Goal: Task Accomplishment & Management: Use online tool/utility

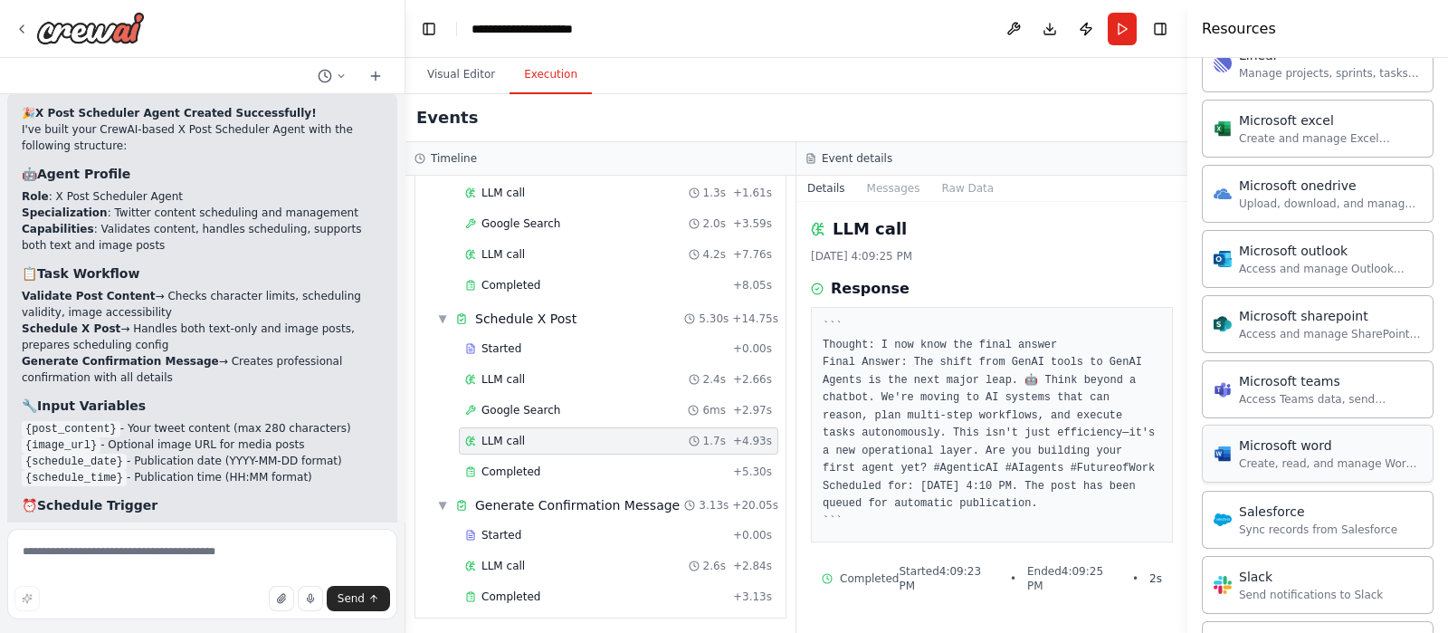
scroll to position [768, 0]
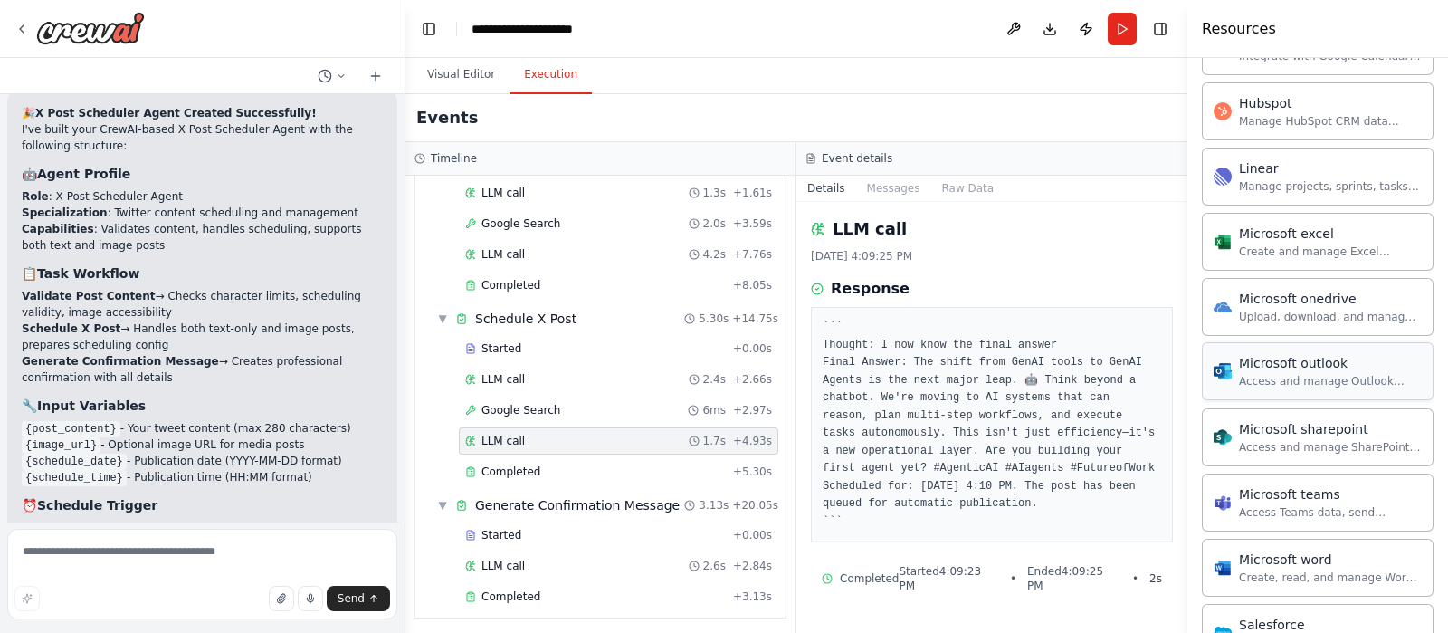
click at [1363, 386] on div "Microsoft outlook Access and manage Outlook emails, calendar events, and contac…" at bounding box center [1318, 371] width 232 height 58
click at [1361, 375] on div "Access and manage Outlook emails, calendar events, and contacts." at bounding box center [1330, 381] width 183 height 14
click at [1357, 375] on div "Access and manage Outlook emails, calendar events, and contacts." at bounding box center [1330, 381] width 183 height 14
click at [1343, 356] on div "Microsoft outlook" at bounding box center [1330, 363] width 183 height 18
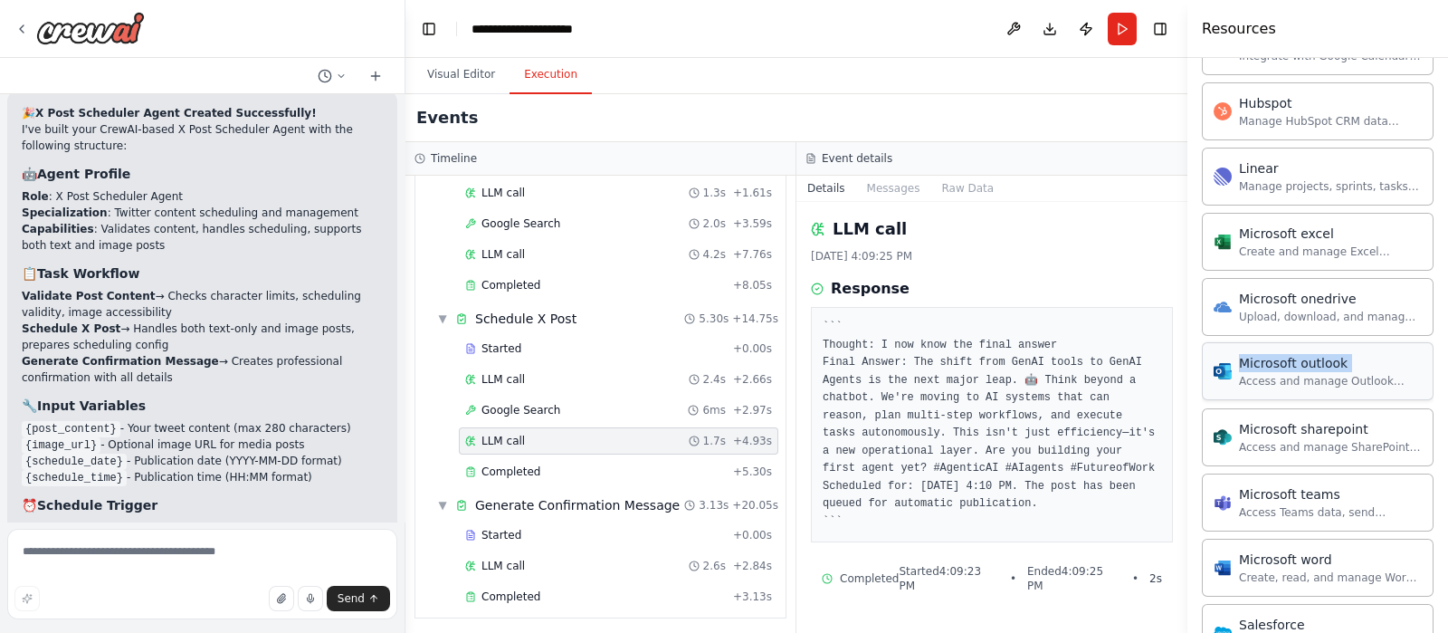
drag, startPoint x: 1343, startPoint y: 356, endPoint x: 1337, endPoint y: 342, distance: 14.6
click at [1341, 354] on div "Microsoft outlook" at bounding box center [1330, 363] width 183 height 18
drag, startPoint x: 1334, startPoint y: 339, endPoint x: 1365, endPoint y: 367, distance: 42.3
click at [1365, 374] on div "Access and manage Outlook emails, calendar events, and contacts." at bounding box center [1330, 381] width 183 height 14
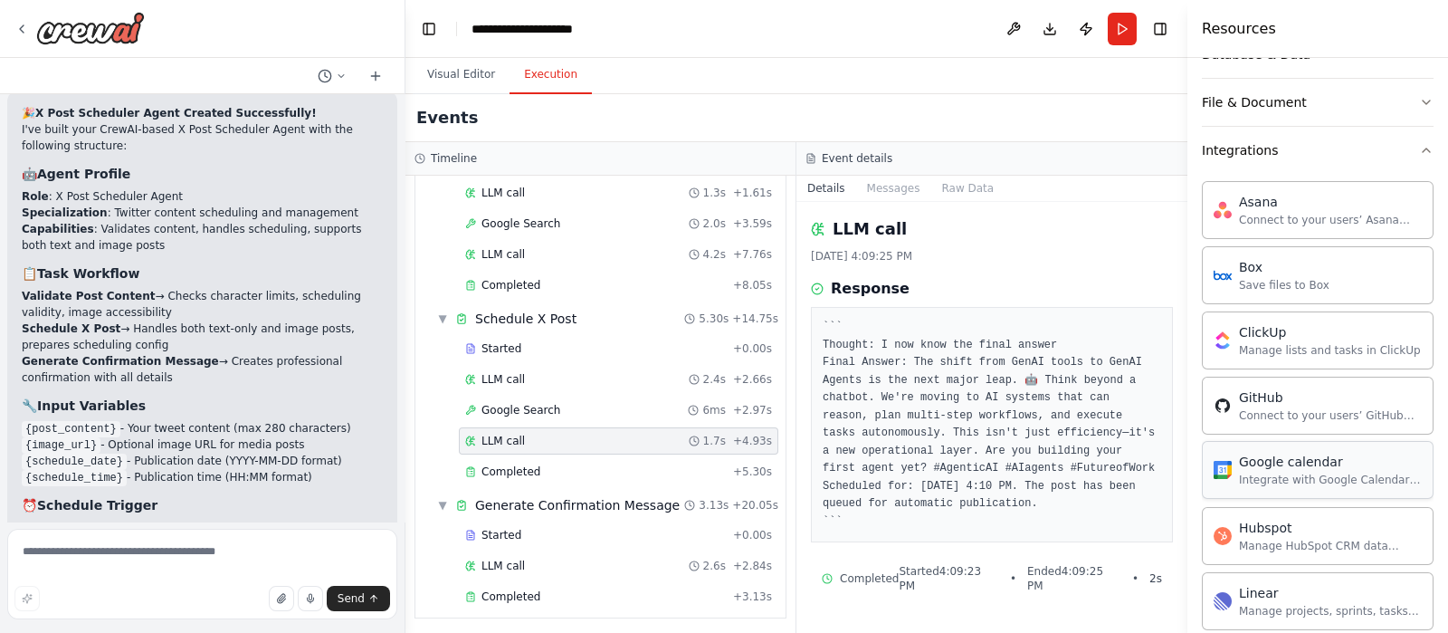
scroll to position [317, 0]
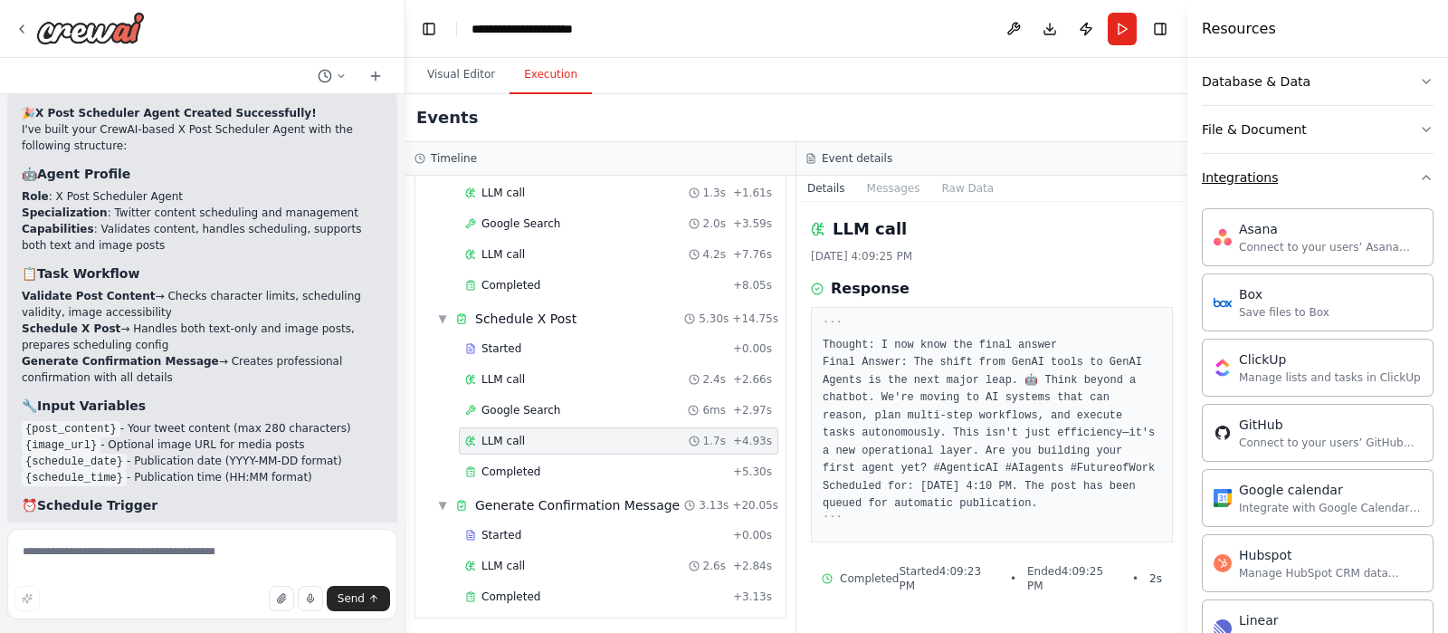
click at [1312, 187] on button "Integrations" at bounding box center [1318, 177] width 232 height 47
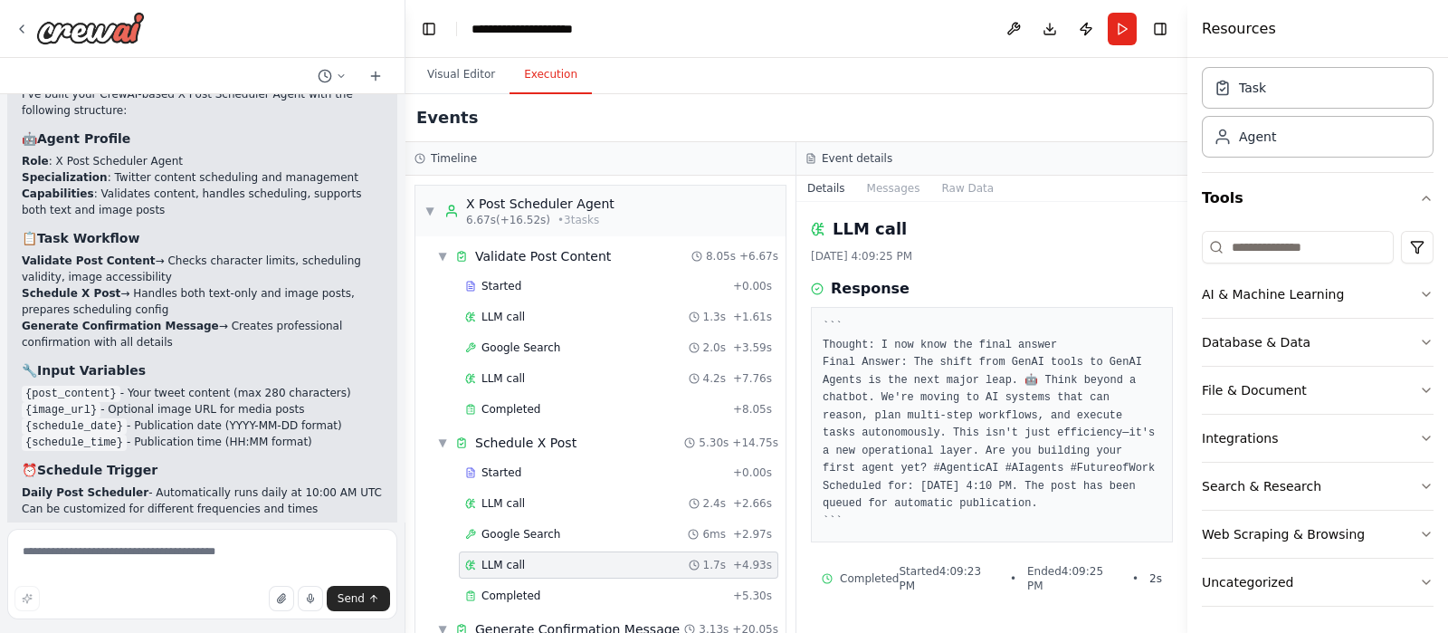
scroll to position [6041, 0]
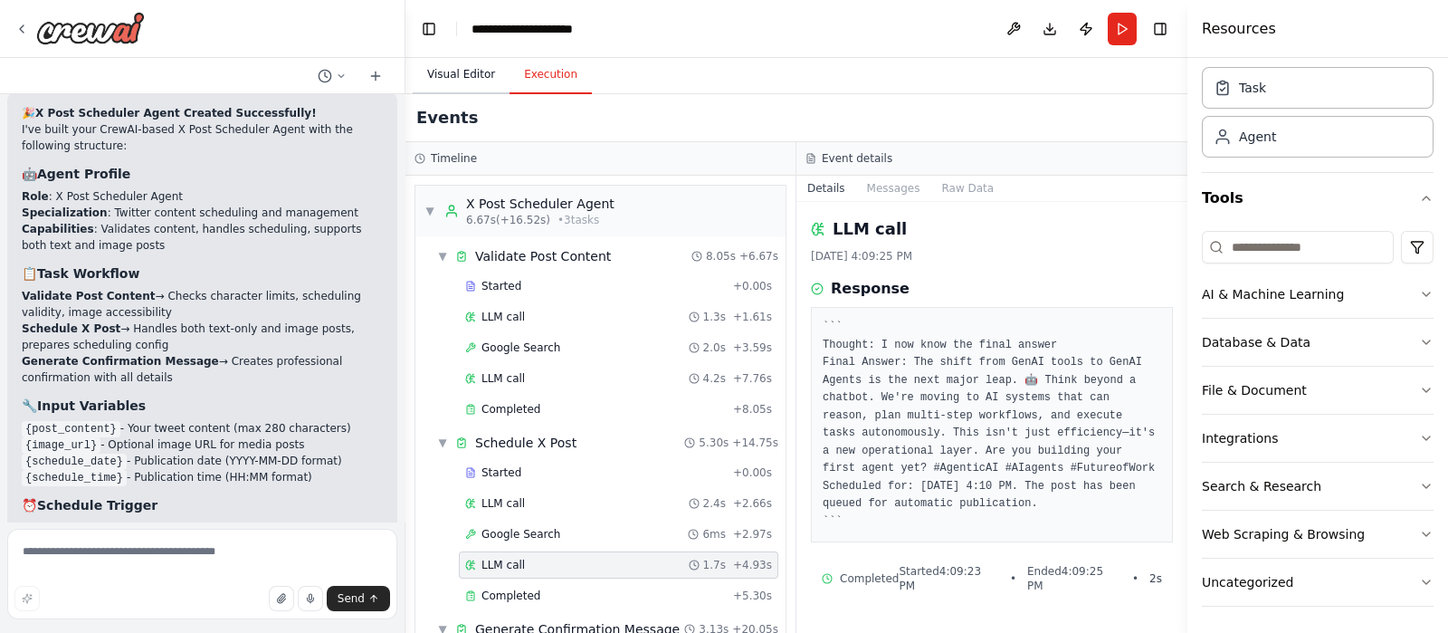
click at [472, 75] on button "Visual Editor" at bounding box center [461, 75] width 97 height 38
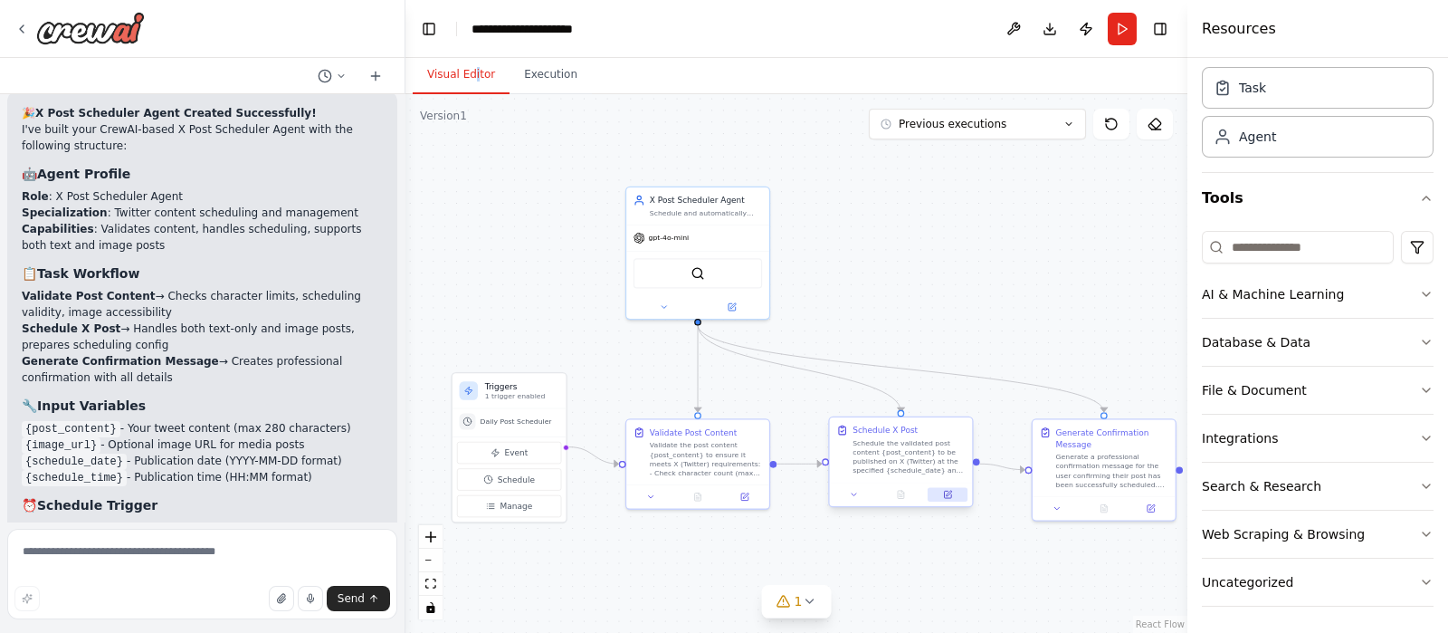
click at [947, 492] on icon at bounding box center [948, 492] width 5 height 5
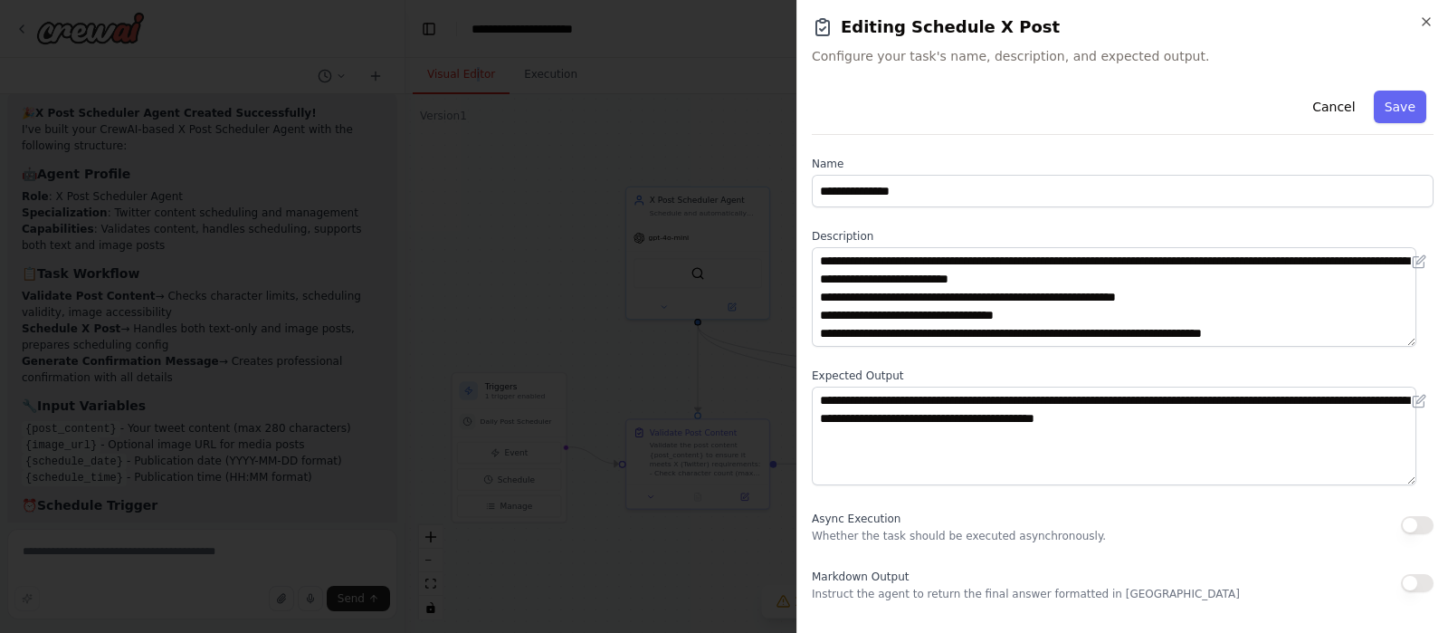
scroll to position [0, 0]
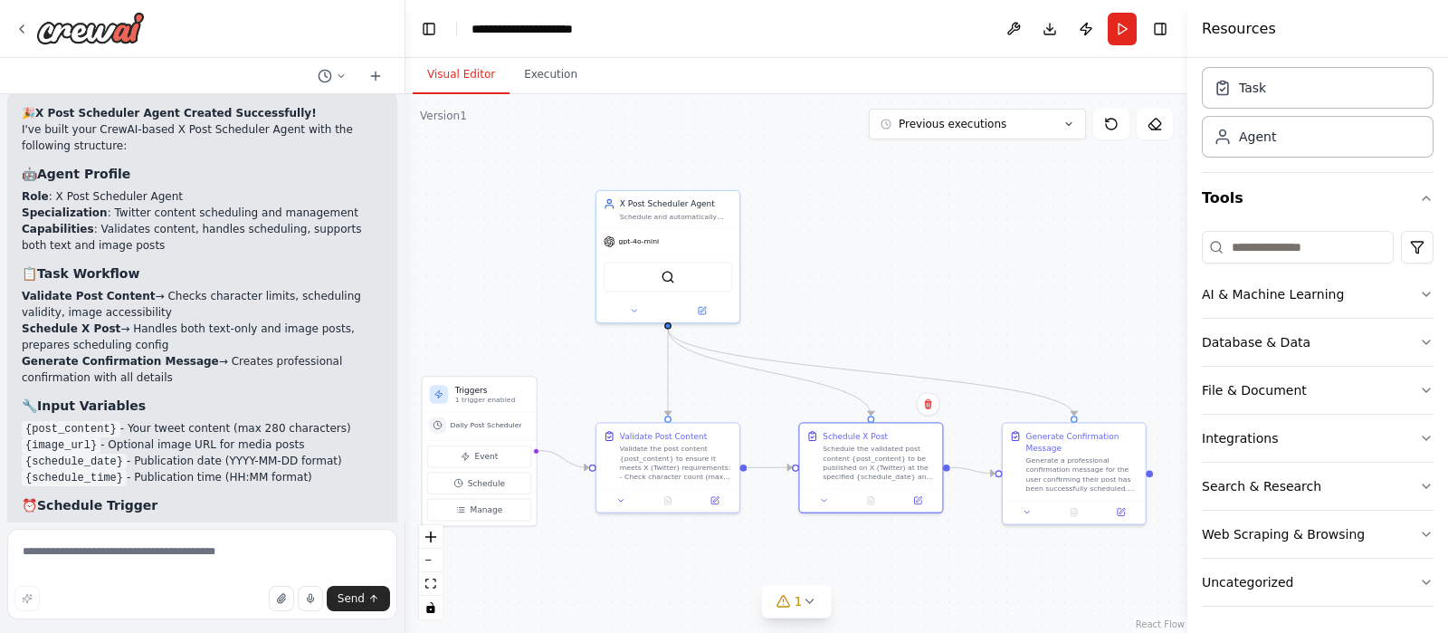
drag, startPoint x: 937, startPoint y: 268, endPoint x: 855, endPoint y: 268, distance: 81.4
click at [855, 268] on div ".deletable-edge-delete-btn { width: 20px; height: 20px; border: 0px solid #ffff…" at bounding box center [796, 363] width 782 height 538
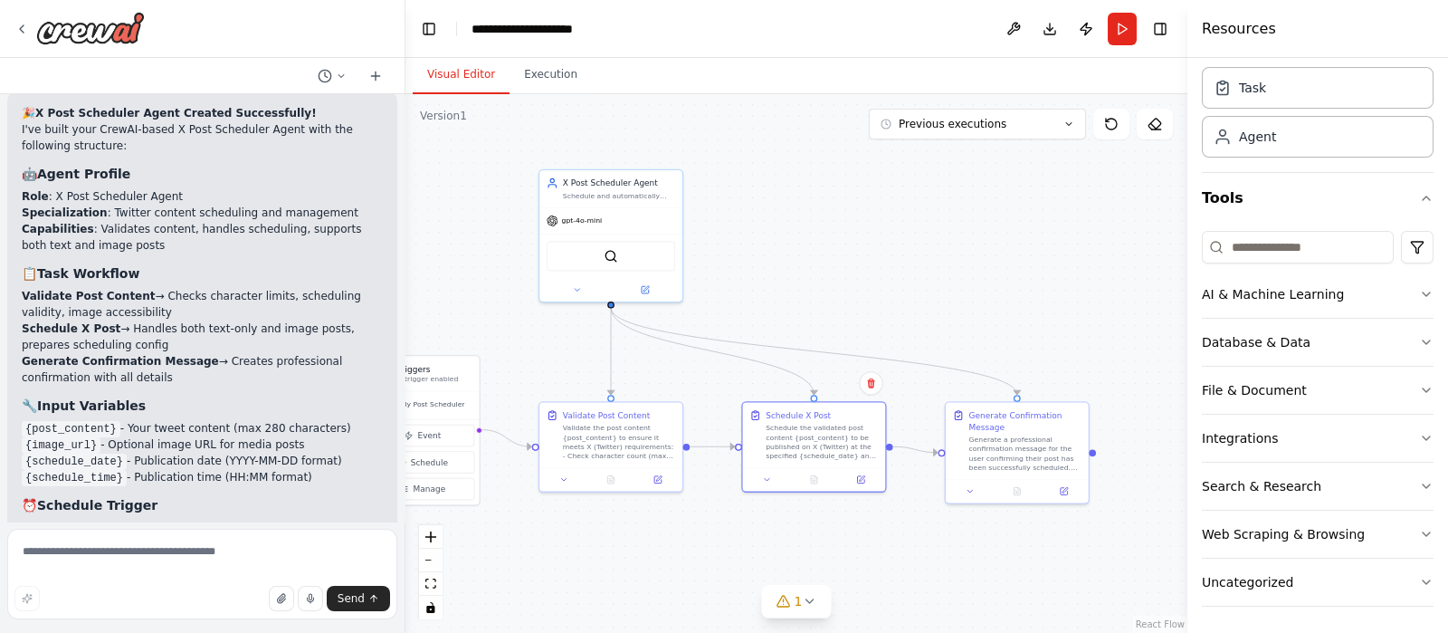
drag, startPoint x: 873, startPoint y: 291, endPoint x: 907, endPoint y: 260, distance: 46.1
click at [907, 260] on div ".deletable-edge-delete-btn { width: 20px; height: 20px; border: 0px solid #ffff…" at bounding box center [796, 363] width 782 height 538
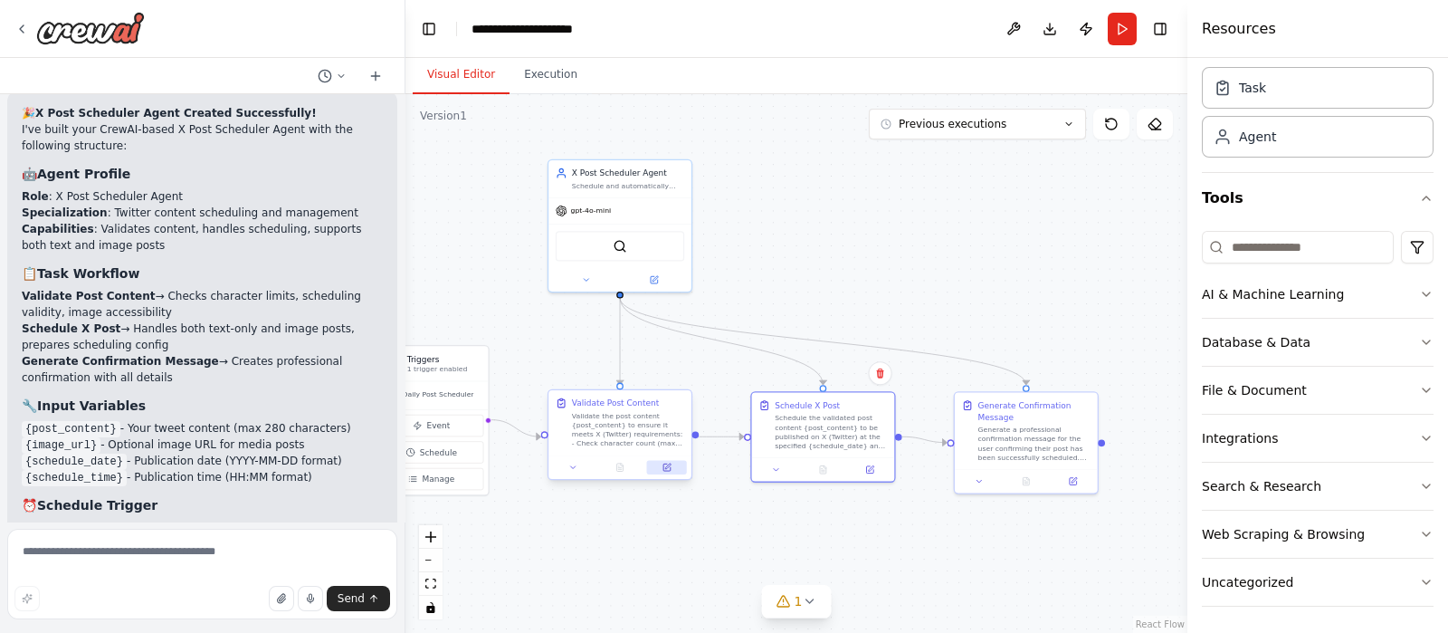
click at [667, 471] on icon at bounding box center [666, 466] width 9 height 9
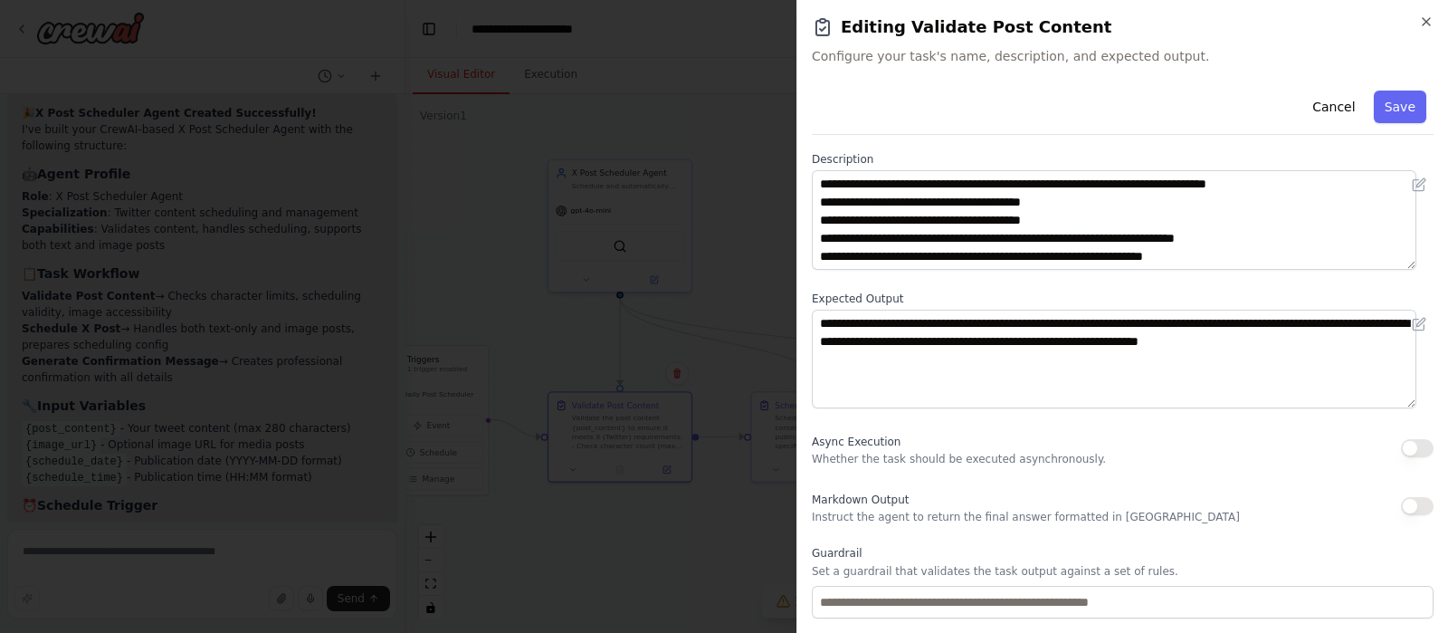
scroll to position [183, 0]
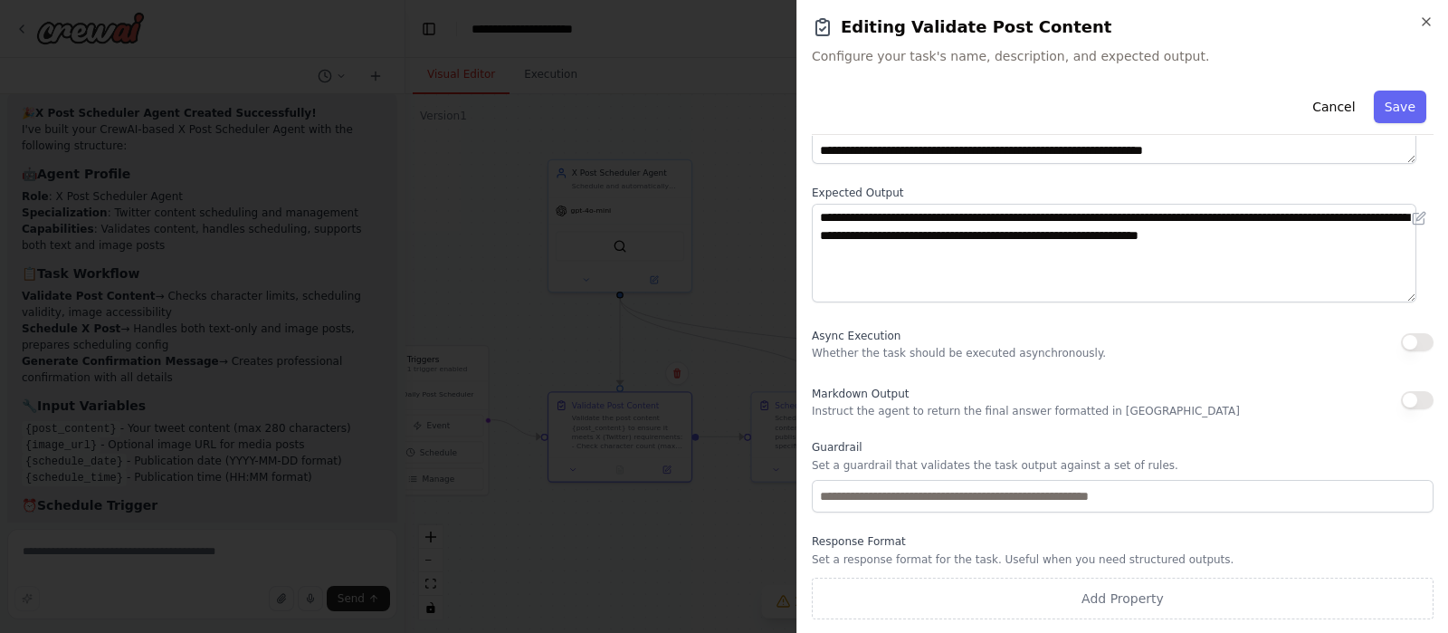
drag, startPoint x: 1223, startPoint y: 350, endPoint x: 1273, endPoint y: 342, distance: 50.4
click at [1225, 350] on div "Async Execution Whether the task should be executed asynchronously." at bounding box center [1123, 342] width 622 height 36
click at [1403, 342] on button "button" at bounding box center [1417, 342] width 33 height 18
click at [1415, 390] on div "Markdown Output Instruct the agent to return the final answer formatted in [GEO…" at bounding box center [1123, 400] width 622 height 36
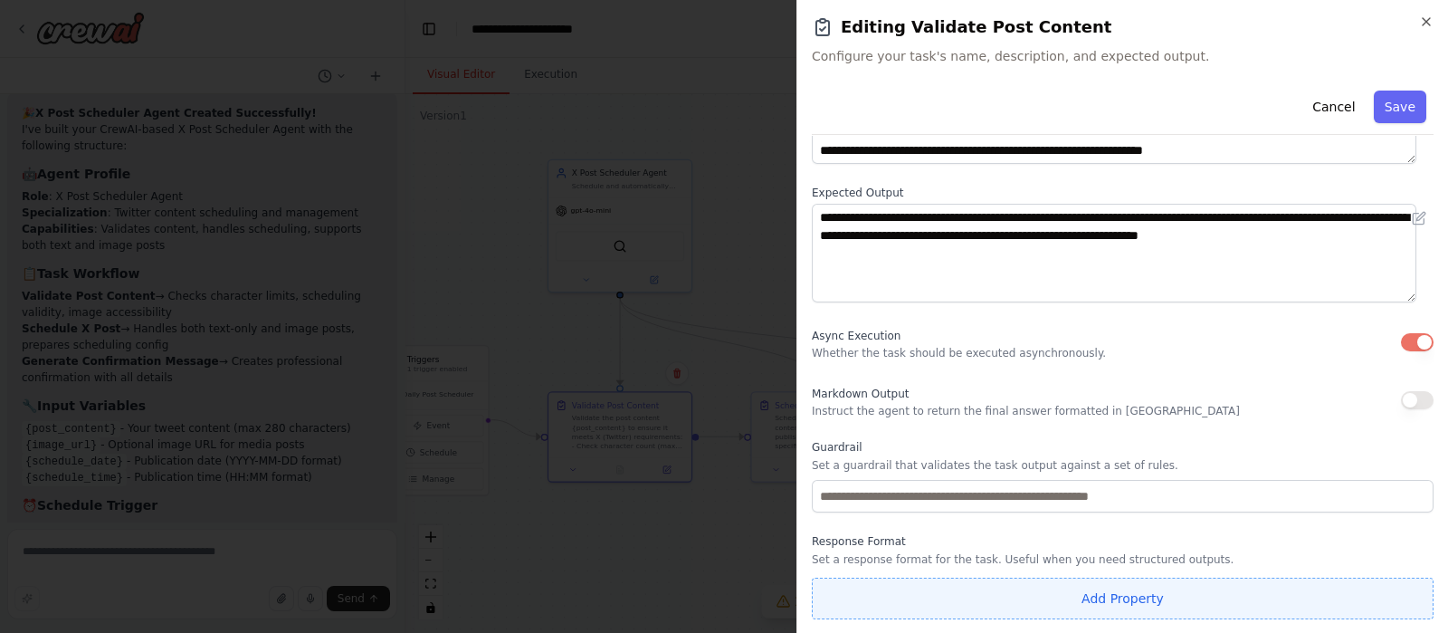
click at [1161, 588] on button "Add Property" at bounding box center [1123, 598] width 622 height 42
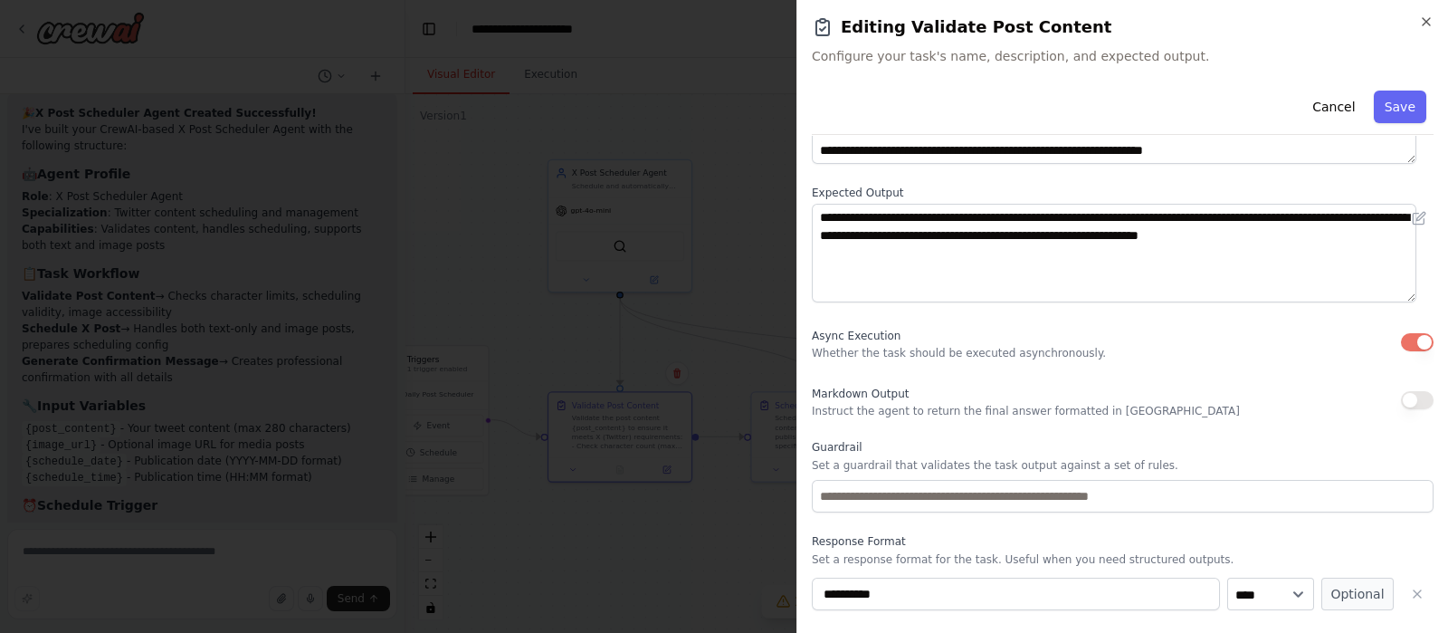
scroll to position [230, 0]
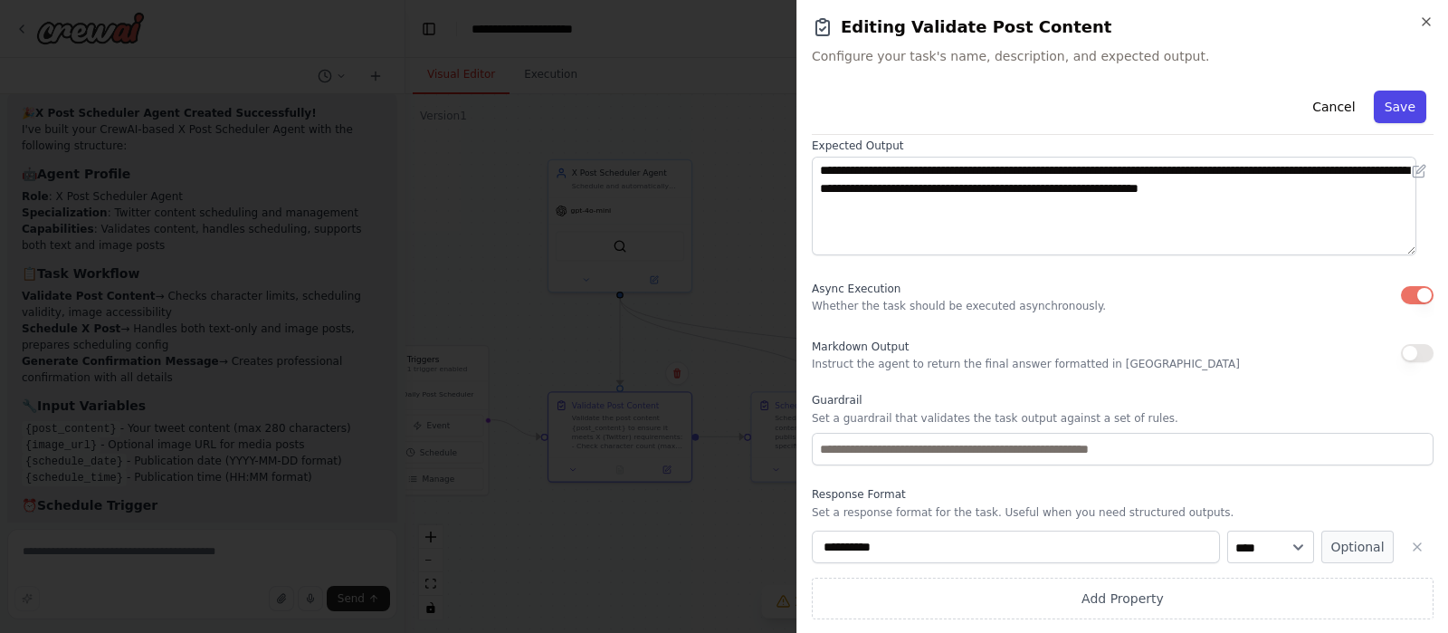
click at [1391, 110] on button "Save" at bounding box center [1400, 106] width 52 height 33
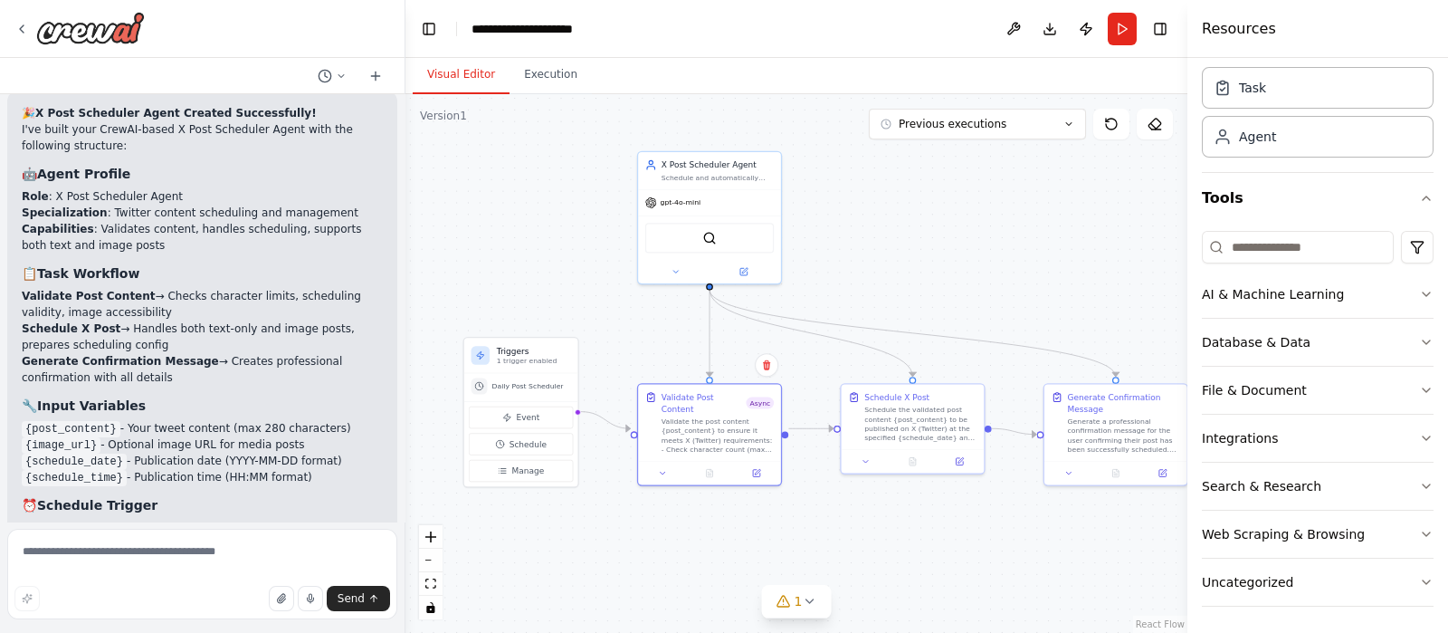
drag, startPoint x: 578, startPoint y: 359, endPoint x: 666, endPoint y: 351, distance: 88.2
click at [666, 351] on div ".deletable-edge-delete-btn { width: 20px; height: 20px; border: 0px solid #ffff…" at bounding box center [796, 363] width 782 height 538
click at [534, 366] on div "Triggers 1 trigger enabled" at bounding box center [521, 355] width 114 height 35
click at [555, 477] on button "Manage" at bounding box center [521, 471] width 104 height 22
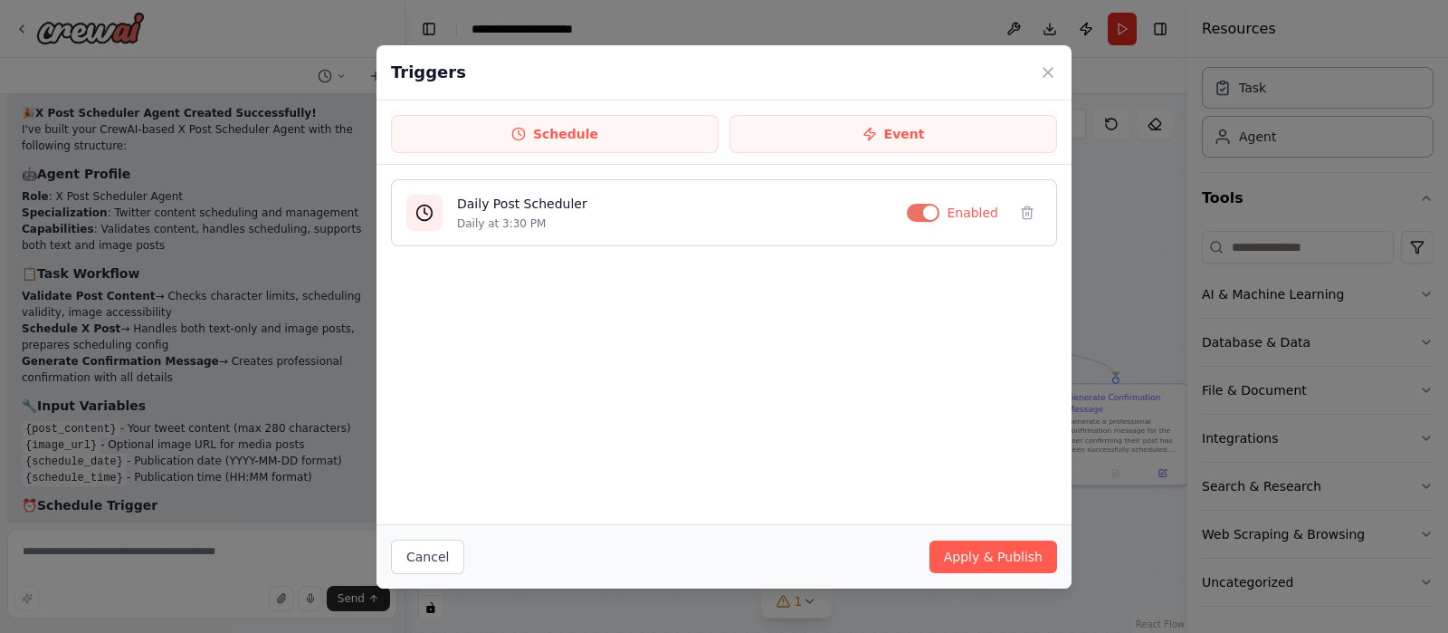
click at [848, 201] on h4 "Daily Post Scheduler" at bounding box center [674, 204] width 435 height 18
click at [928, 211] on button "button" at bounding box center [923, 213] width 33 height 18
click at [446, 549] on button "Cancel" at bounding box center [427, 556] width 73 height 34
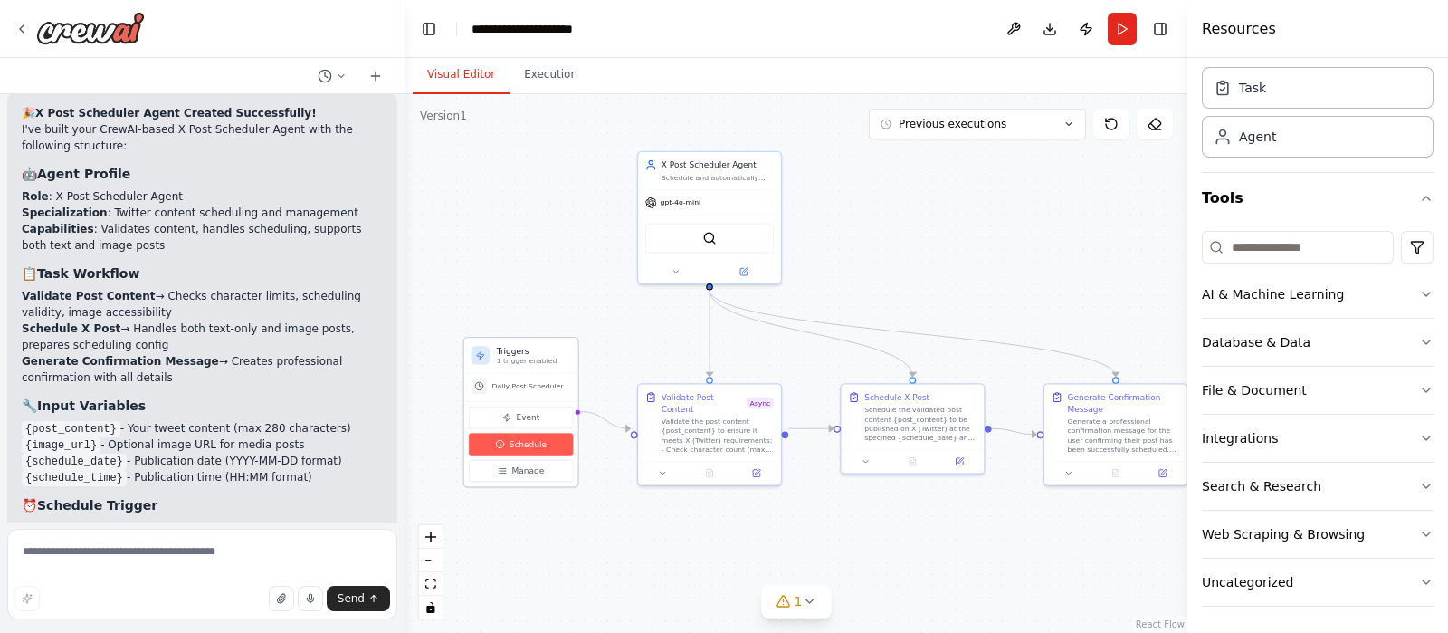
click at [534, 450] on button "Schedule" at bounding box center [521, 444] width 104 height 22
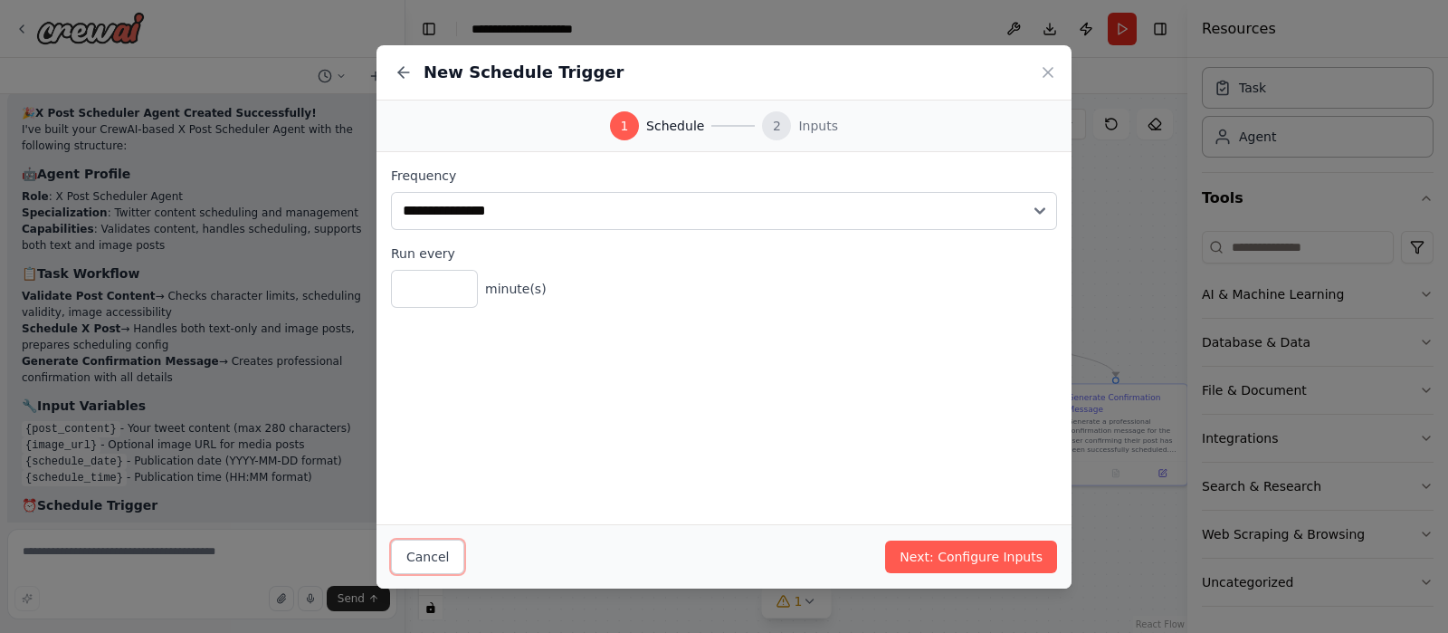
click at [433, 558] on button "Cancel" at bounding box center [427, 556] width 73 height 34
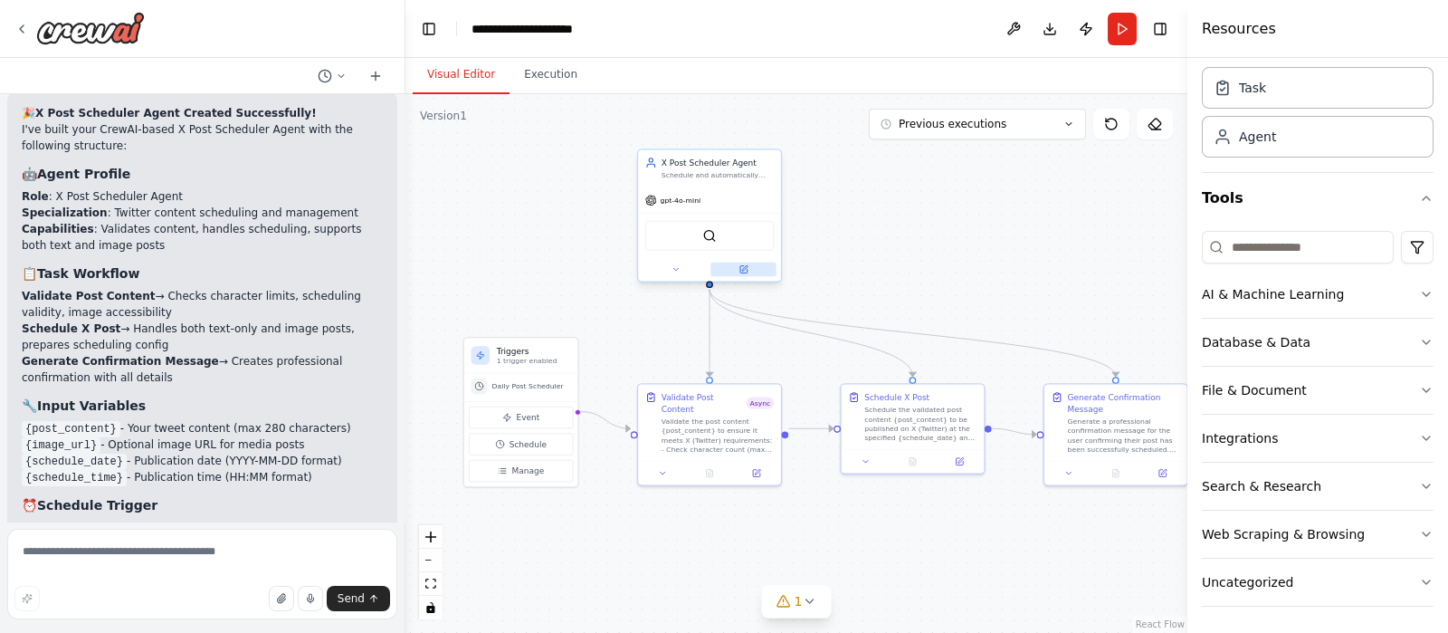
click at [742, 266] on icon at bounding box center [743, 269] width 7 height 7
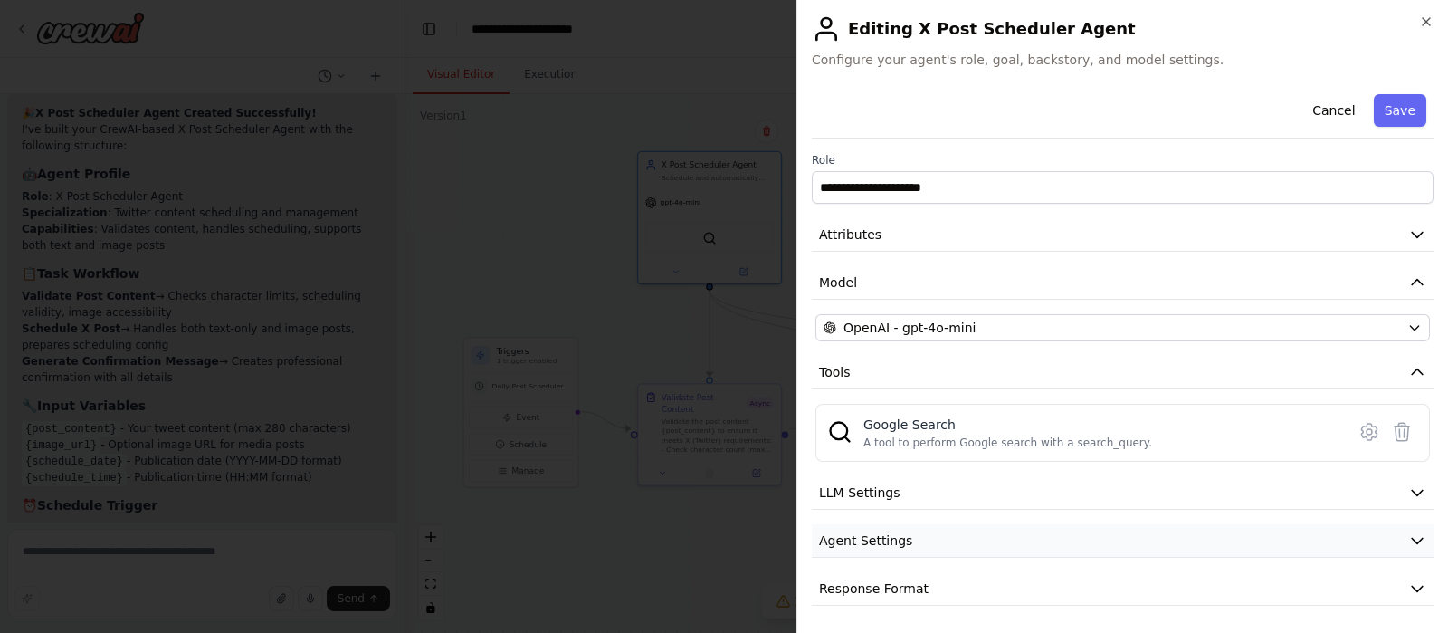
click at [1102, 538] on button "Agent Settings" at bounding box center [1123, 540] width 622 height 33
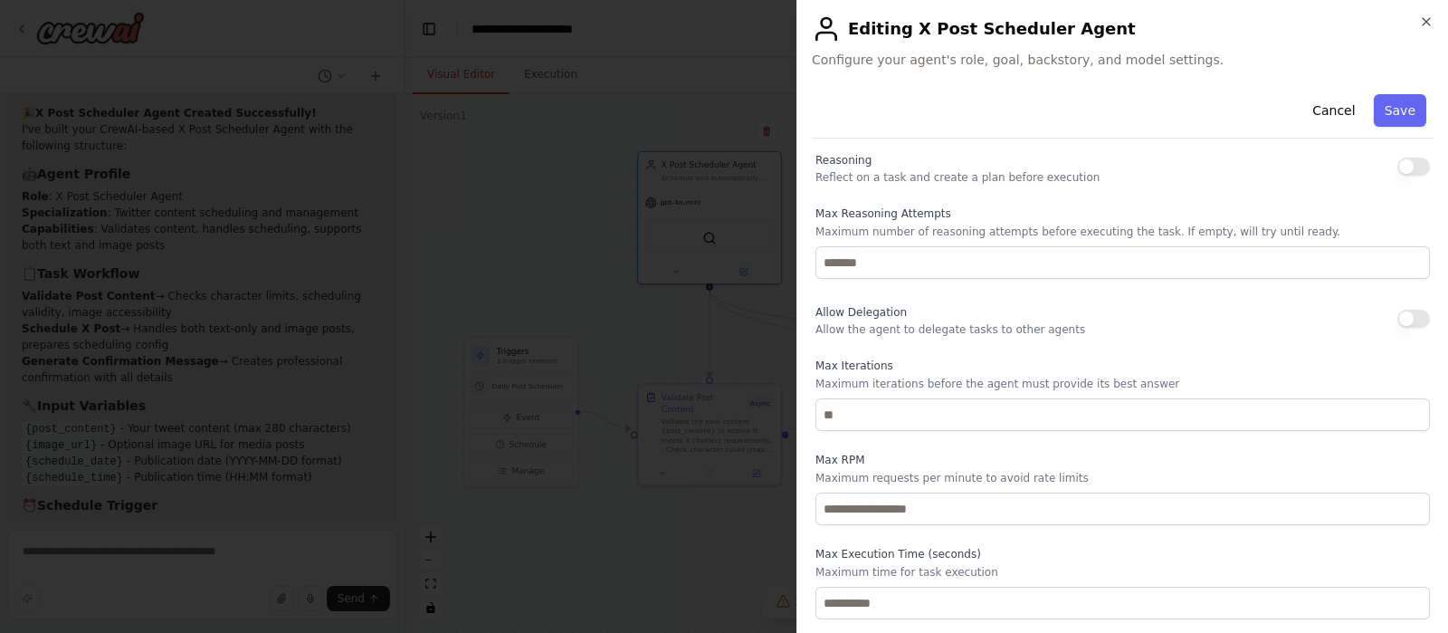
scroll to position [484, 0]
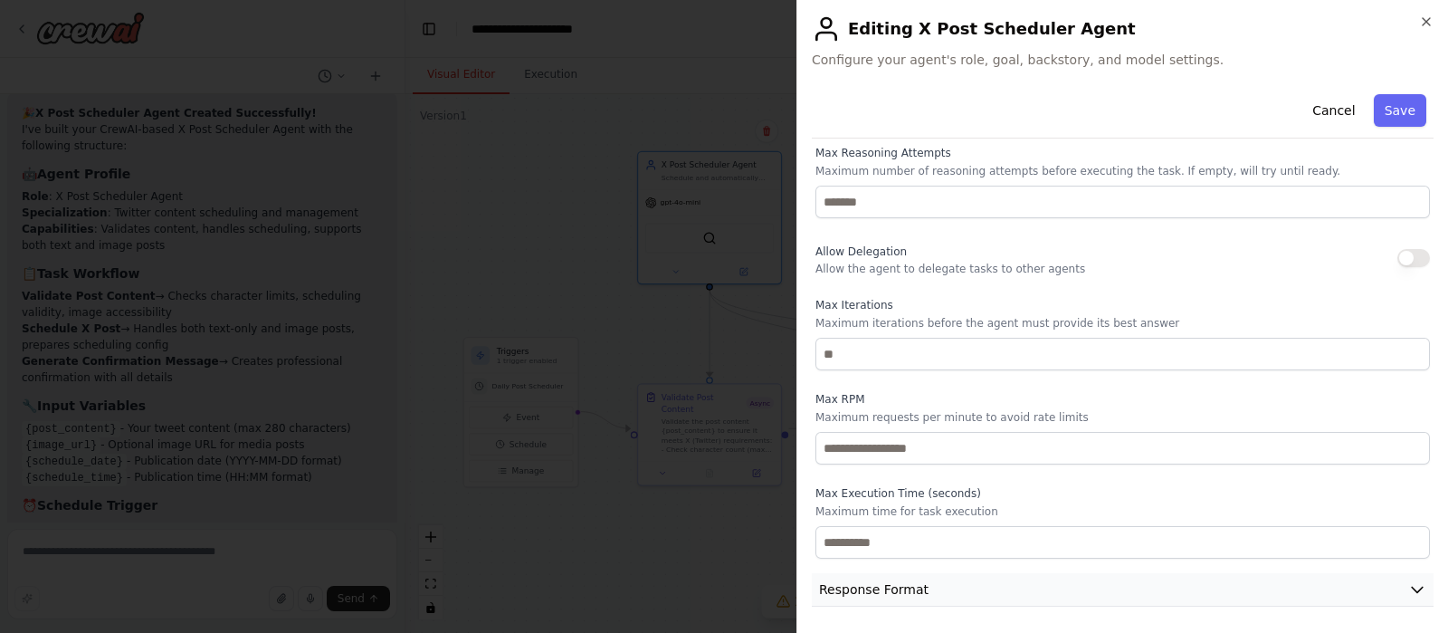
click at [1073, 577] on button "Response Format" at bounding box center [1123, 589] width 622 height 33
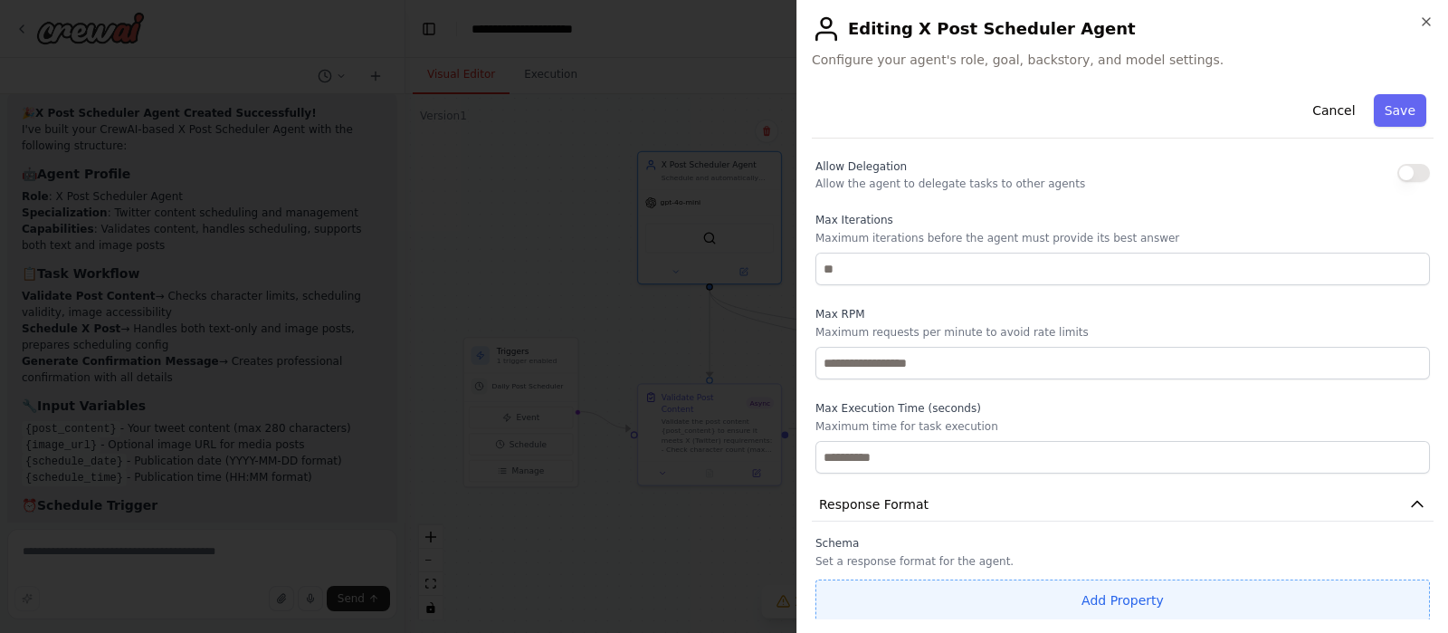
click at [1088, 590] on button "Add Property" at bounding box center [1122, 600] width 614 height 42
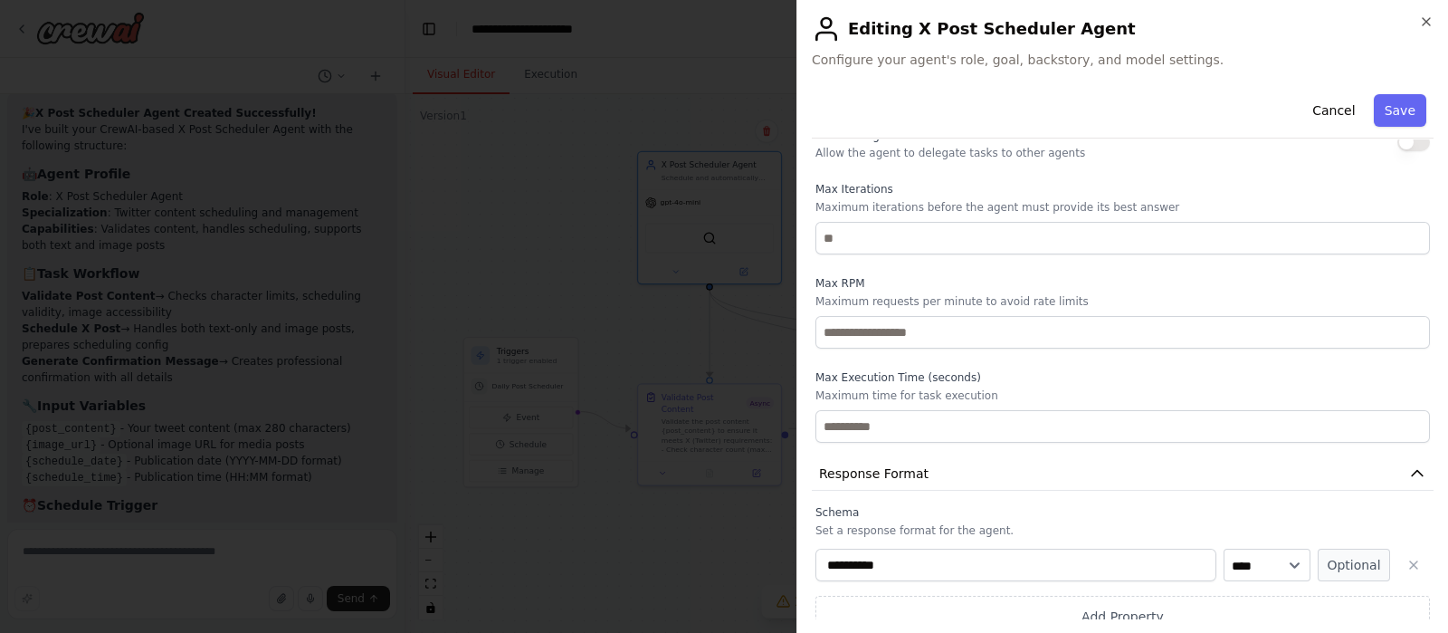
scroll to position [615, 0]
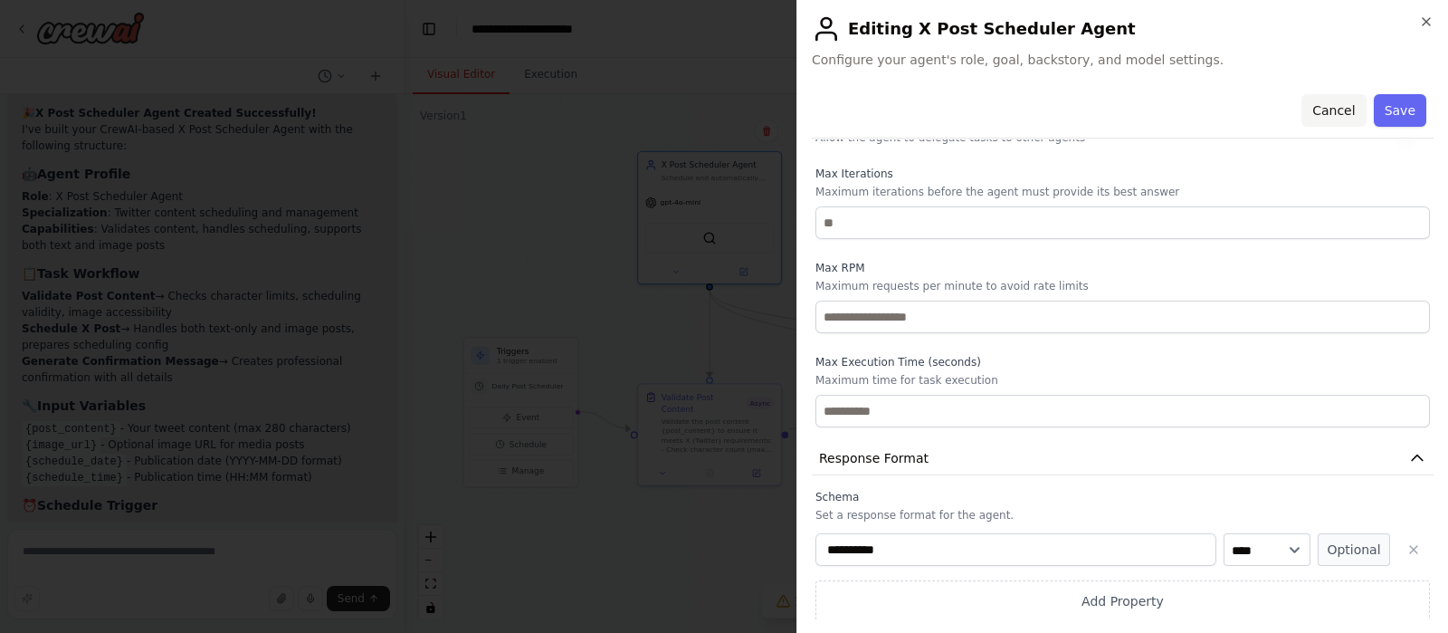
click at [1329, 109] on button "Cancel" at bounding box center [1333, 110] width 64 height 33
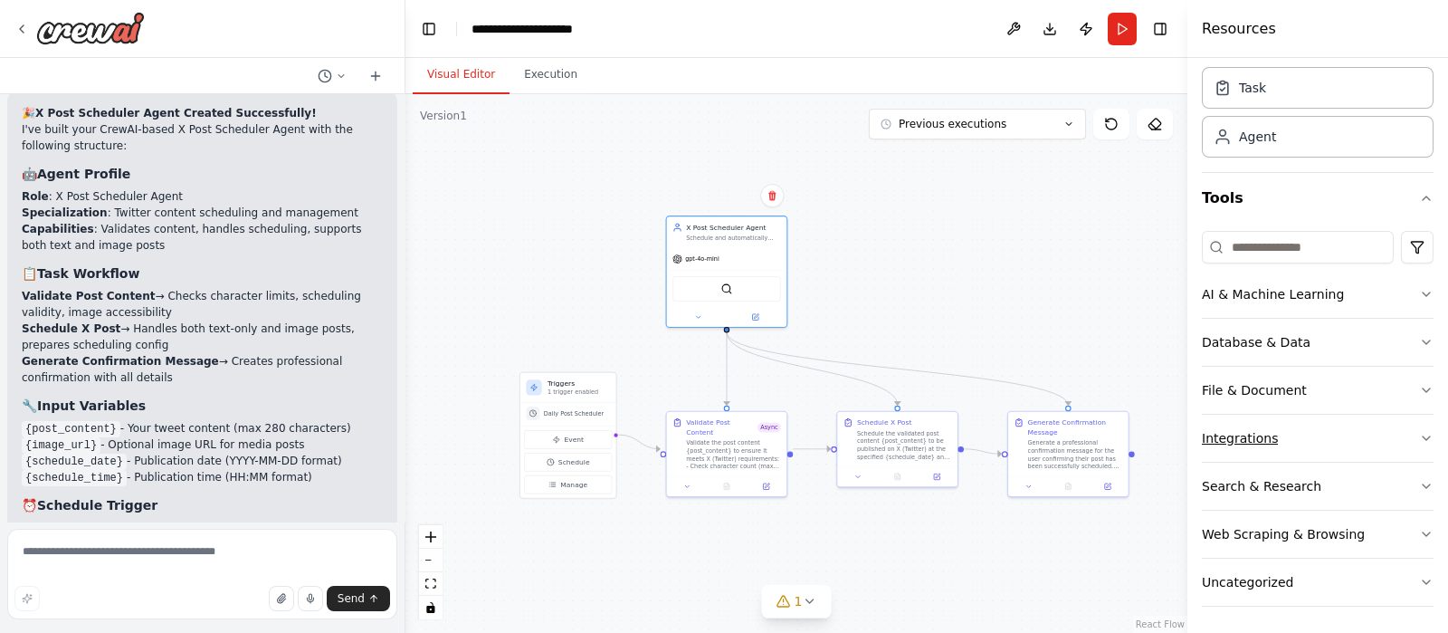
click at [1362, 444] on button "Integrations" at bounding box center [1318, 437] width 232 height 47
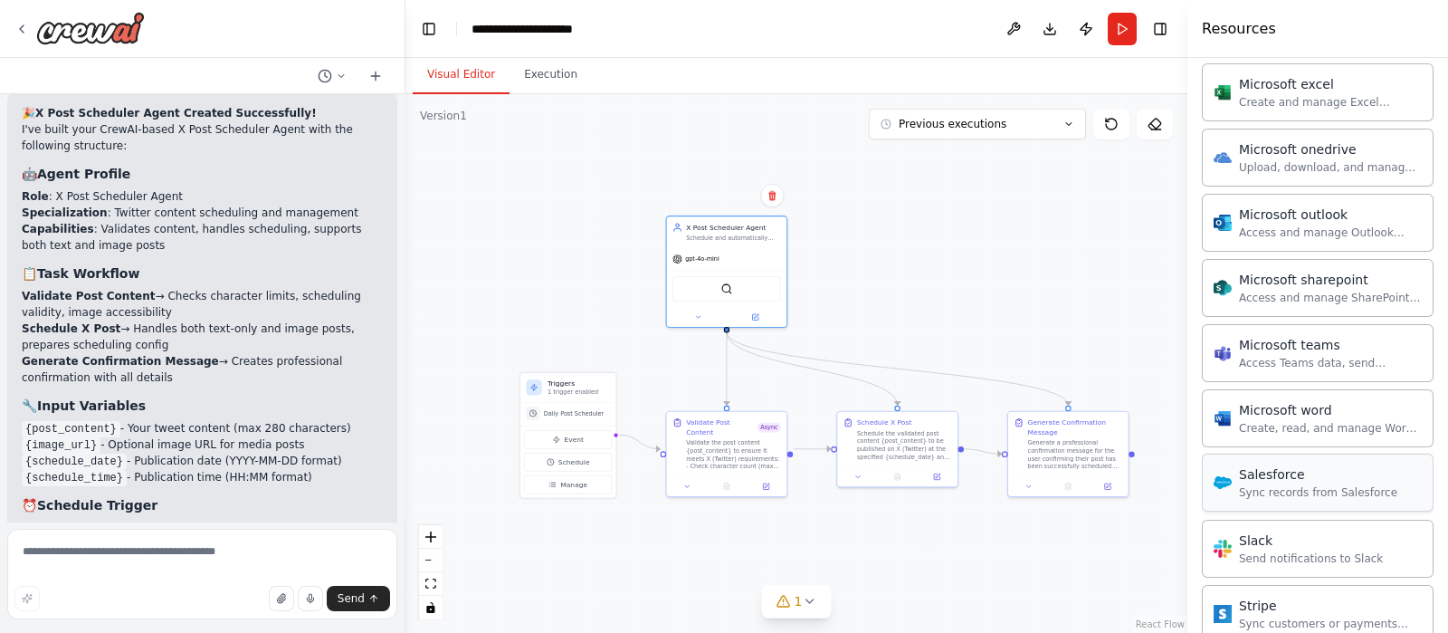
scroll to position [881, 0]
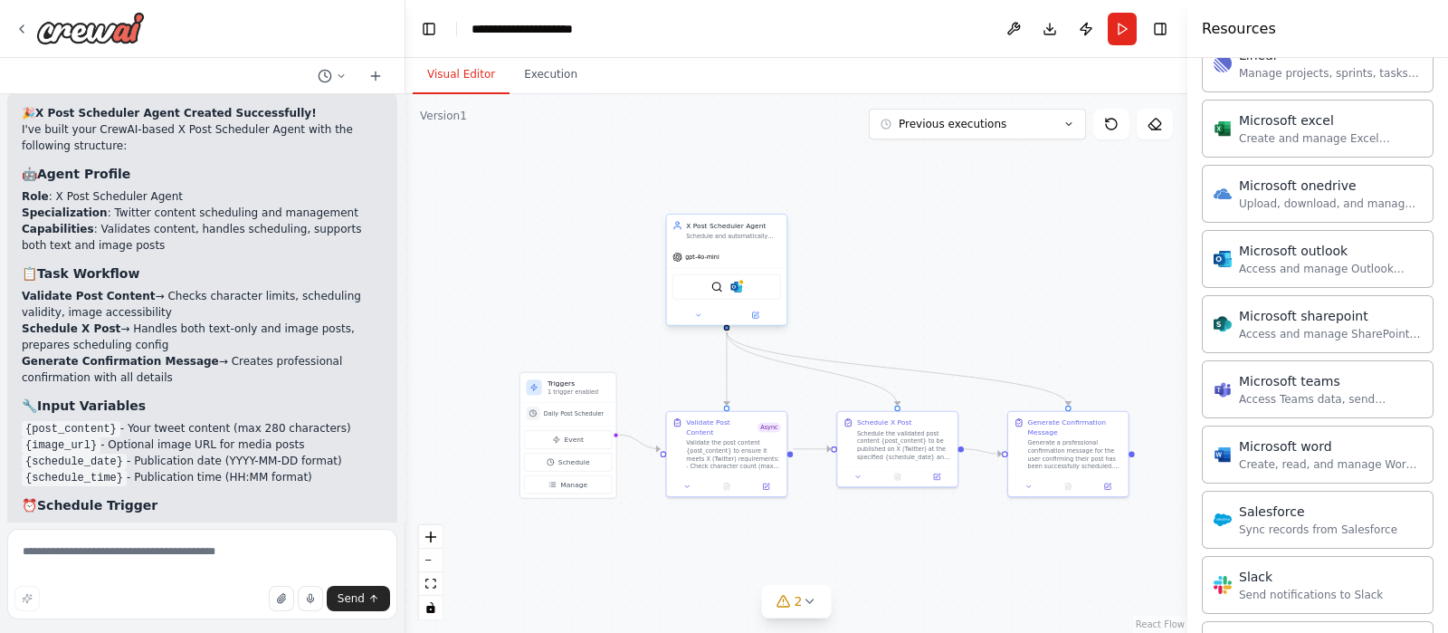
click at [737, 293] on div "SerplyWebSearchTool Microsoft outlook" at bounding box center [726, 286] width 109 height 25
click at [715, 289] on img at bounding box center [717, 287] width 12 height 12
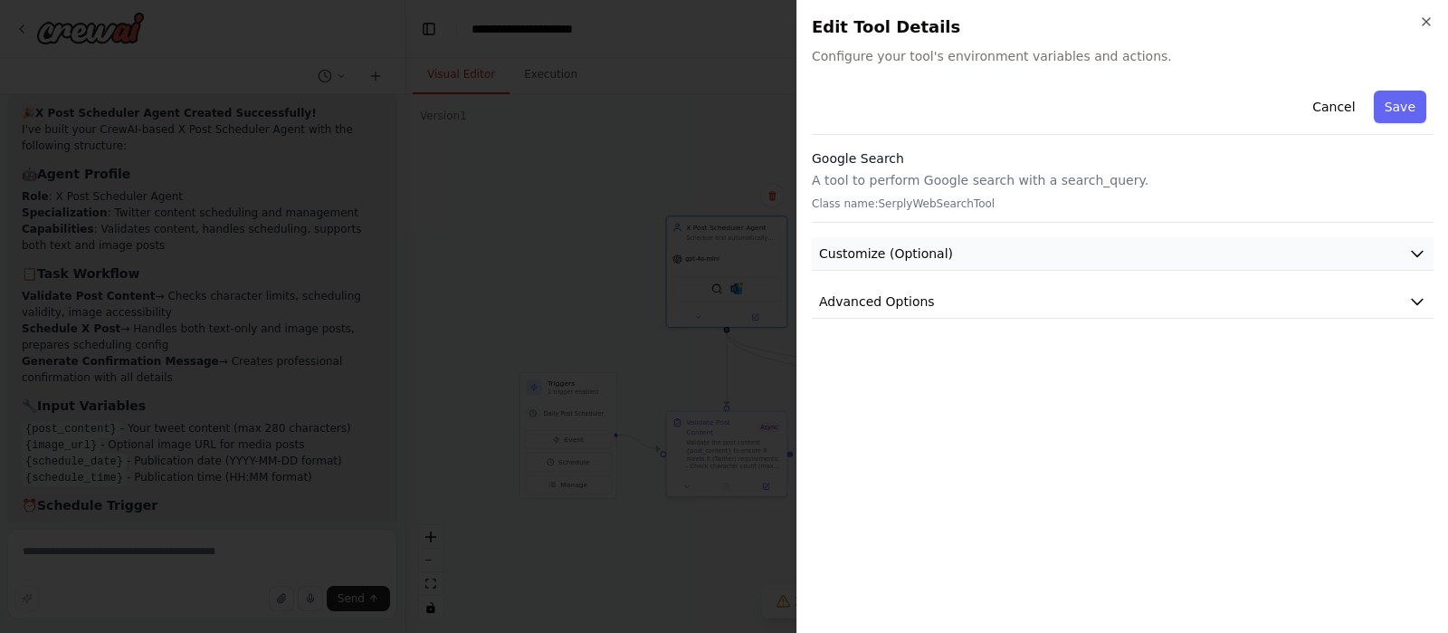
click at [1034, 255] on button "Customize (Optional)" at bounding box center [1123, 253] width 622 height 33
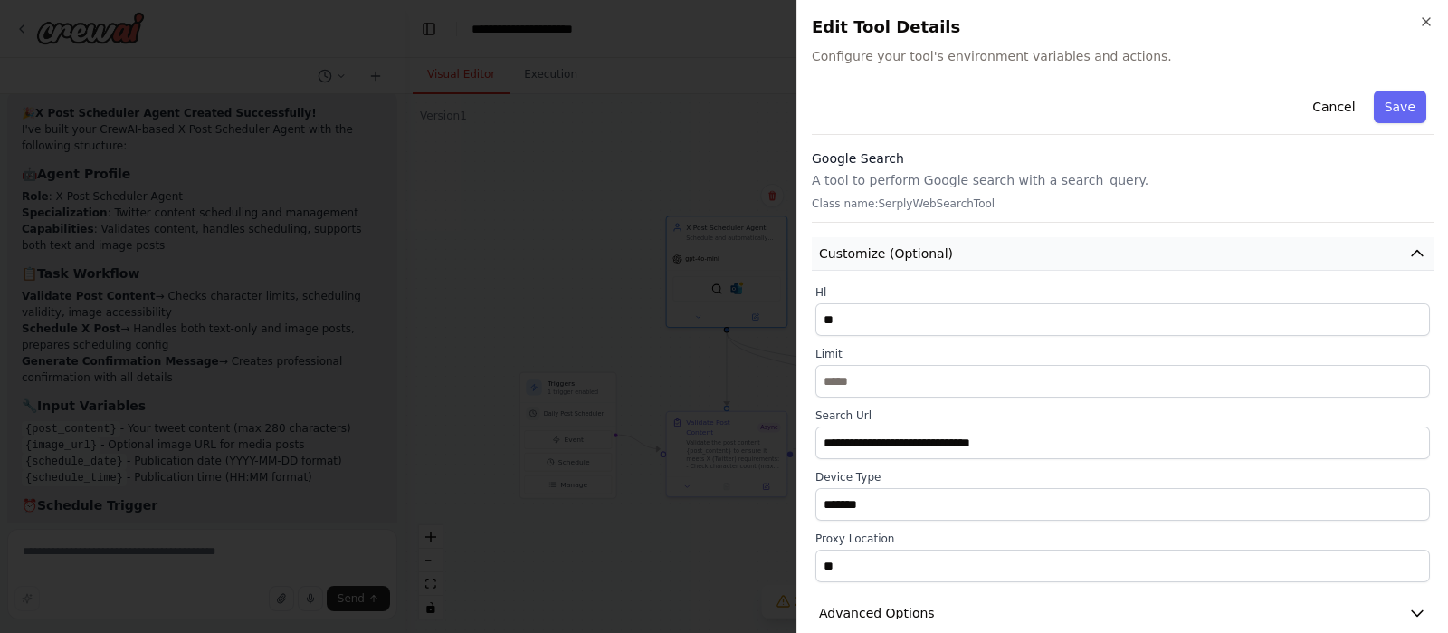
click at [1044, 259] on button "Customize (Optional)" at bounding box center [1123, 253] width 622 height 33
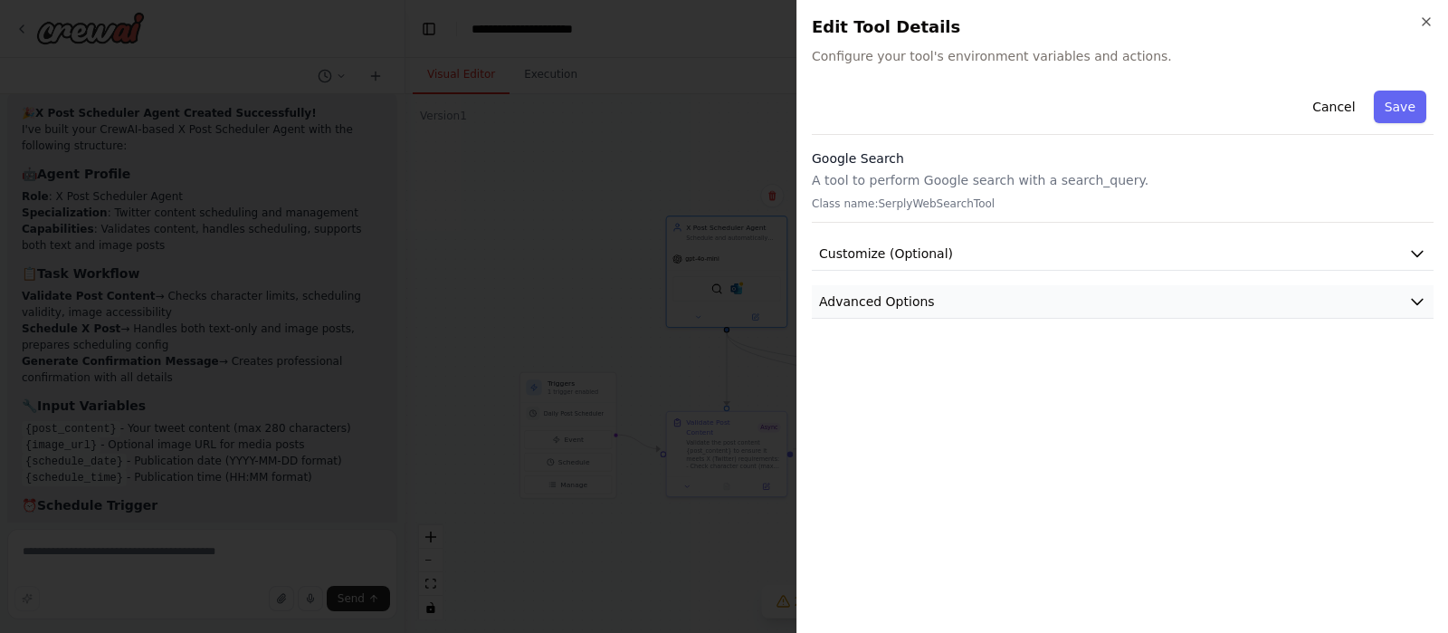
click at [1032, 312] on button "Advanced Options" at bounding box center [1123, 301] width 622 height 33
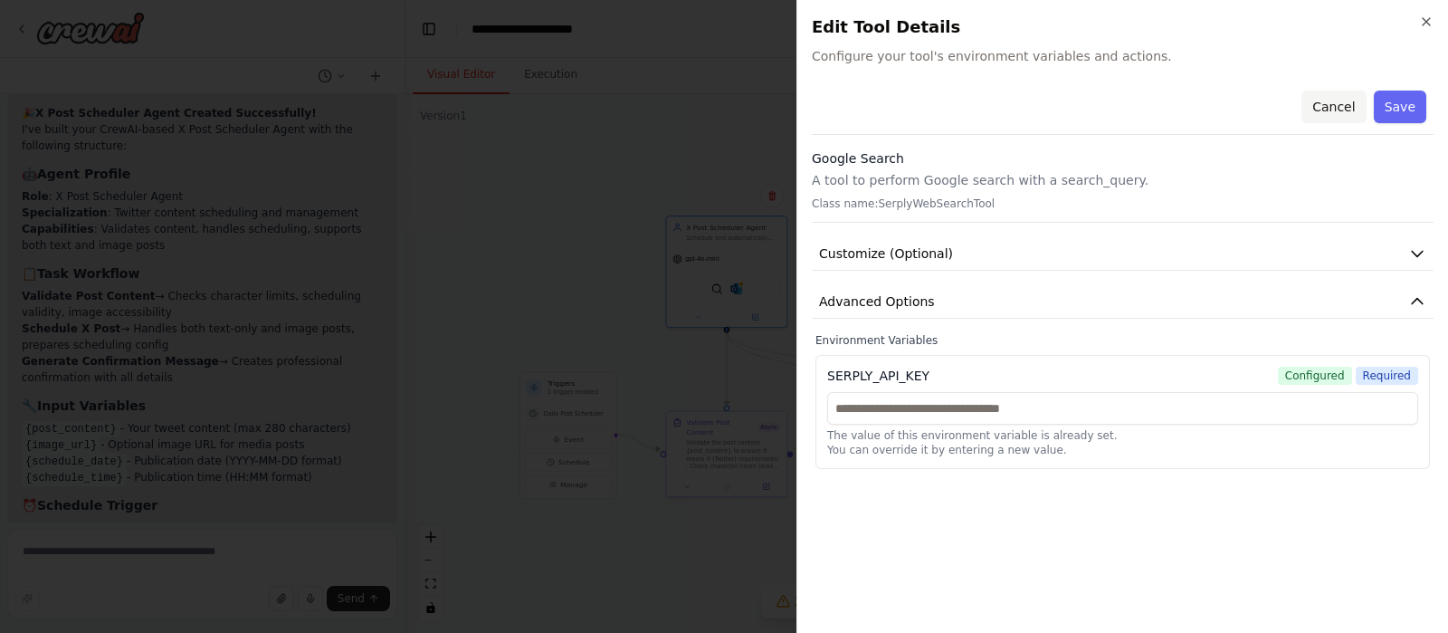
click at [1327, 119] on button "Cancel" at bounding box center [1333, 106] width 64 height 33
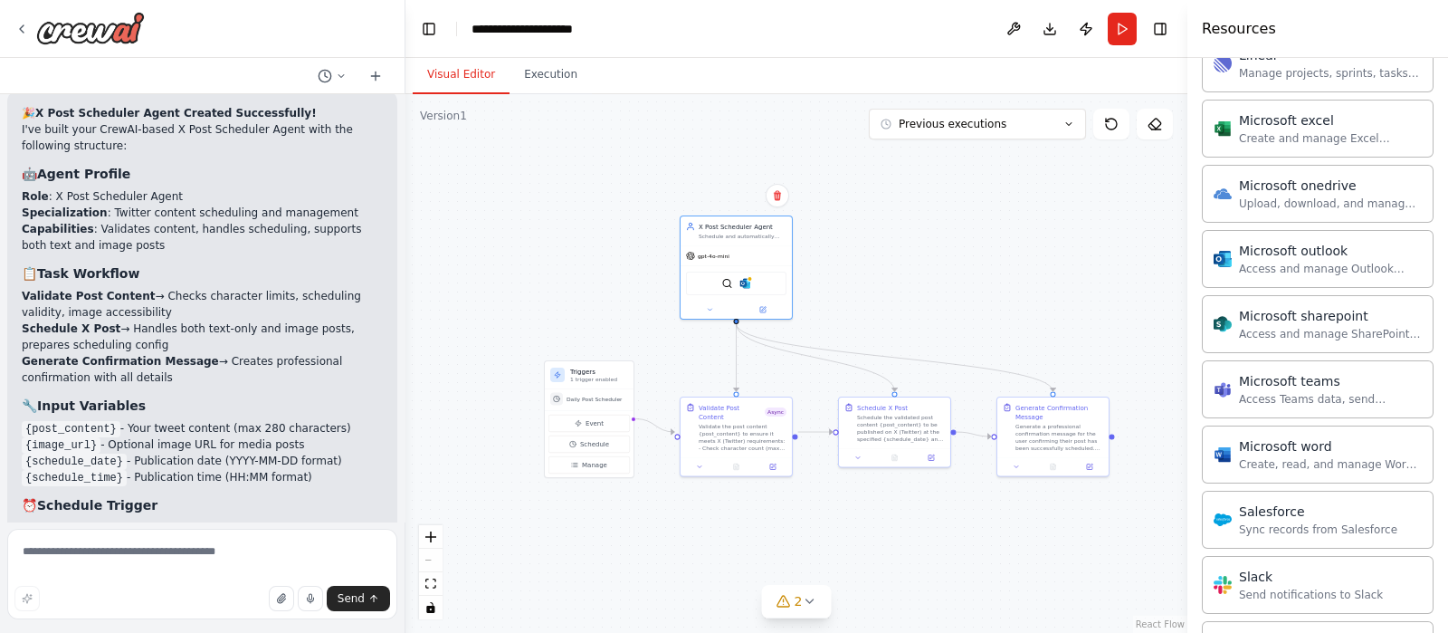
click at [1124, 242] on div ".deletable-edge-delete-btn { width: 20px; height: 20px; border: 0px solid #ffff…" at bounding box center [796, 363] width 782 height 538
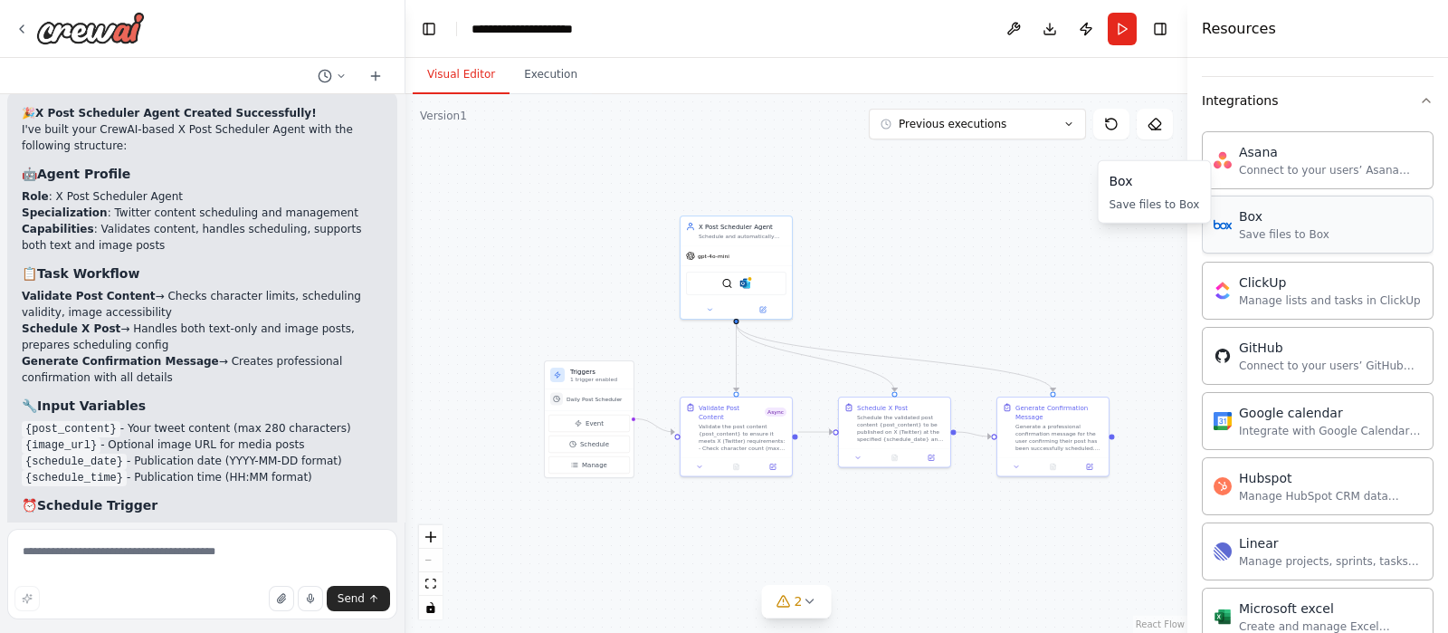
scroll to position [429, 0]
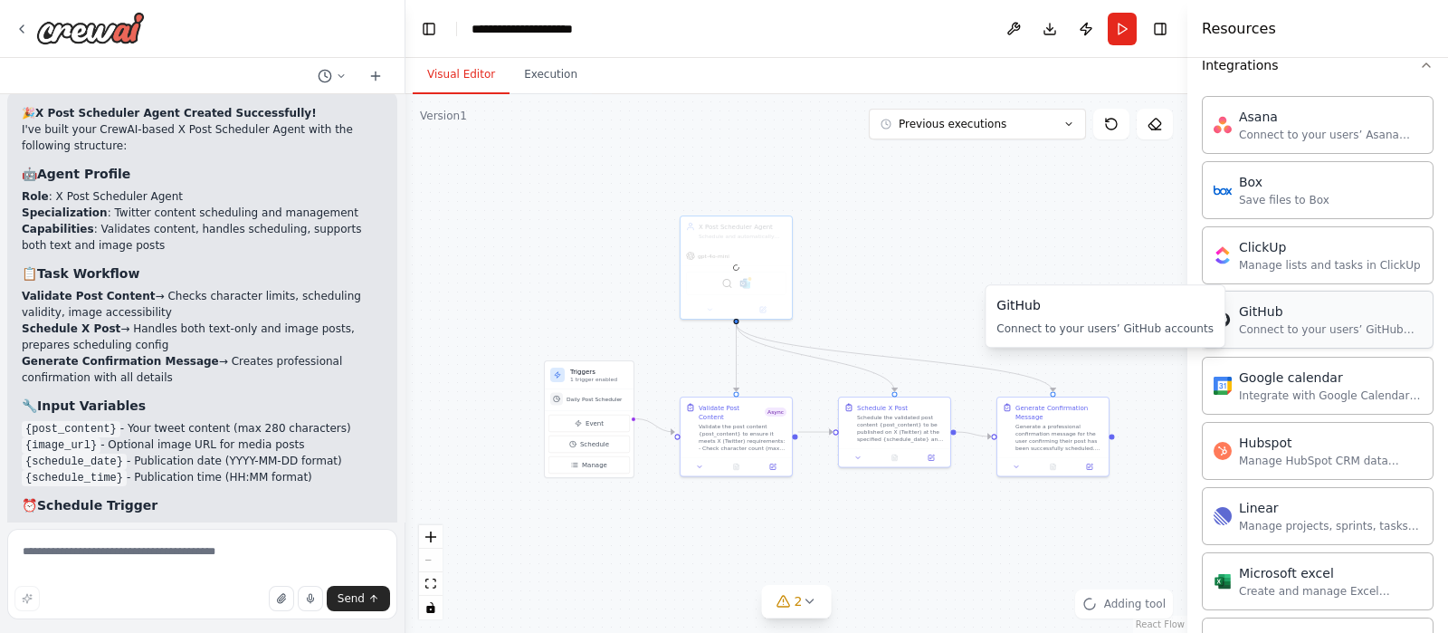
click at [747, 277] on div at bounding box center [735, 267] width 111 height 102
click at [715, 285] on img at bounding box center [717, 281] width 11 height 11
drag, startPoint x: 746, startPoint y: 279, endPoint x: 752, endPoint y: 290, distance: 12.6
click at [746, 280] on div "SerplyWebSearchTool Microsoft outlook GitHub" at bounding box center [736, 282] width 100 height 24
click at [737, 281] on img at bounding box center [735, 281] width 11 height 11
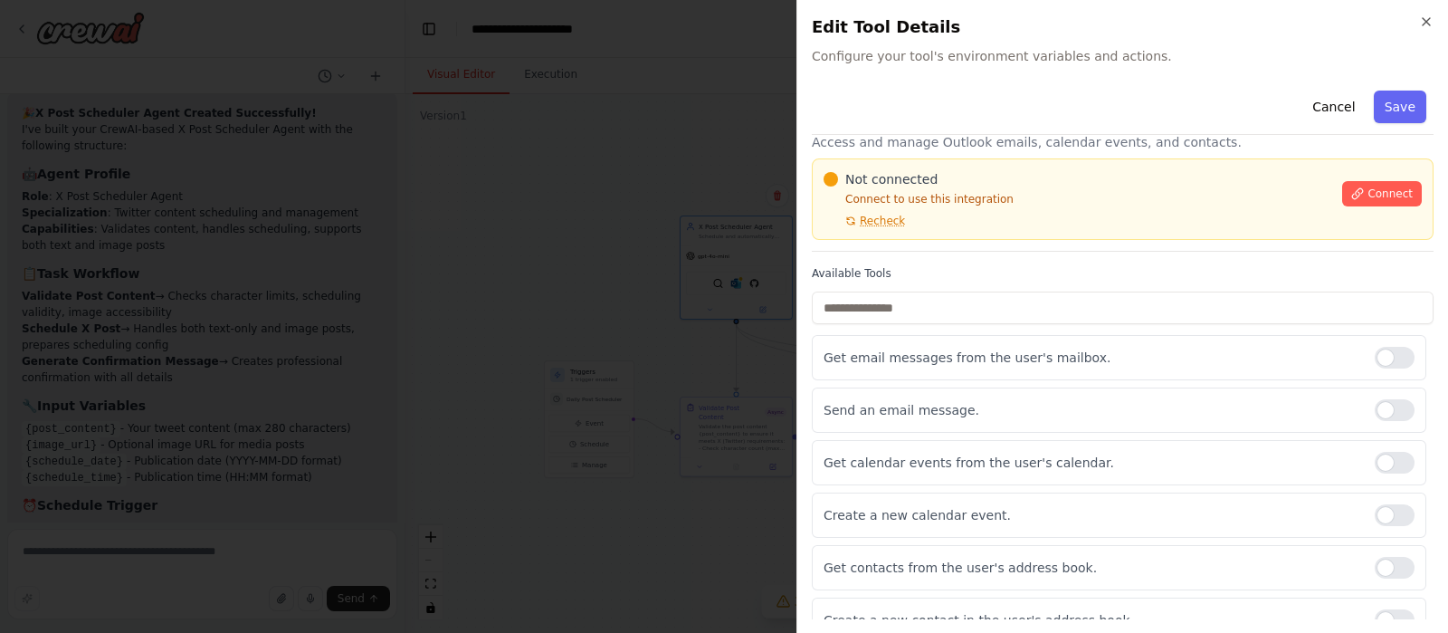
scroll to position [59, 0]
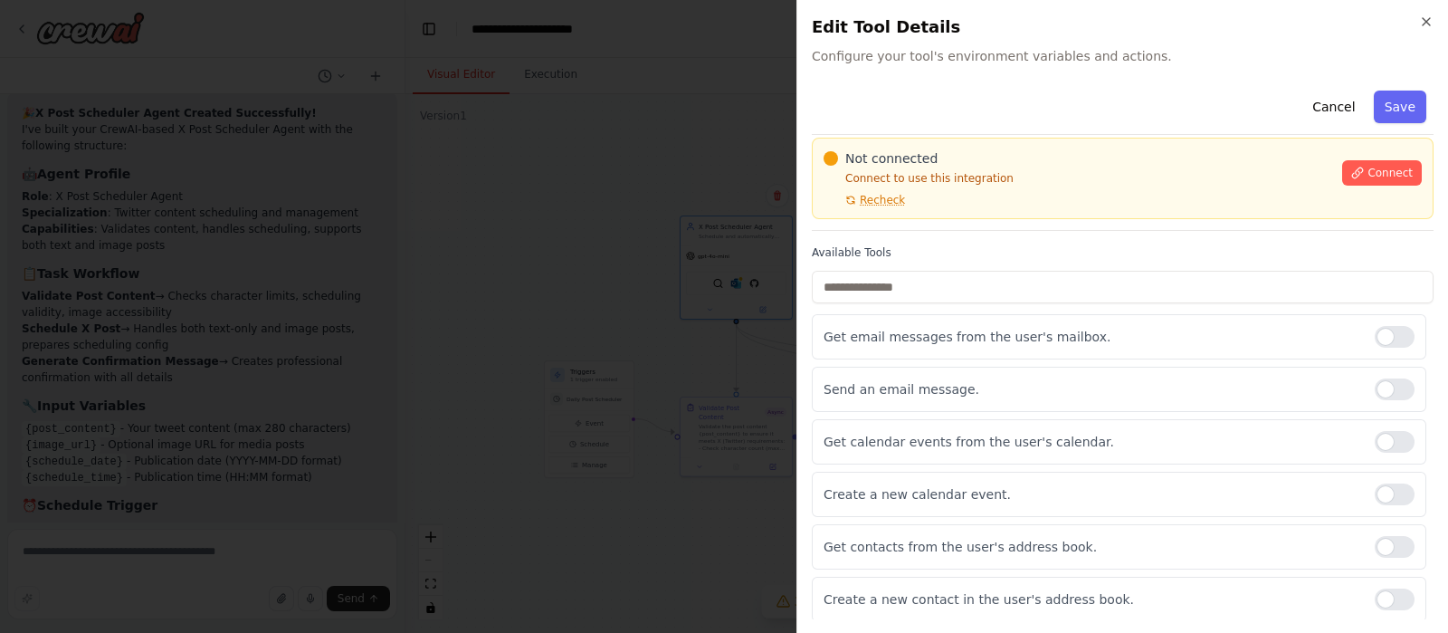
click at [1431, 32] on h2 "Edit Tool Details" at bounding box center [1123, 26] width 622 height 25
click at [1427, 25] on icon "button" at bounding box center [1426, 21] width 14 height 14
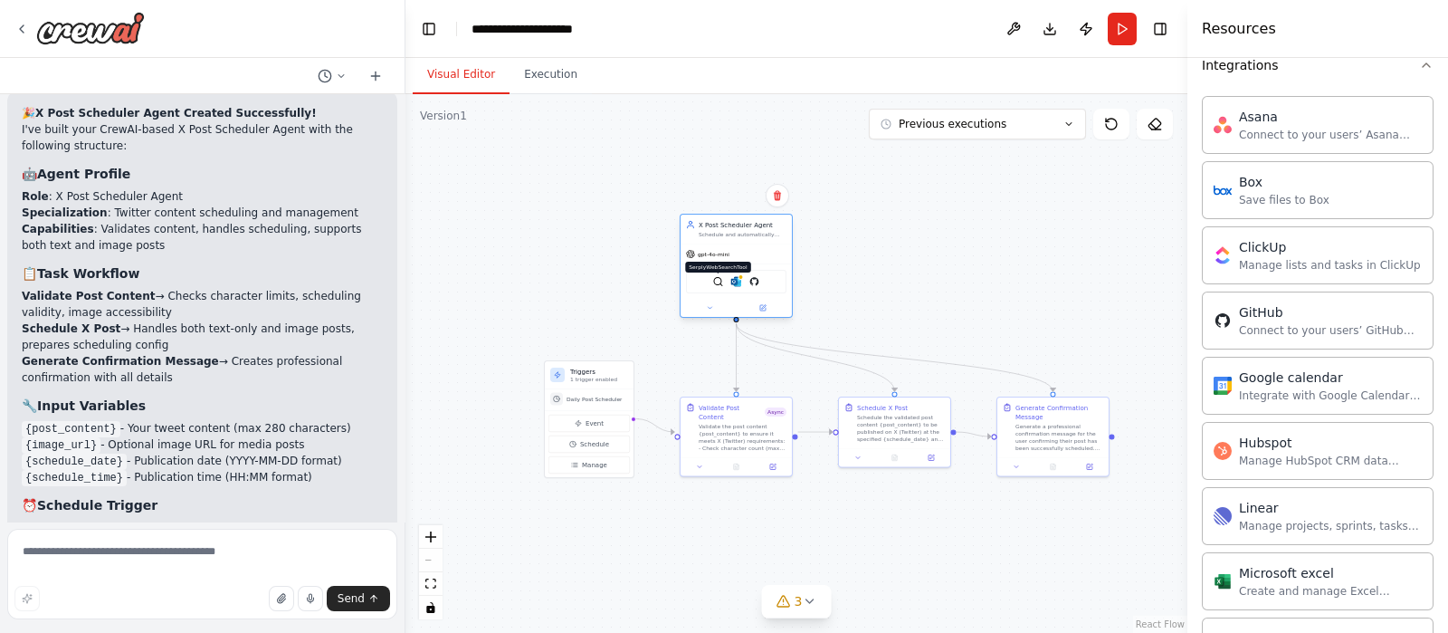
click at [720, 281] on img at bounding box center [717, 281] width 11 height 11
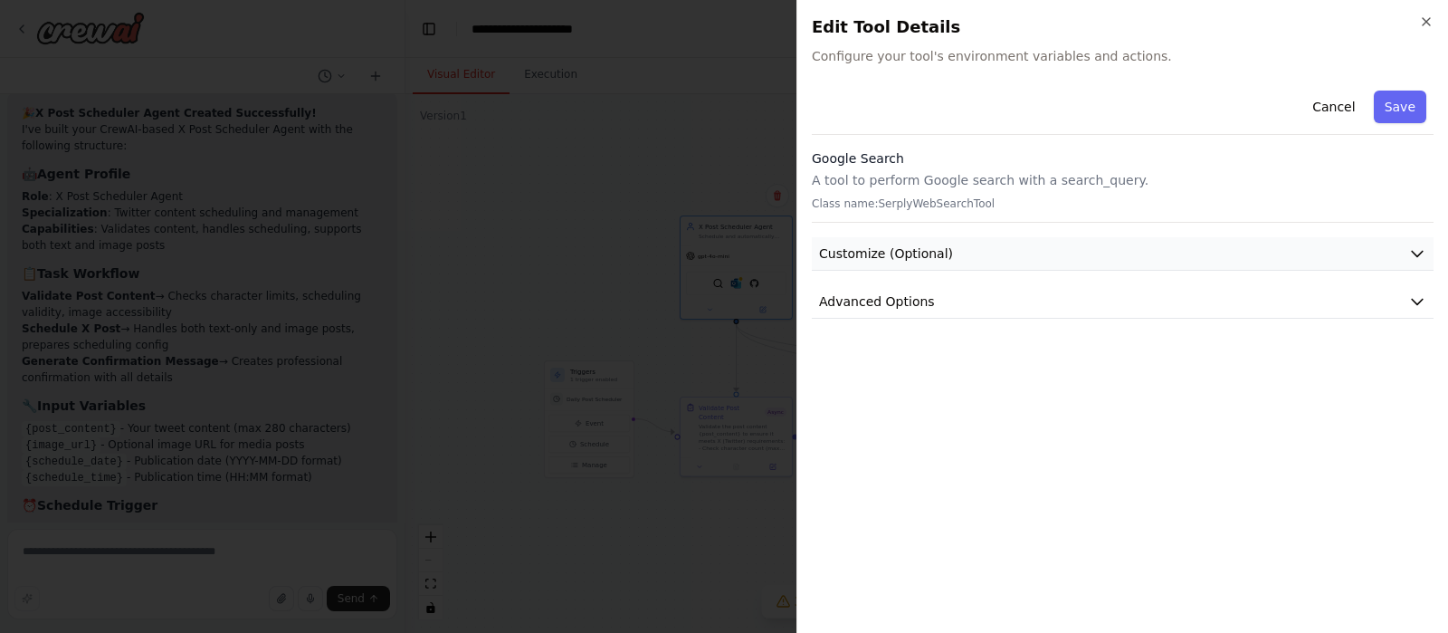
click at [1008, 262] on button "Customize (Optional)" at bounding box center [1123, 253] width 622 height 33
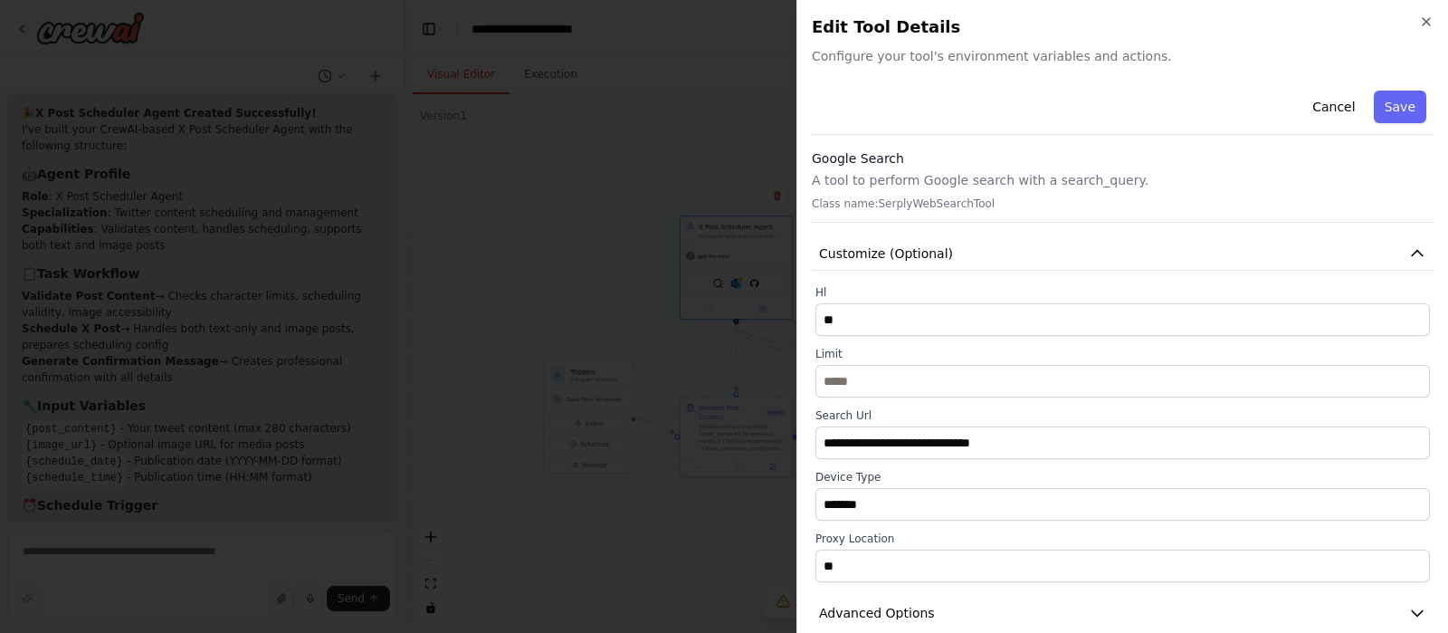
scroll to position [24, 0]
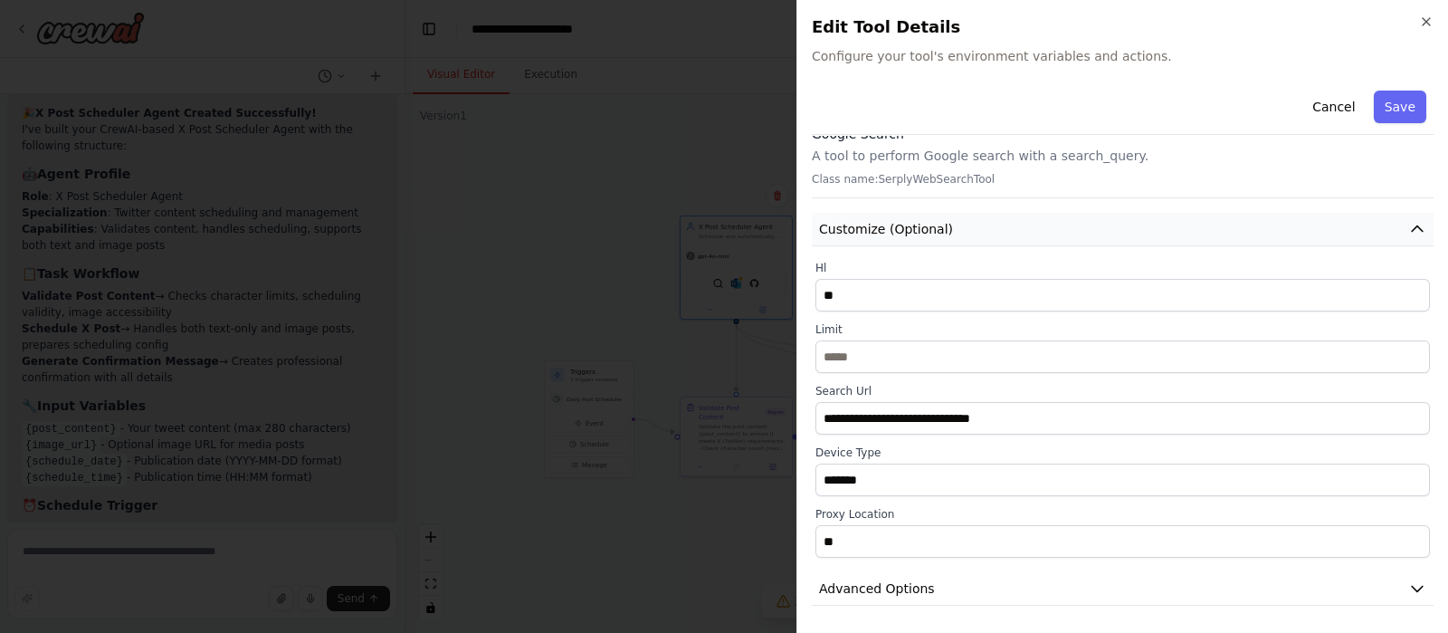
click at [1120, 232] on button "Customize (Optional)" at bounding box center [1123, 229] width 622 height 33
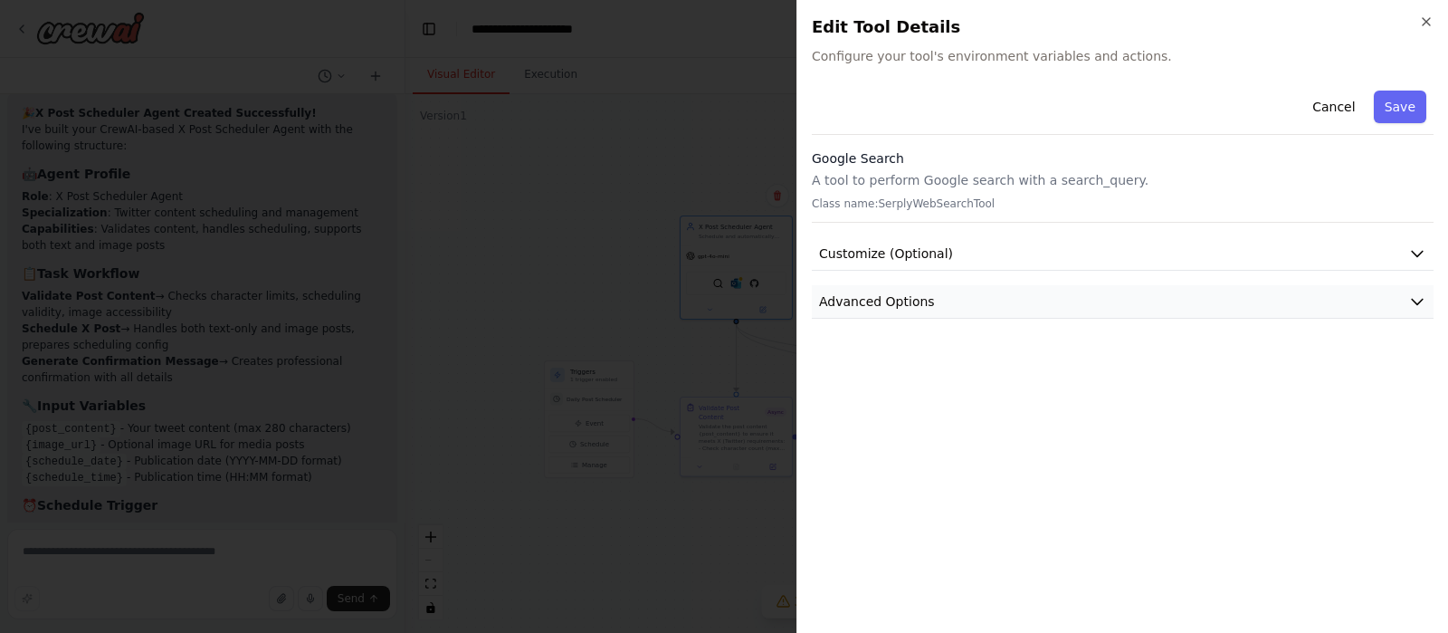
click at [1097, 305] on button "Advanced Options" at bounding box center [1123, 301] width 622 height 33
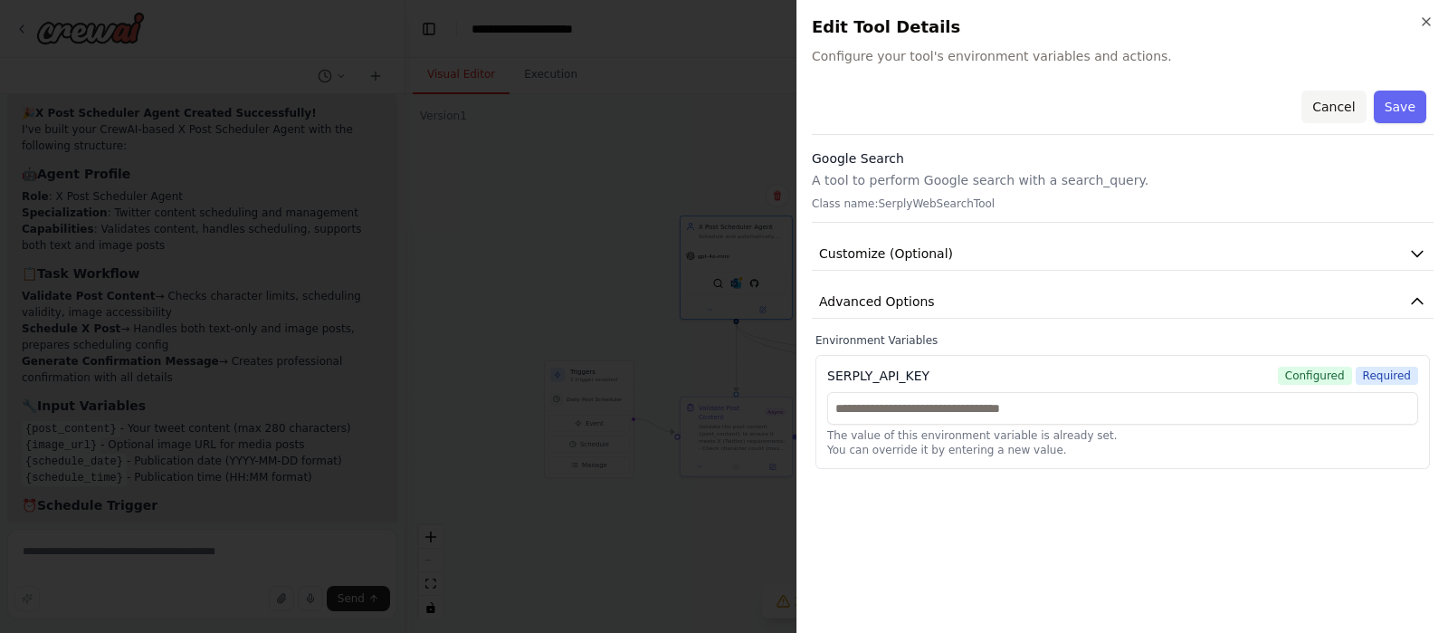
click at [1339, 106] on button "Cancel" at bounding box center [1333, 106] width 64 height 33
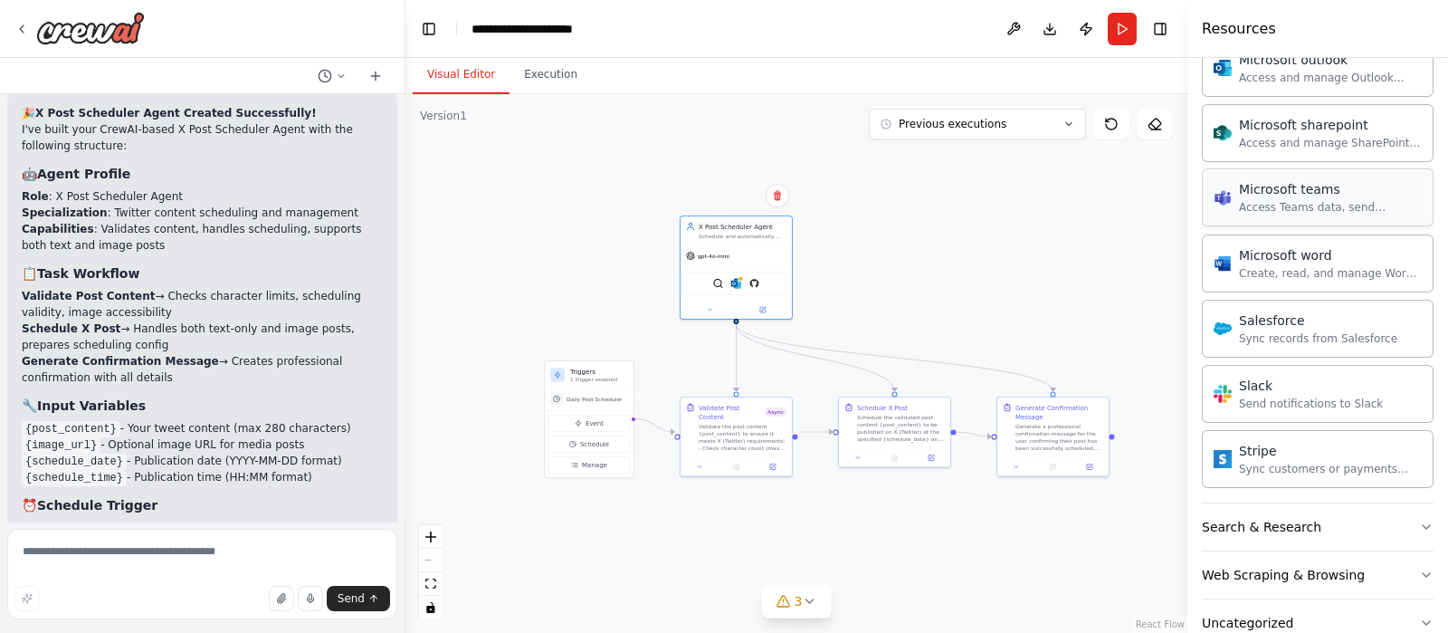
scroll to position [1109, 0]
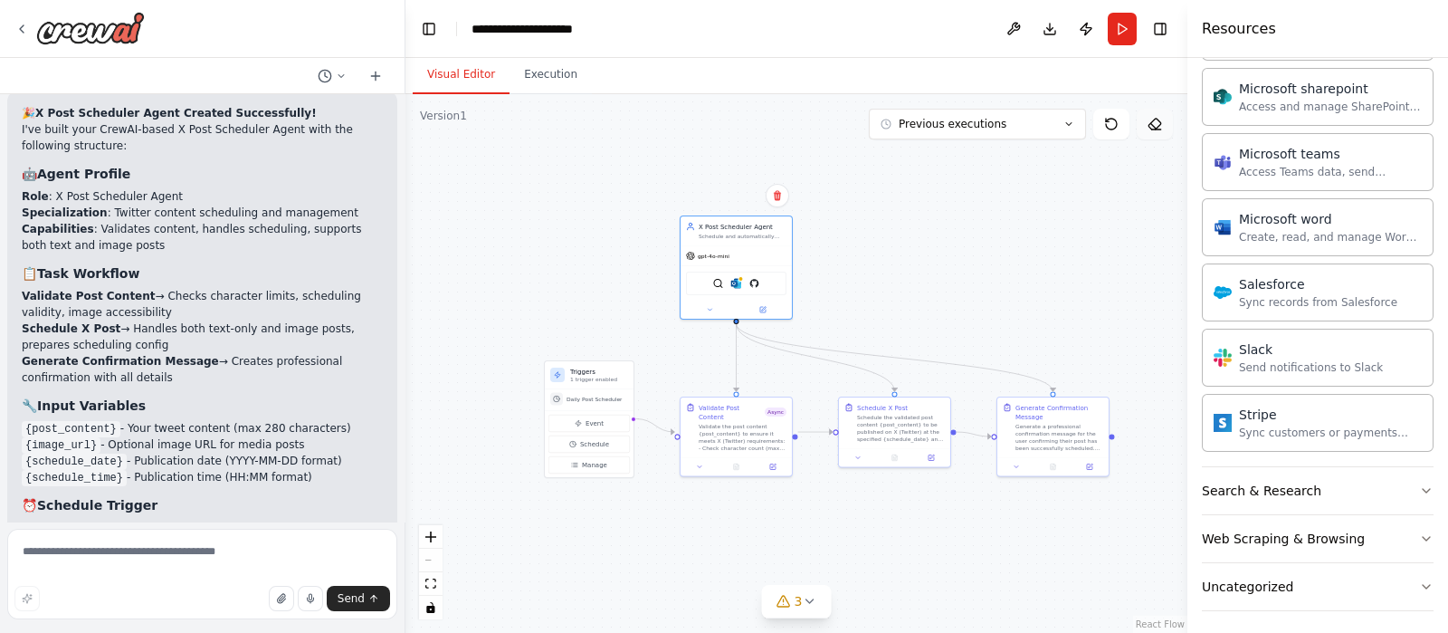
click at [1158, 129] on icon at bounding box center [1156, 129] width 9 height 0
click at [1163, 119] on button at bounding box center [1155, 124] width 36 height 31
drag, startPoint x: 902, startPoint y: 404, endPoint x: 912, endPoint y: 388, distance: 19.1
click at [912, 388] on div "Schedule the validated post content {post_content} to be published on X (Twitte…" at bounding box center [924, 390] width 88 height 29
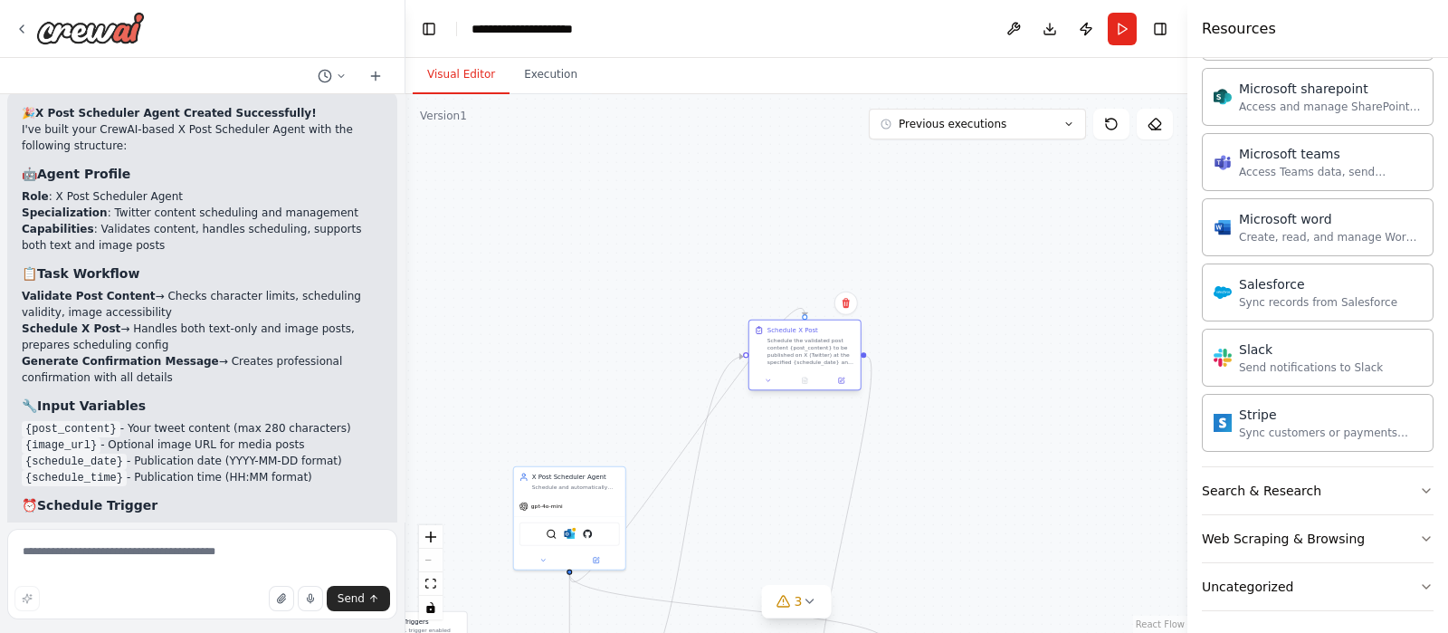
drag, startPoint x: 928, startPoint y: 386, endPoint x: 853, endPoint y: 319, distance: 99.9
click at [804, 355] on div "Schedule the validated post content {post_content} to be published on X (Twitte…" at bounding box center [811, 351] width 88 height 29
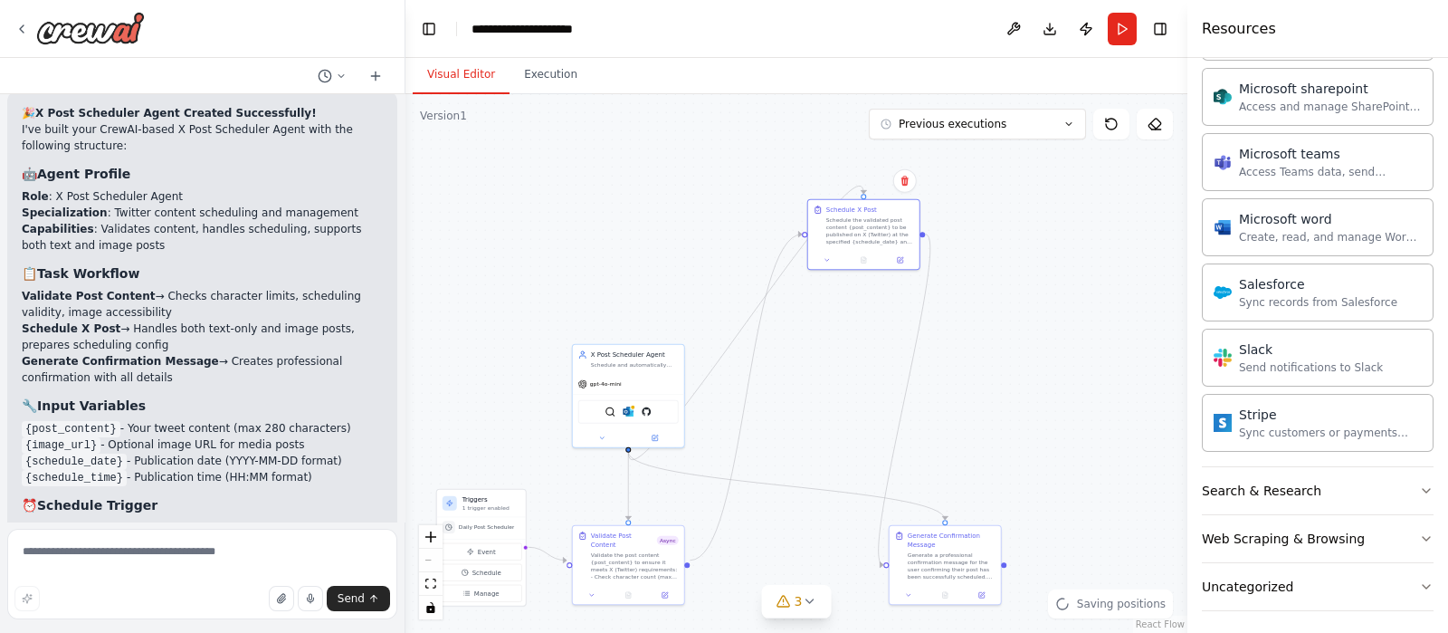
drag, startPoint x: 834, startPoint y: 224, endPoint x: 908, endPoint y: 85, distance: 156.7
click at [909, 79] on div "Visual Editor Execution Version 1 Previous executions Show Tools Hide Agents Tr…" at bounding box center [796, 345] width 782 height 575
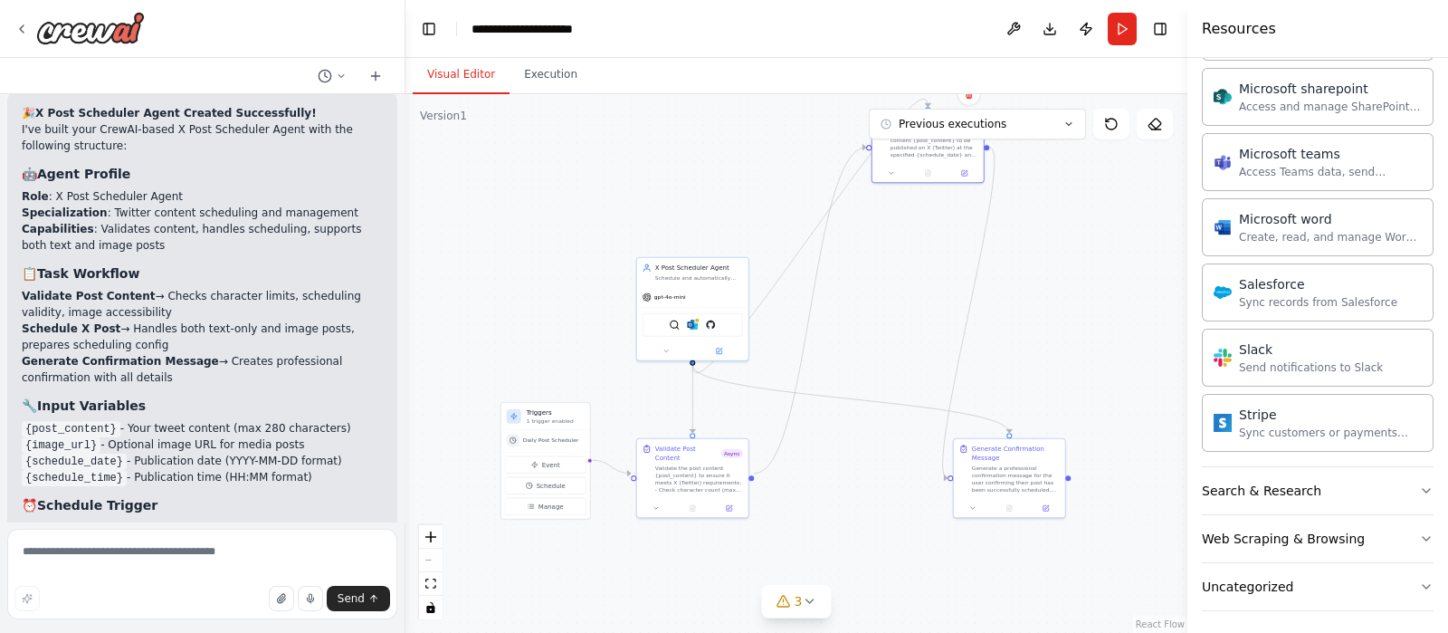
drag, startPoint x: 947, startPoint y: 348, endPoint x: 982, endPoint y: 300, distance: 59.0
click at [982, 300] on div ".deletable-edge-delete-btn { width: 20px; height: 20px; border: 0px solid #ffff…" at bounding box center [796, 363] width 782 height 538
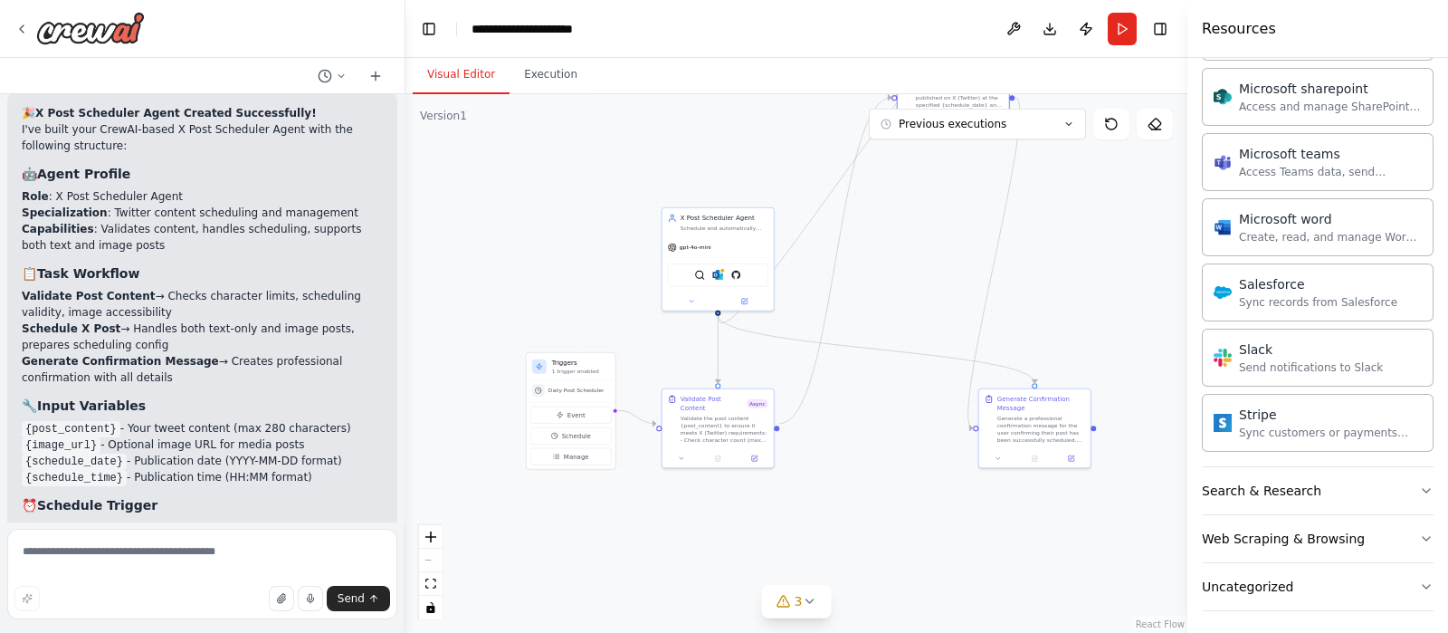
click at [1090, 289] on div ".deletable-edge-delete-btn { width: 20px; height: 20px; border: 0px solid #ffff…" at bounding box center [796, 363] width 782 height 538
click at [1116, 117] on icon at bounding box center [1111, 124] width 14 height 14
click at [1113, 141] on div ".deletable-edge-delete-btn { width: 20px; height: 20px; border: 0px solid #ffff…" at bounding box center [796, 363] width 782 height 538
click at [433, 610] on icon "toggle interactivity" at bounding box center [430, 607] width 8 height 11
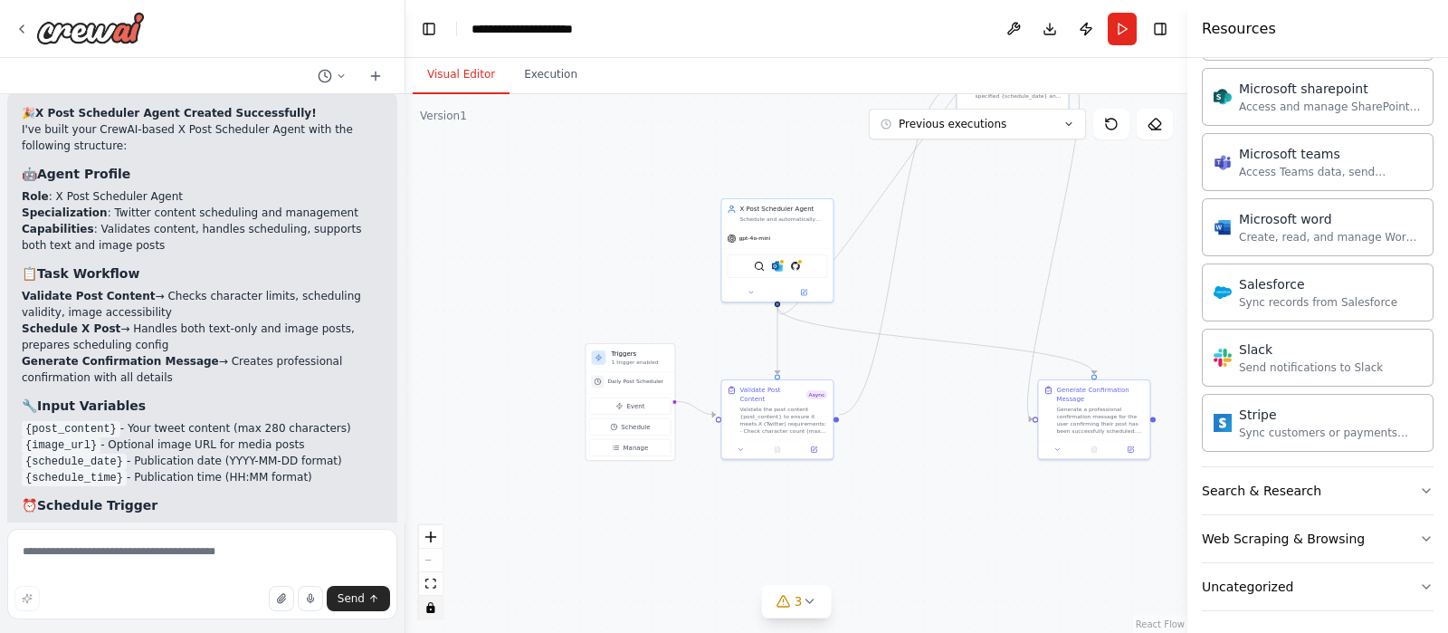
drag, startPoint x: 761, startPoint y: 449, endPoint x: 796, endPoint y: 459, distance: 36.7
click at [795, 460] on div ".deletable-edge-delete-btn { width: 20px; height: 20px; border: 0px solid #ffff…" at bounding box center [796, 363] width 782 height 538
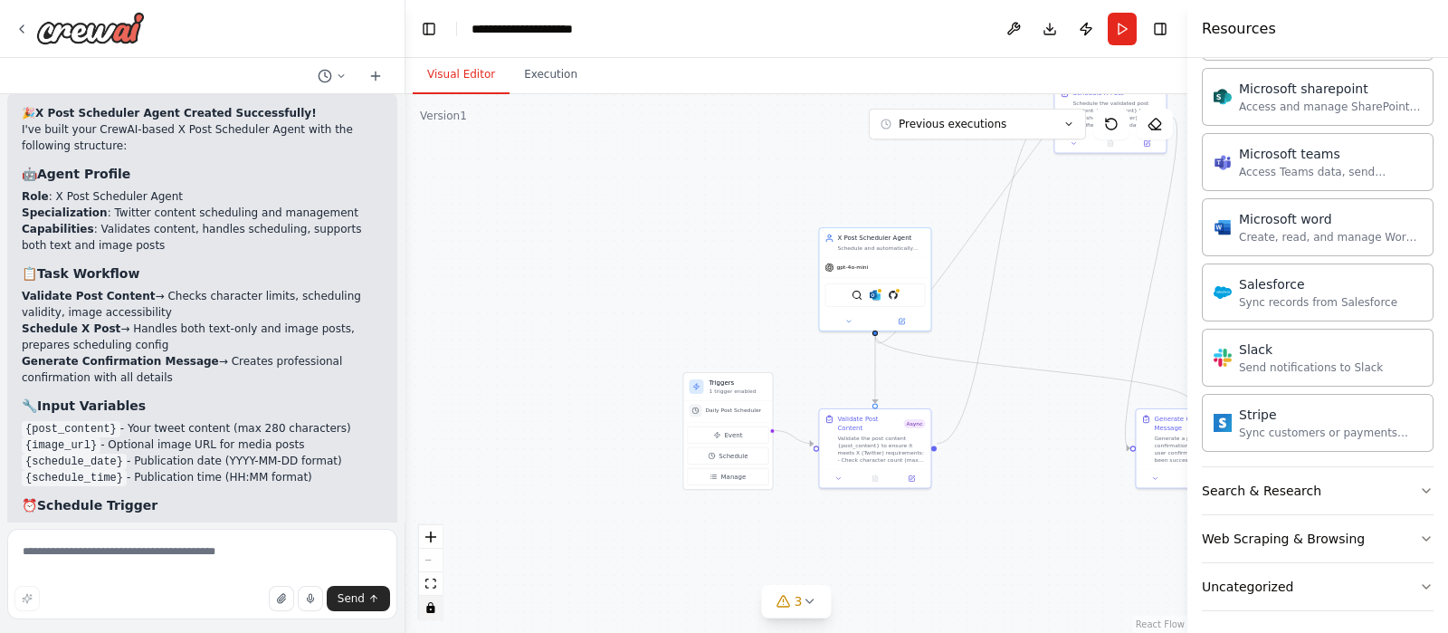
drag, startPoint x: 810, startPoint y: 442, endPoint x: 918, endPoint y: 418, distance: 111.3
click at [880, 457] on div ".deletable-edge-delete-btn { width: 20px; height: 20px; border: 0px solid #ffff…" at bounding box center [796, 363] width 782 height 538
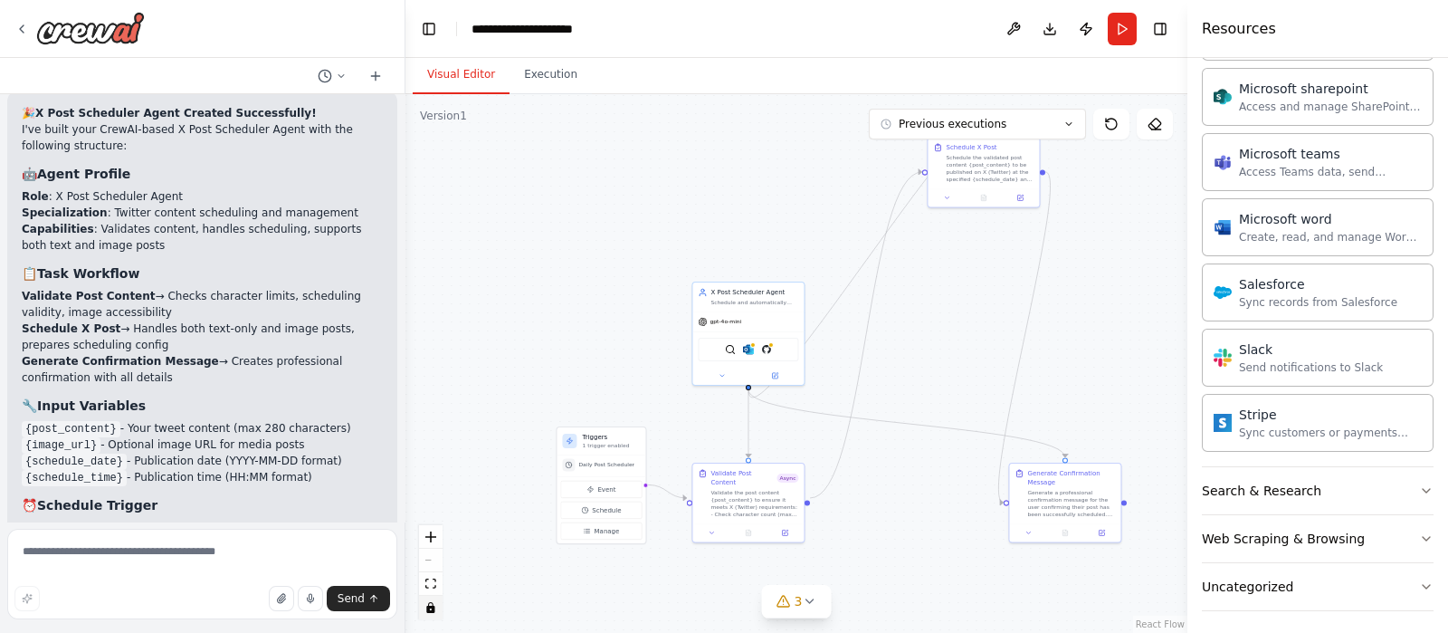
drag, startPoint x: 964, startPoint y: 287, endPoint x: 774, endPoint y: 434, distance: 240.6
click at [772, 450] on div ".deletable-edge-delete-btn { width: 20px; height: 20px; border: 0px solid #ffff…" at bounding box center [796, 363] width 782 height 538
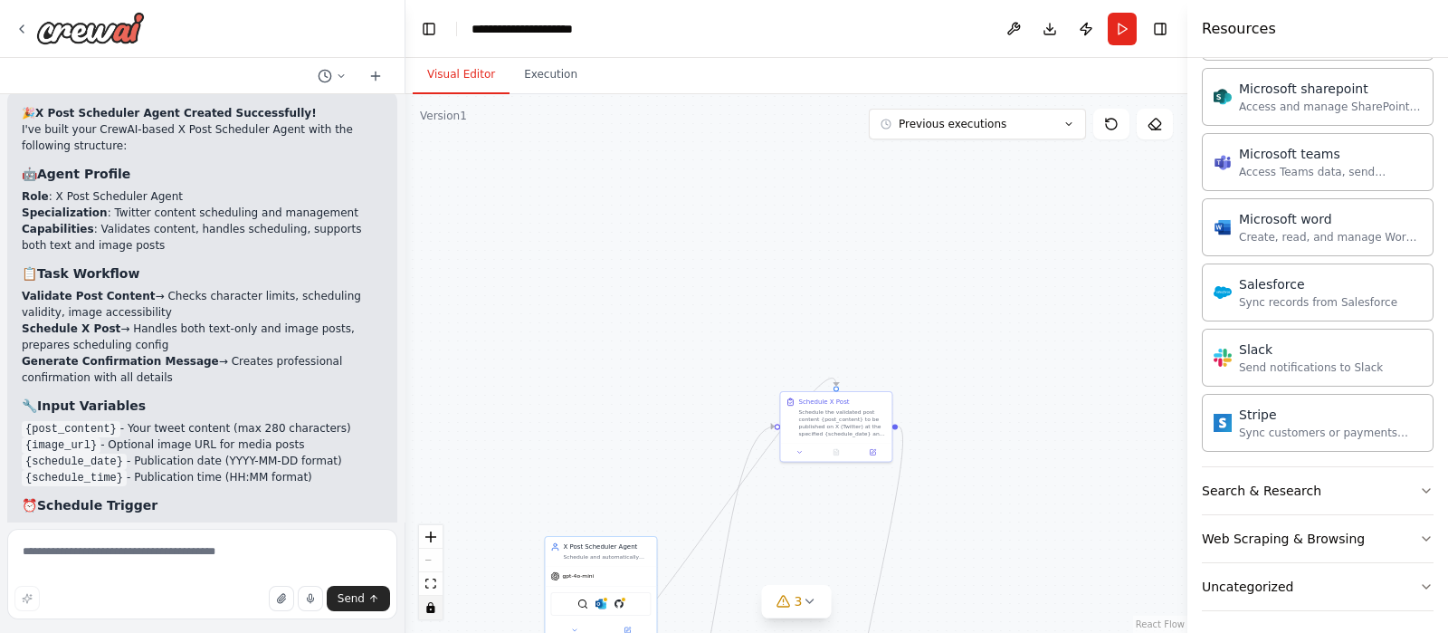
drag, startPoint x: 810, startPoint y: 423, endPoint x: 787, endPoint y: 495, distance: 75.8
click at [787, 495] on div ".deletable-edge-delete-btn { width: 20px; height: 20px; border: 0px solid #ffff…" at bounding box center [796, 363] width 782 height 538
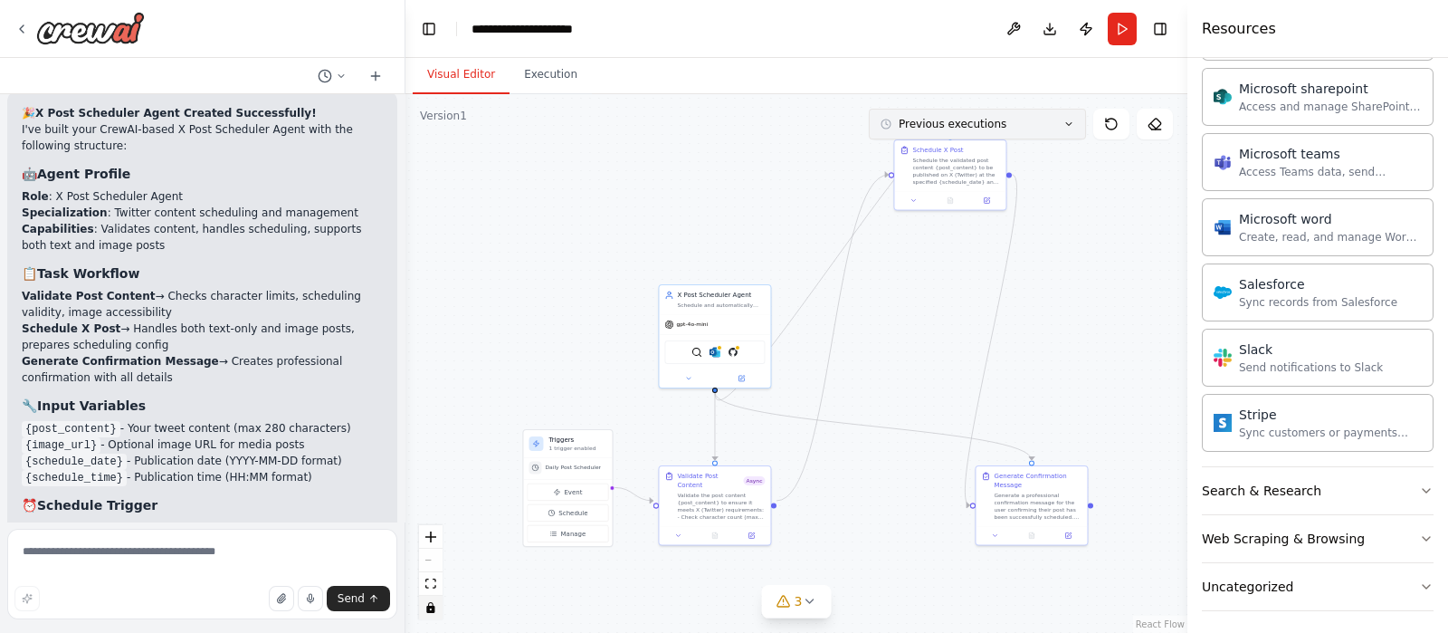
drag, startPoint x: 792, startPoint y: 498, endPoint x: 943, endPoint y: 126, distance: 401.4
click at [943, 126] on div "Version 1 Previous executions Show Tools Hide Agents .deletable-edge-delete-btn…" at bounding box center [796, 363] width 782 height 538
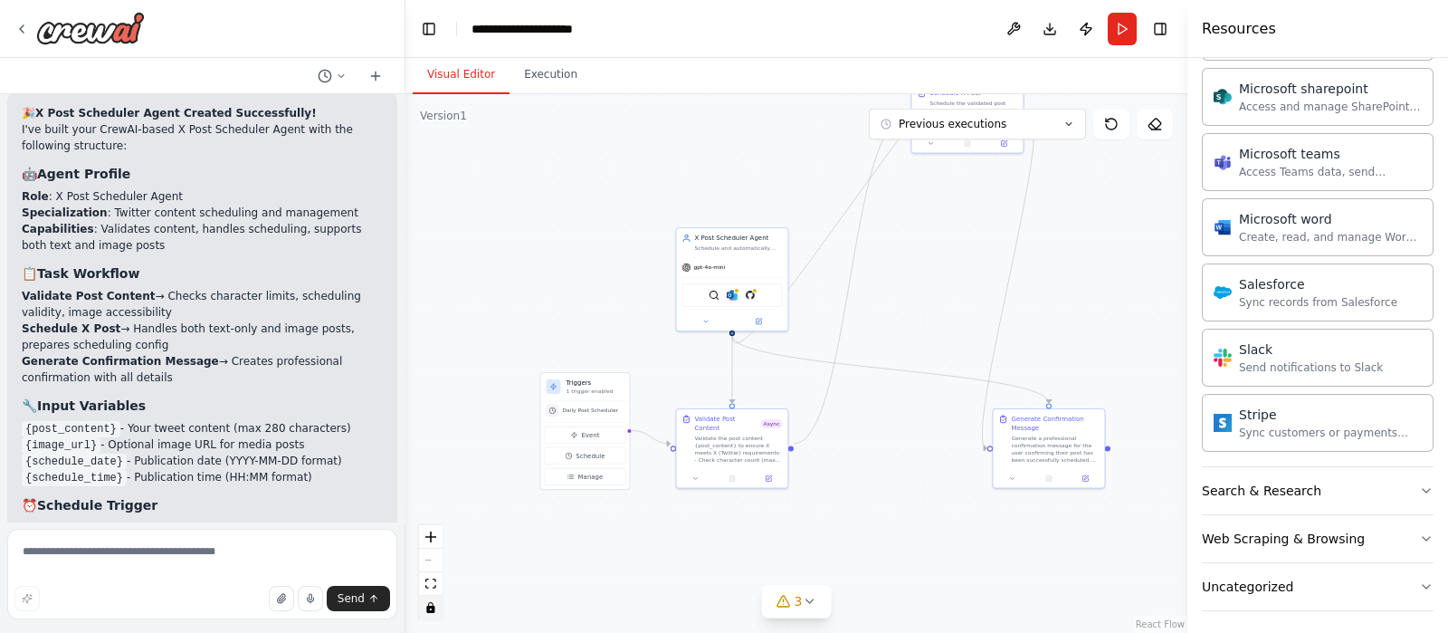
drag, startPoint x: 855, startPoint y: 416, endPoint x: 833, endPoint y: 429, distance: 25.9
click at [846, 417] on div ".deletable-edge-delete-btn { width: 20px; height: 20px; border: 0px solid #ffff…" at bounding box center [796, 363] width 782 height 538
drag, startPoint x: 429, startPoint y: 603, endPoint x: 588, endPoint y: 481, distance: 200.2
click at [432, 596] on button "toggle interactivity" at bounding box center [431, 607] width 24 height 24
drag, startPoint x: 928, startPoint y: 156, endPoint x: 848, endPoint y: 507, distance: 360.0
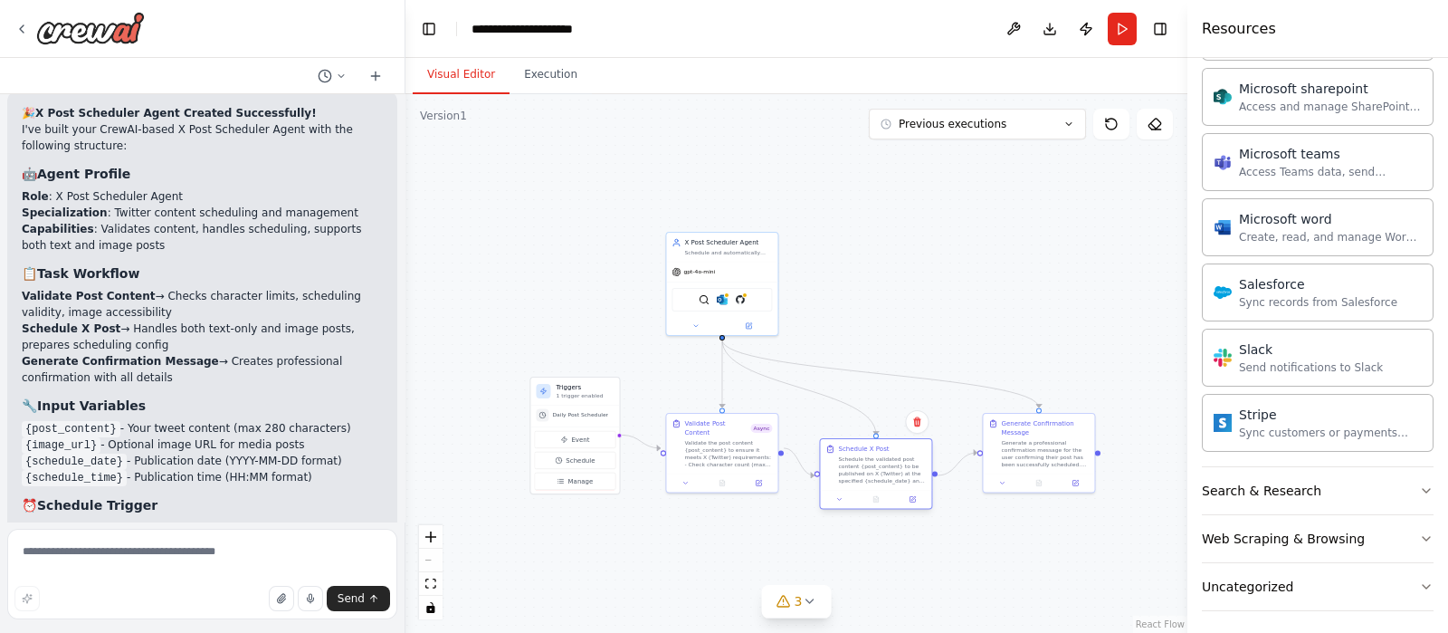
click at [848, 507] on div "Schedule X Post Schedule the validated post content {post_content} to be publis…" at bounding box center [875, 475] width 113 height 71
click at [848, 504] on div at bounding box center [875, 499] width 111 height 19
drag, startPoint x: 859, startPoint y: 205, endPoint x: 877, endPoint y: 185, distance: 27.6
click at [877, 185] on div ".deletable-edge-delete-btn { width: 20px; height: 20px; border: 0px solid #ffff…" at bounding box center [796, 363] width 782 height 538
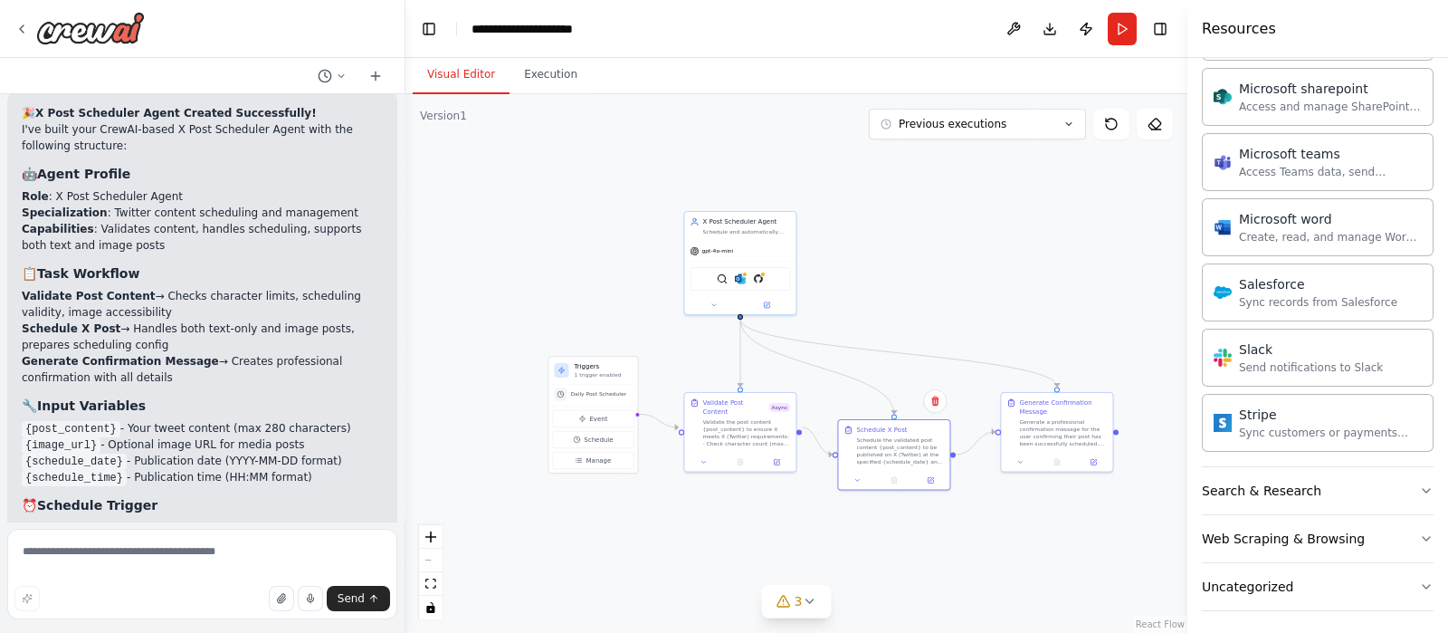
drag, startPoint x: 446, startPoint y: 266, endPoint x: 461, endPoint y: 266, distance: 15.4
click at [447, 266] on div ".deletable-edge-delete-btn { width: 20px; height: 20px; border: 0px solid #ffff…" at bounding box center [796, 363] width 782 height 538
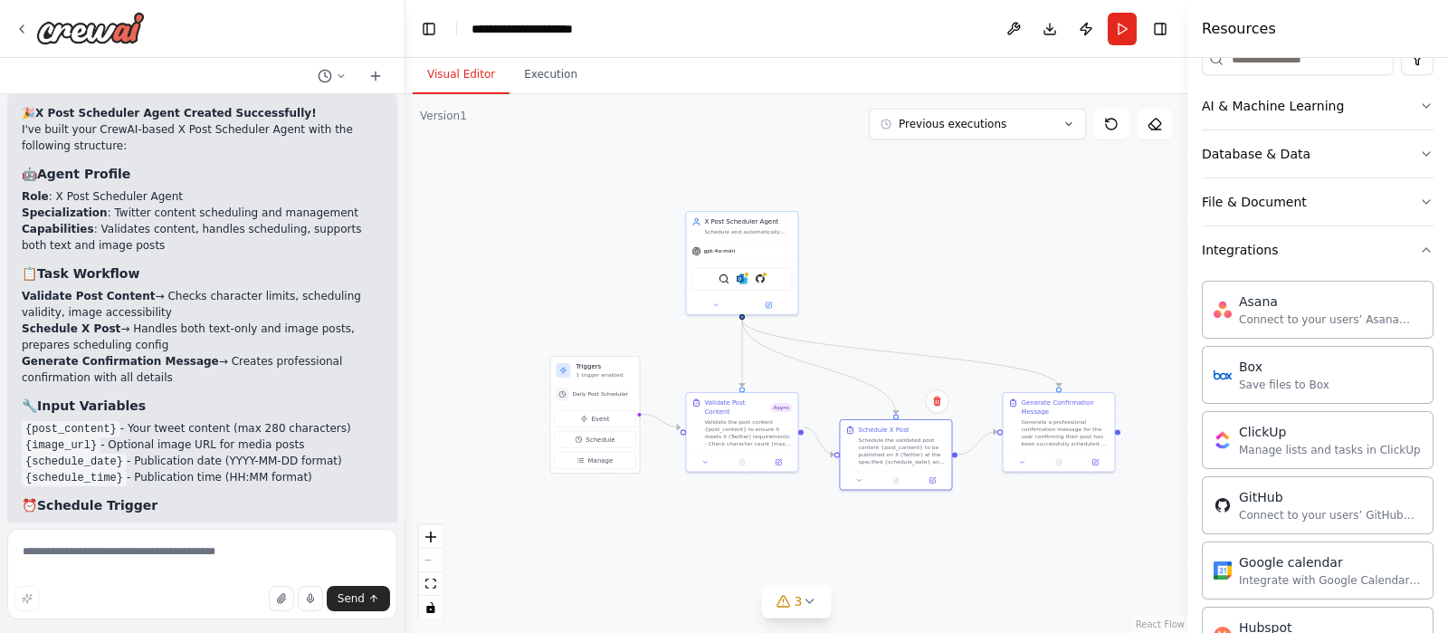
scroll to position [0, 0]
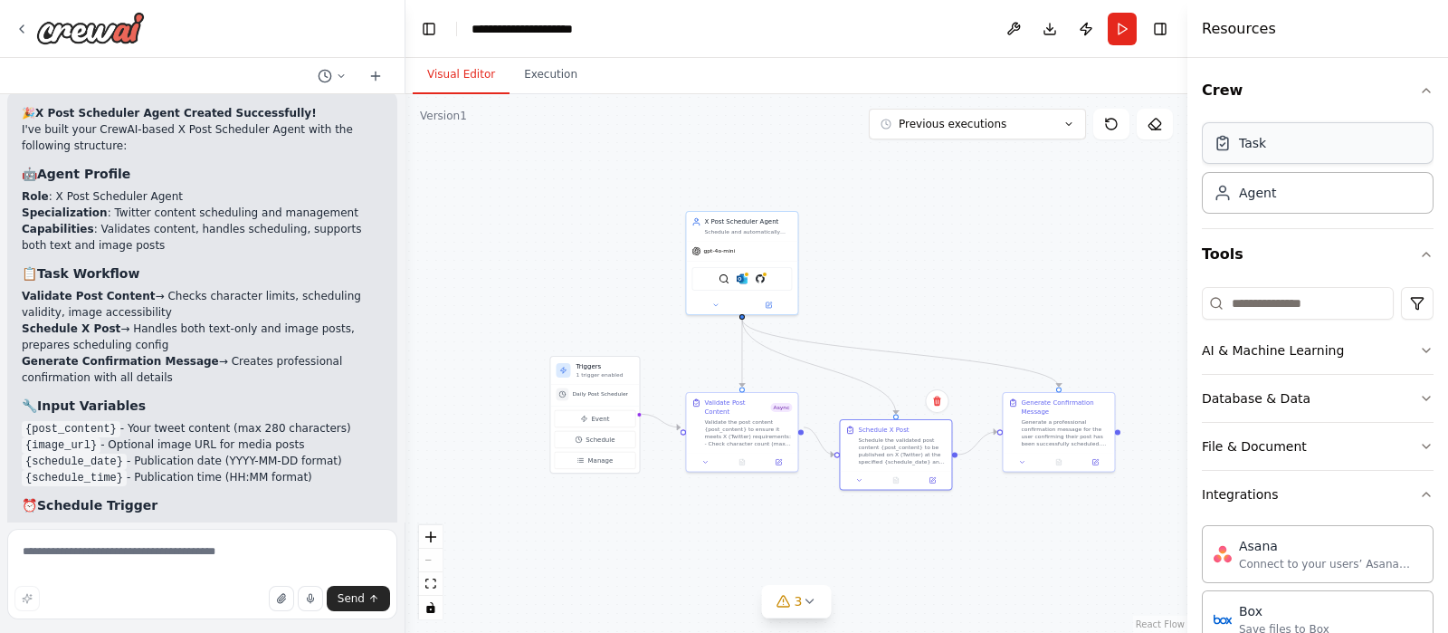
click at [1321, 152] on div "Task" at bounding box center [1318, 143] width 232 height 42
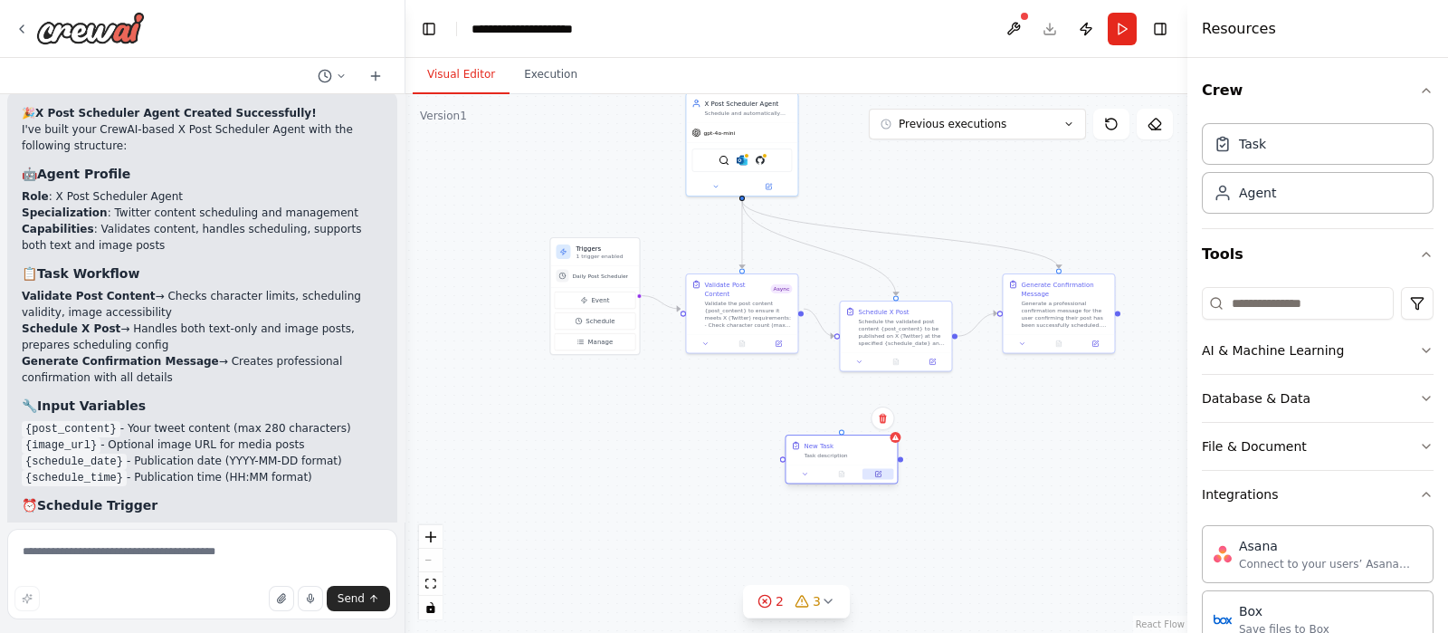
drag, startPoint x: 946, startPoint y: 318, endPoint x: 890, endPoint y: 468, distance: 160.3
click at [884, 477] on button at bounding box center [877, 474] width 31 height 11
click at [892, 417] on icon at bounding box center [891, 418] width 11 height 11
drag, startPoint x: 898, startPoint y: 428, endPoint x: 899, endPoint y: 418, distance: 10.0
click at [899, 423] on div "Confirm" at bounding box center [892, 418] width 24 height 24
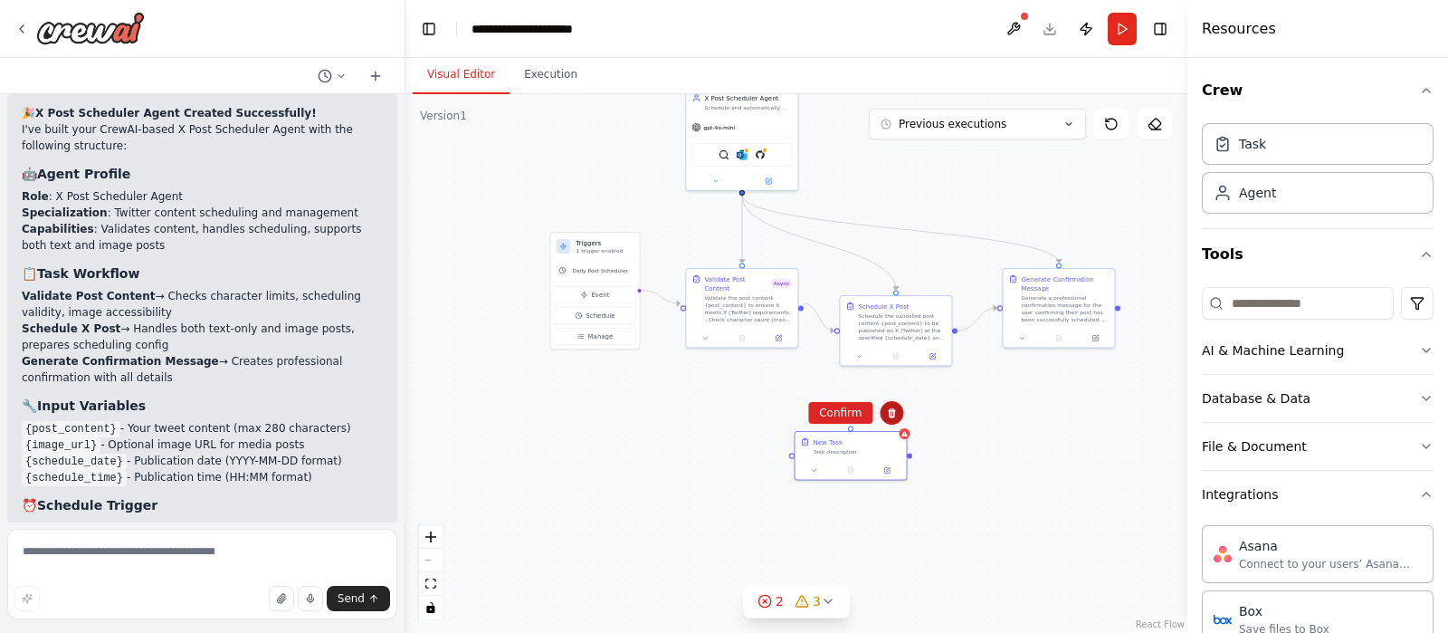
click at [897, 414] on button at bounding box center [892, 413] width 24 height 24
click at [891, 418] on icon at bounding box center [891, 412] width 11 height 11
click at [852, 414] on button "Confirm" at bounding box center [840, 413] width 64 height 22
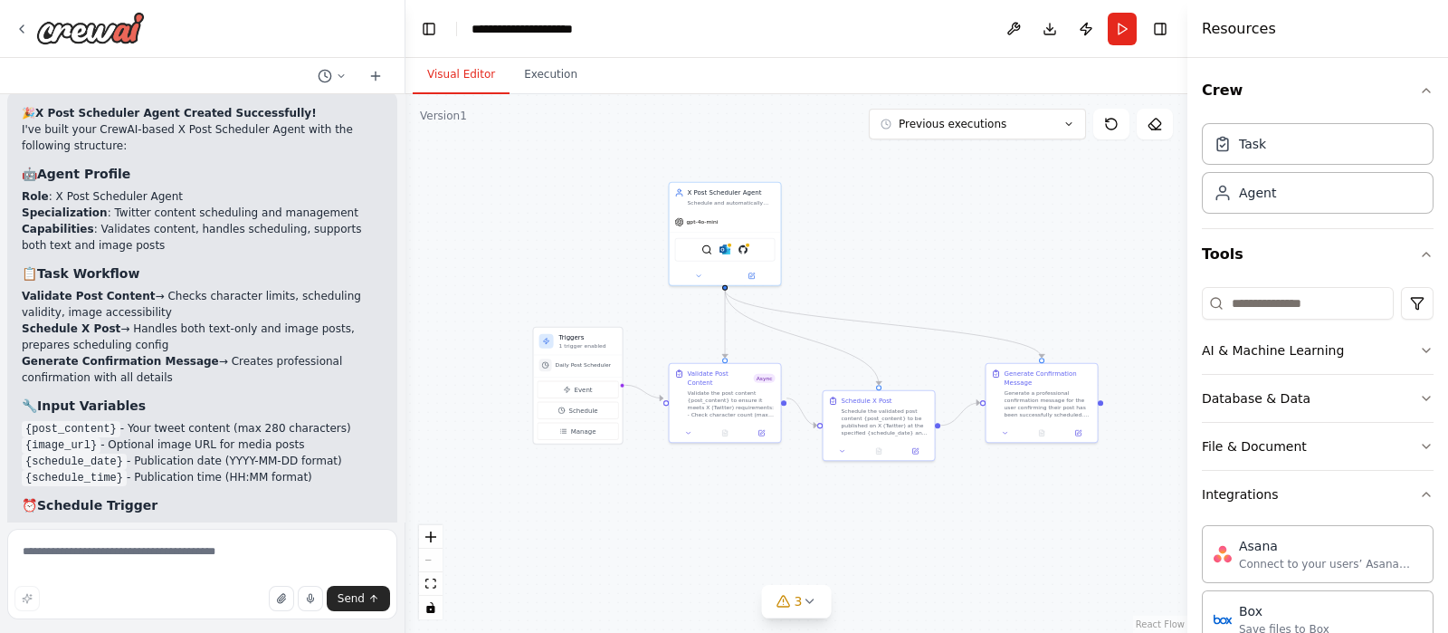
drag, startPoint x: 894, startPoint y: 301, endPoint x: 891, endPoint y: 319, distance: 17.4
click at [893, 321] on div ".deletable-edge-delete-btn { width: 20px; height: 20px; border: 0px solid #ffff…" at bounding box center [796, 363] width 782 height 538
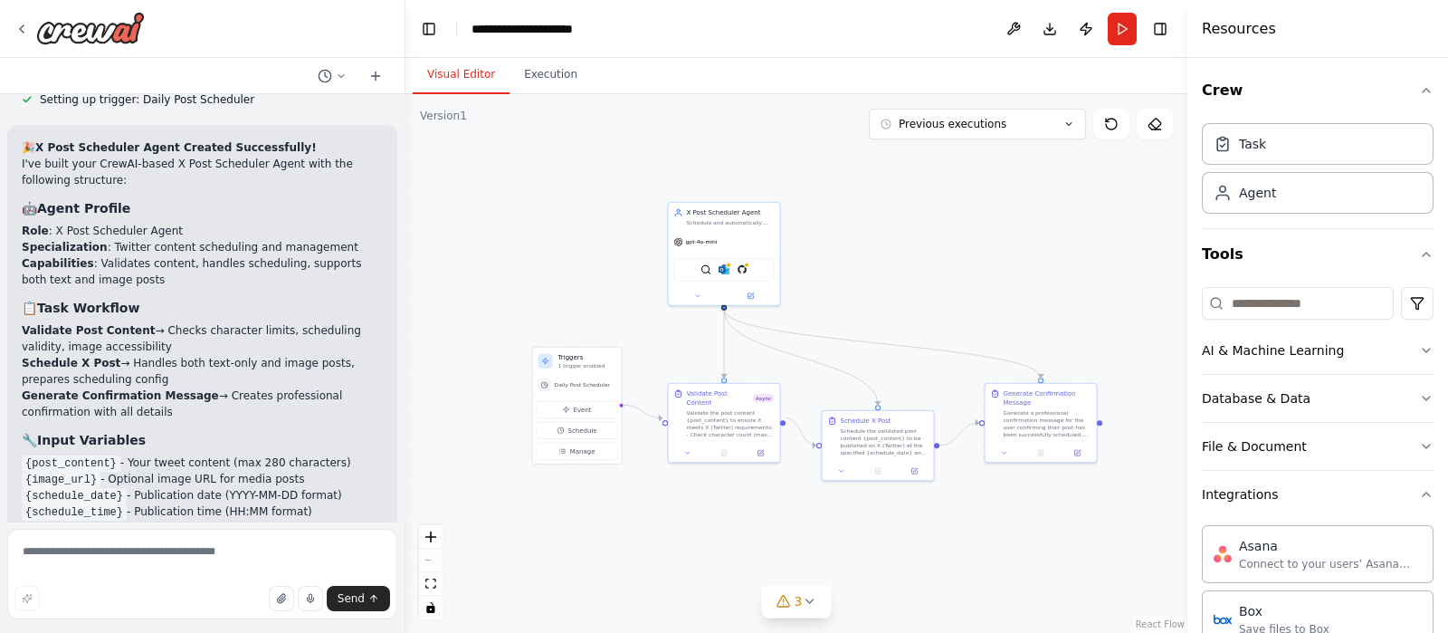
scroll to position [6041, 0]
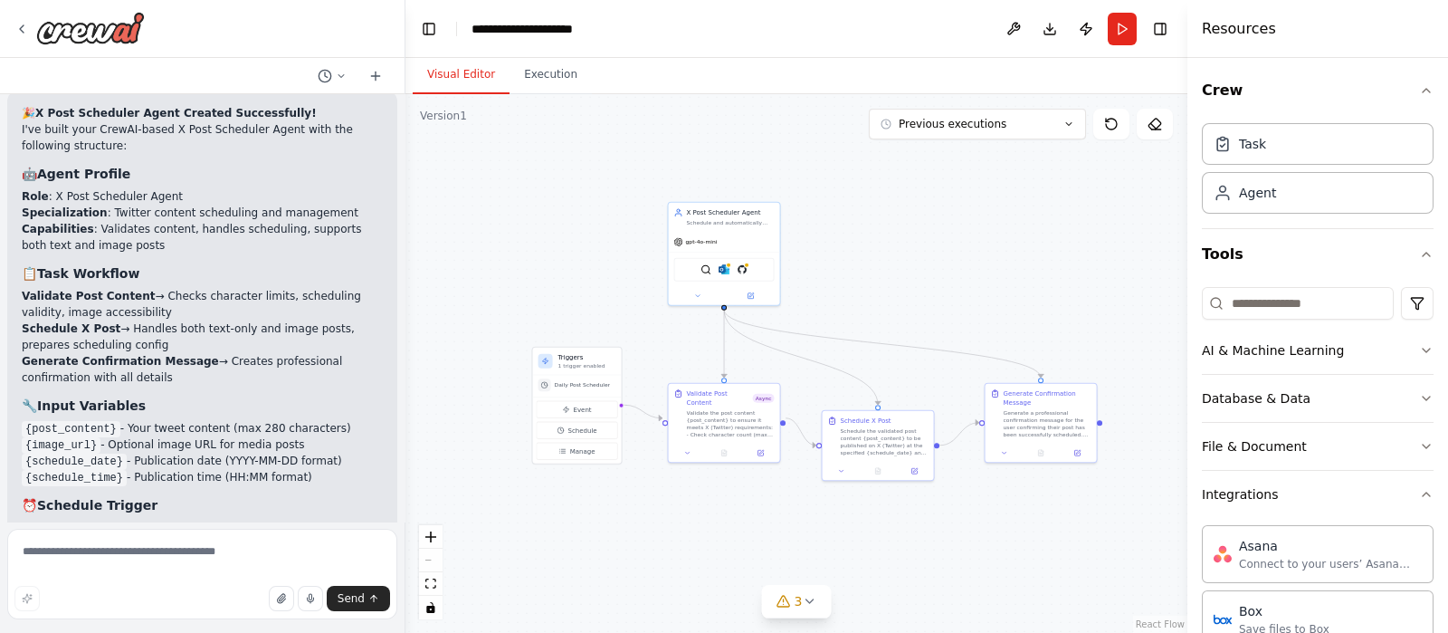
click at [1013, 36] on button at bounding box center [1013, 29] width 29 height 33
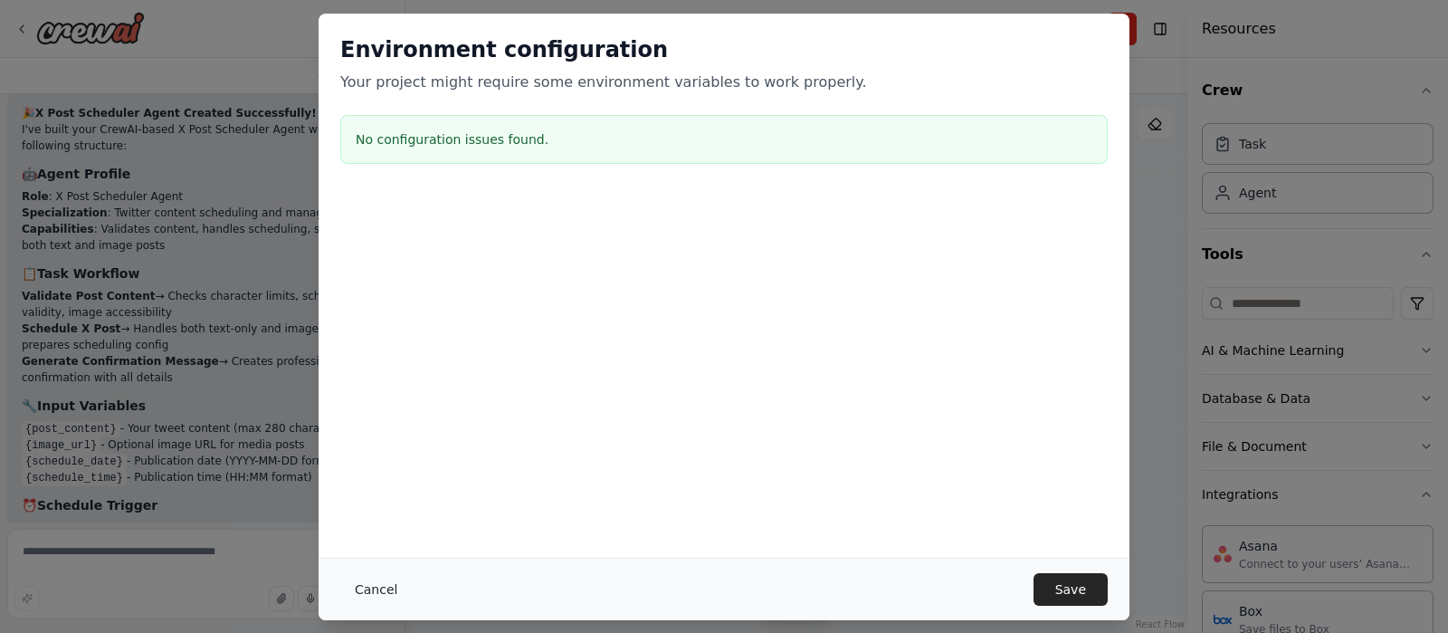
click at [382, 578] on button "Cancel" at bounding box center [375, 589] width 71 height 33
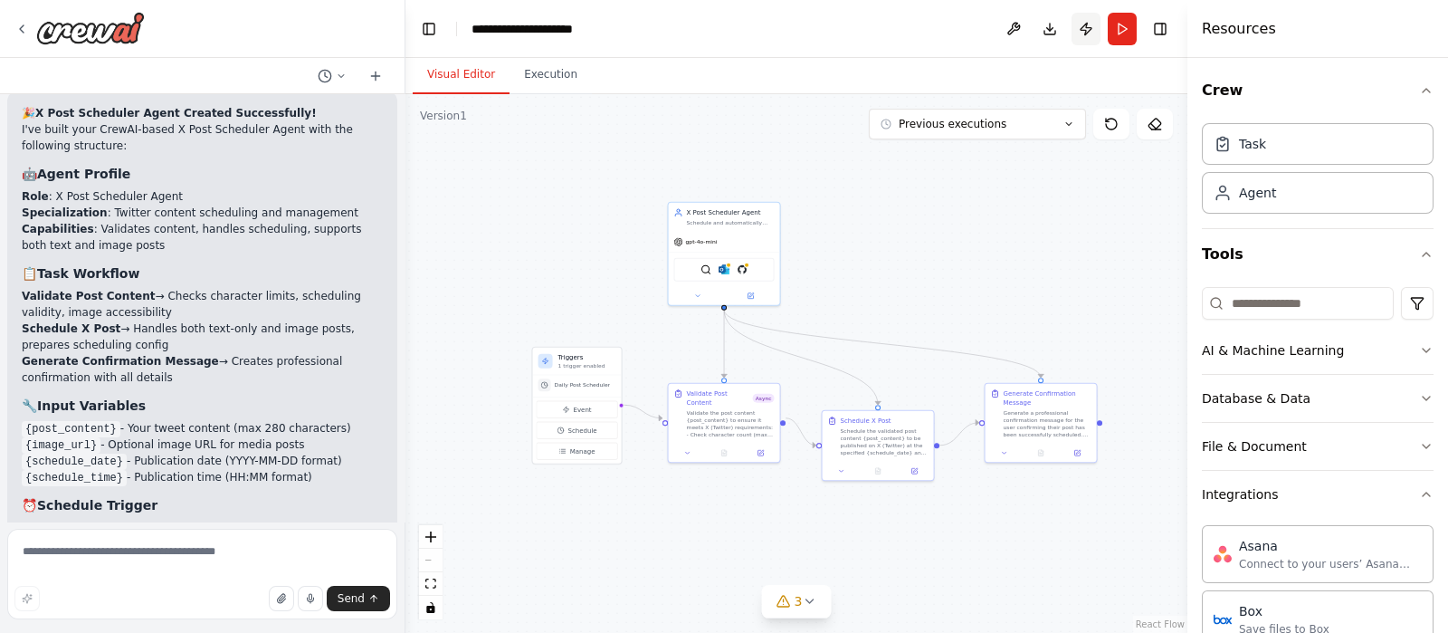
click at [1086, 33] on button "Publish" at bounding box center [1085, 29] width 29 height 33
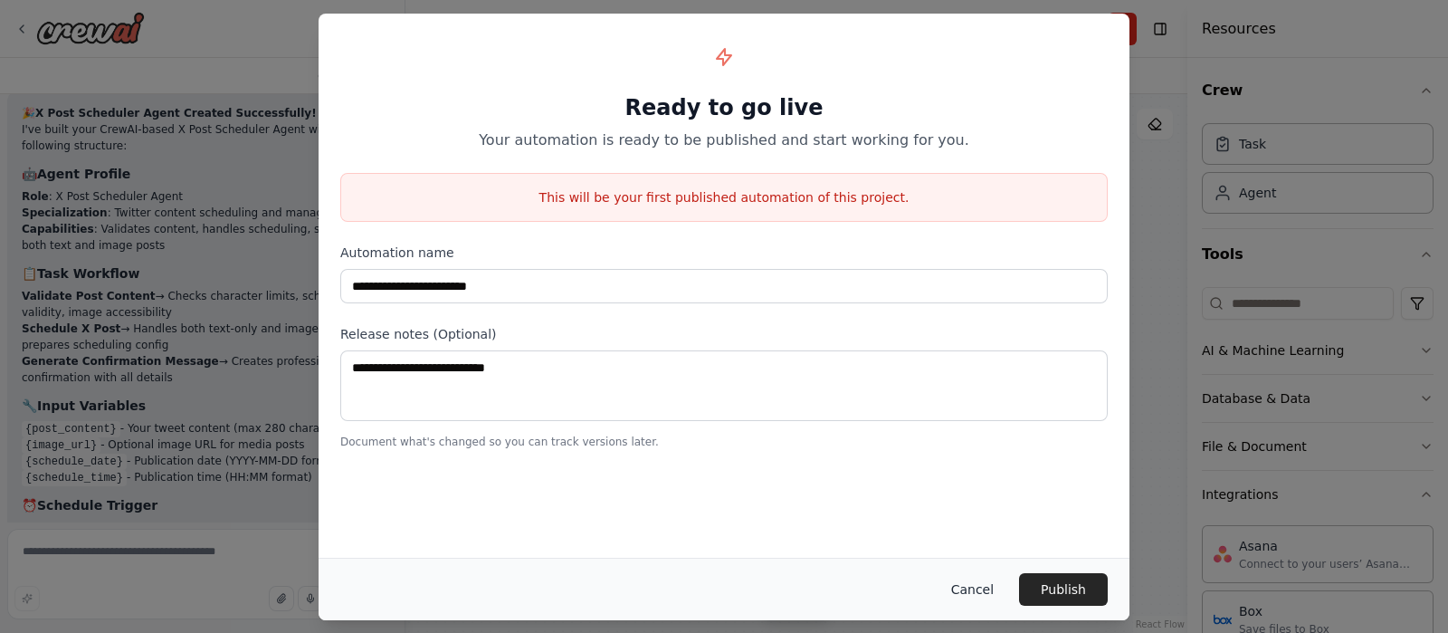
click at [980, 604] on button "Cancel" at bounding box center [972, 589] width 71 height 33
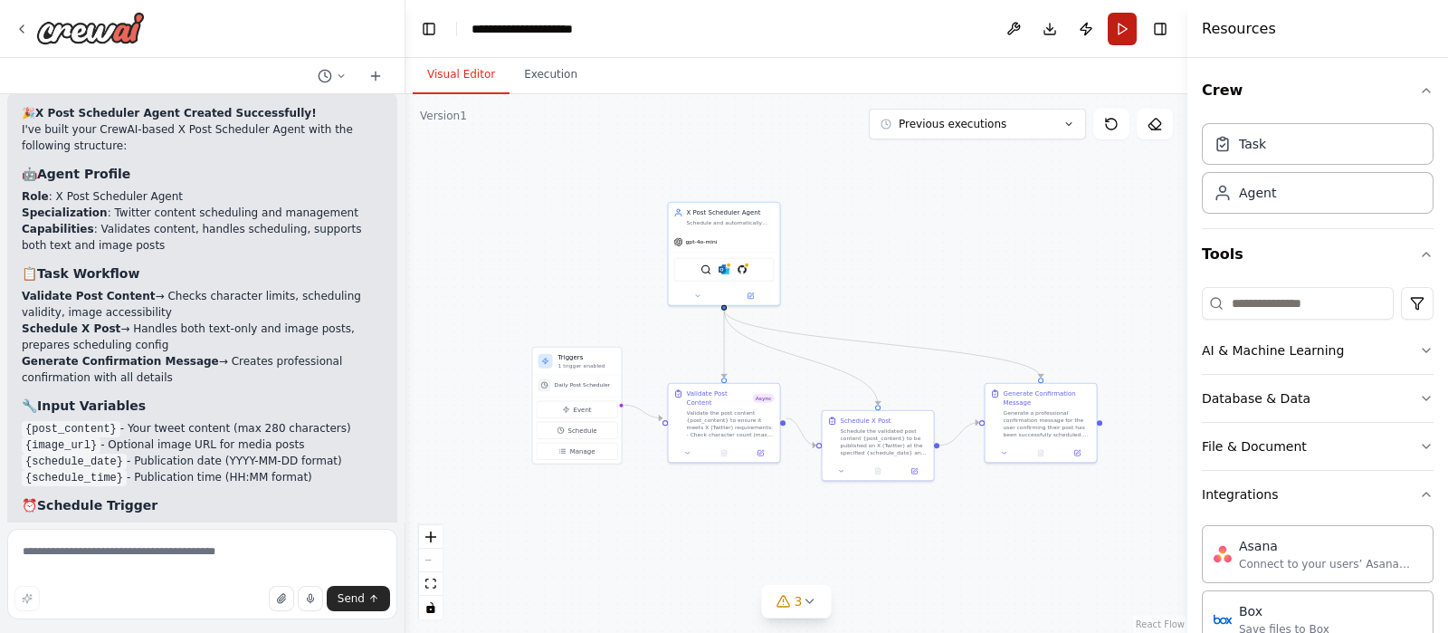
click at [1118, 43] on button "Run" at bounding box center [1122, 29] width 29 height 33
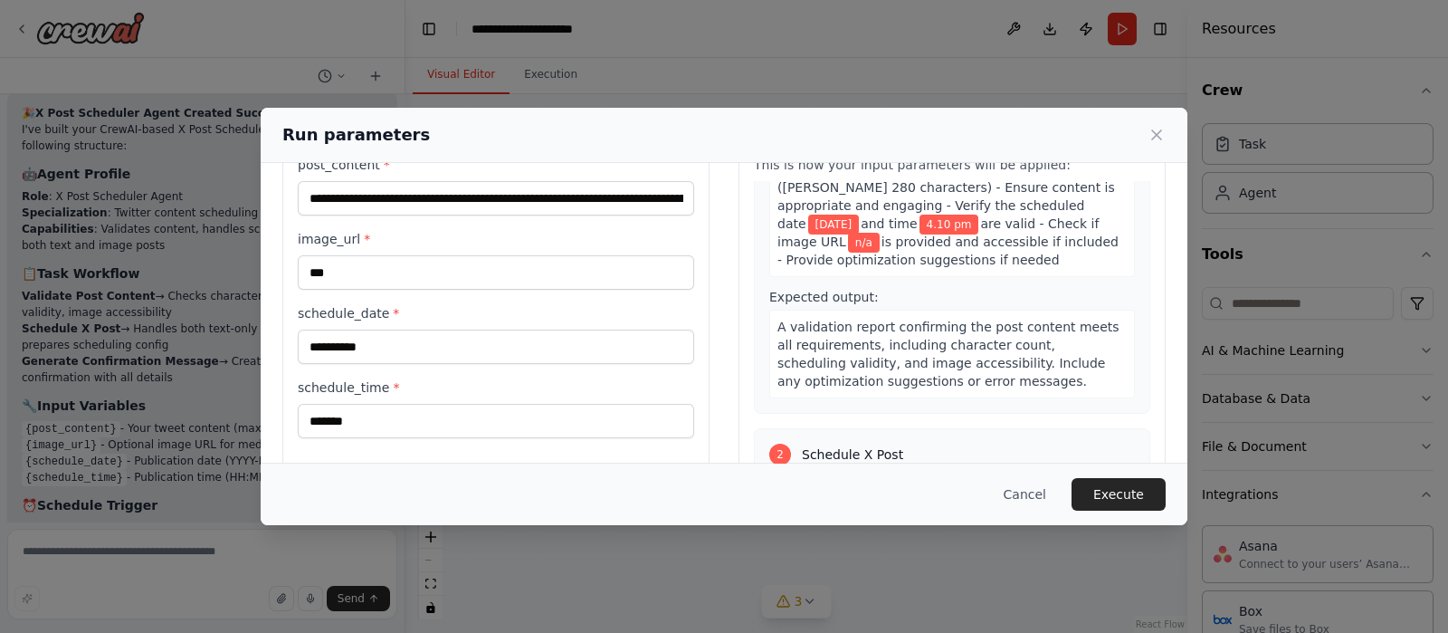
scroll to position [0, 0]
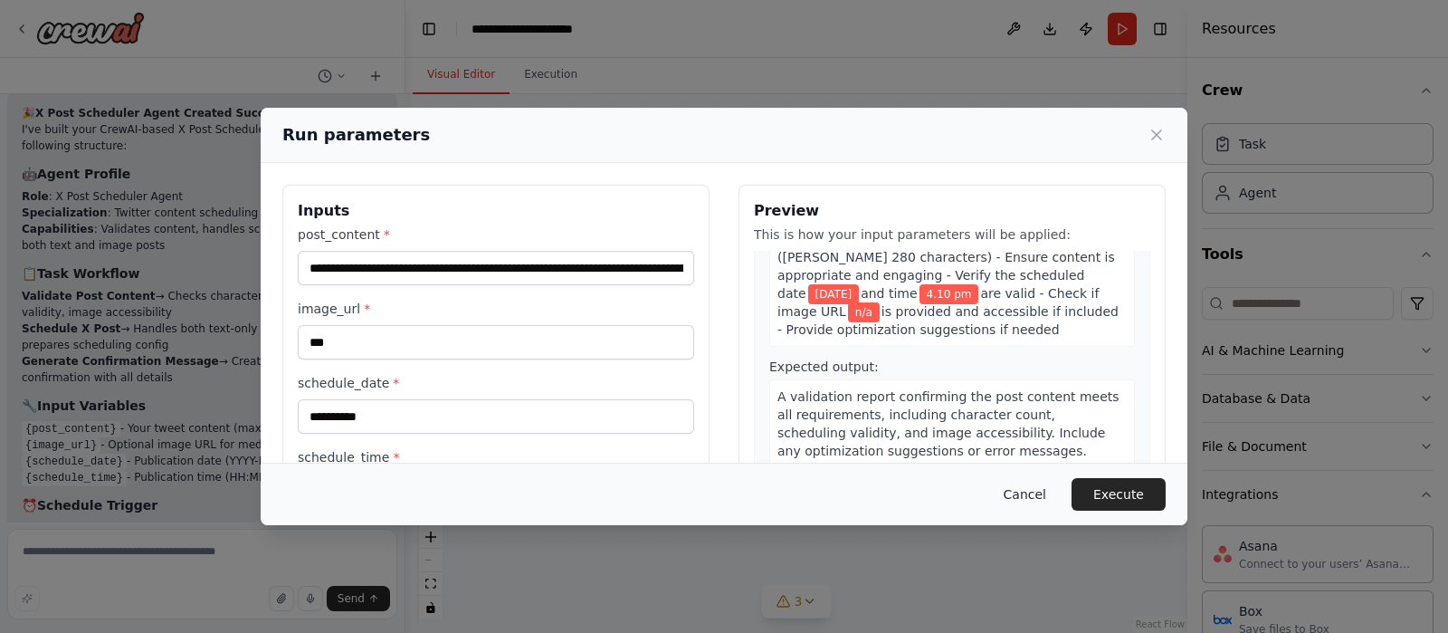
click at [1045, 490] on button "Cancel" at bounding box center [1024, 494] width 71 height 33
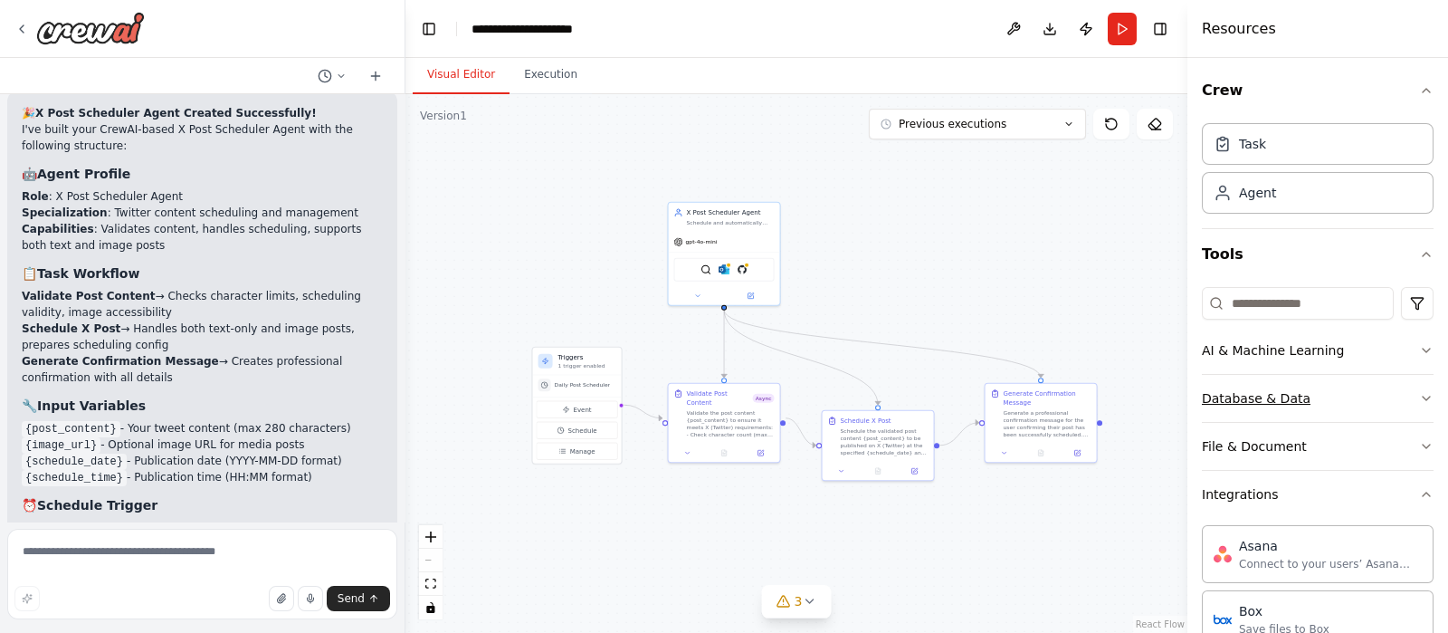
click at [1360, 405] on button "Database & Data" at bounding box center [1318, 398] width 232 height 47
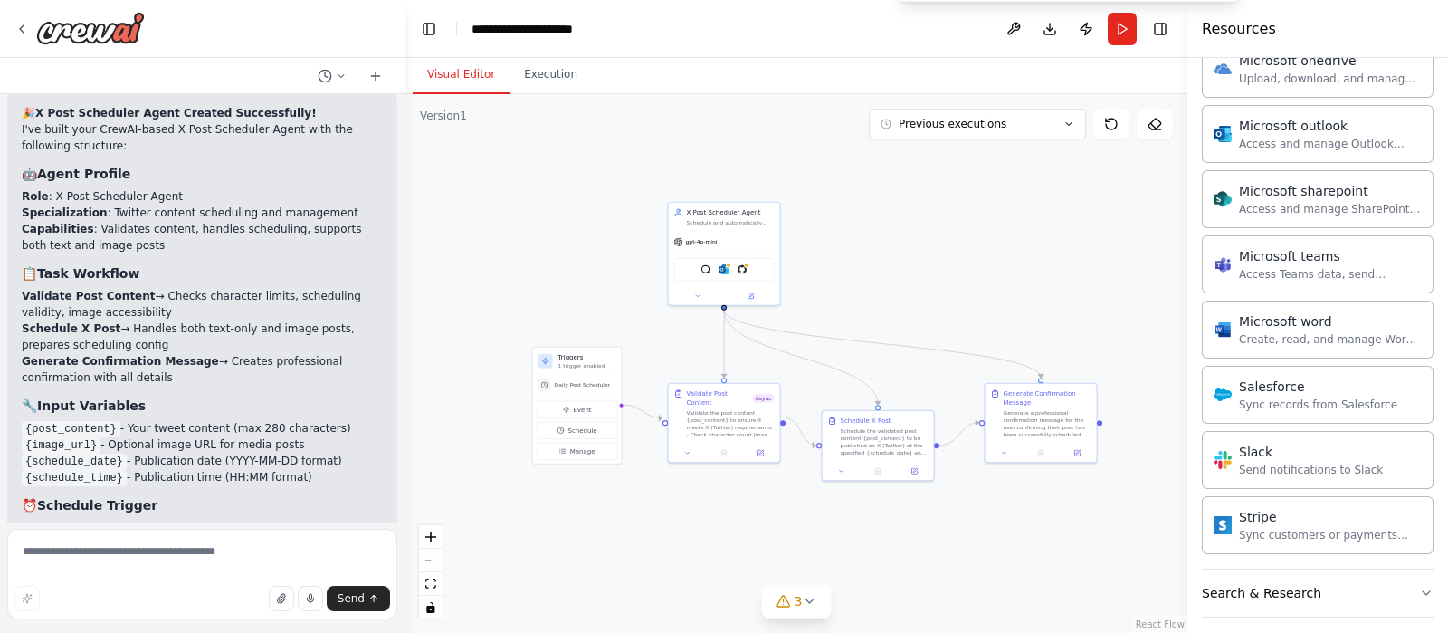
scroll to position [1317, 0]
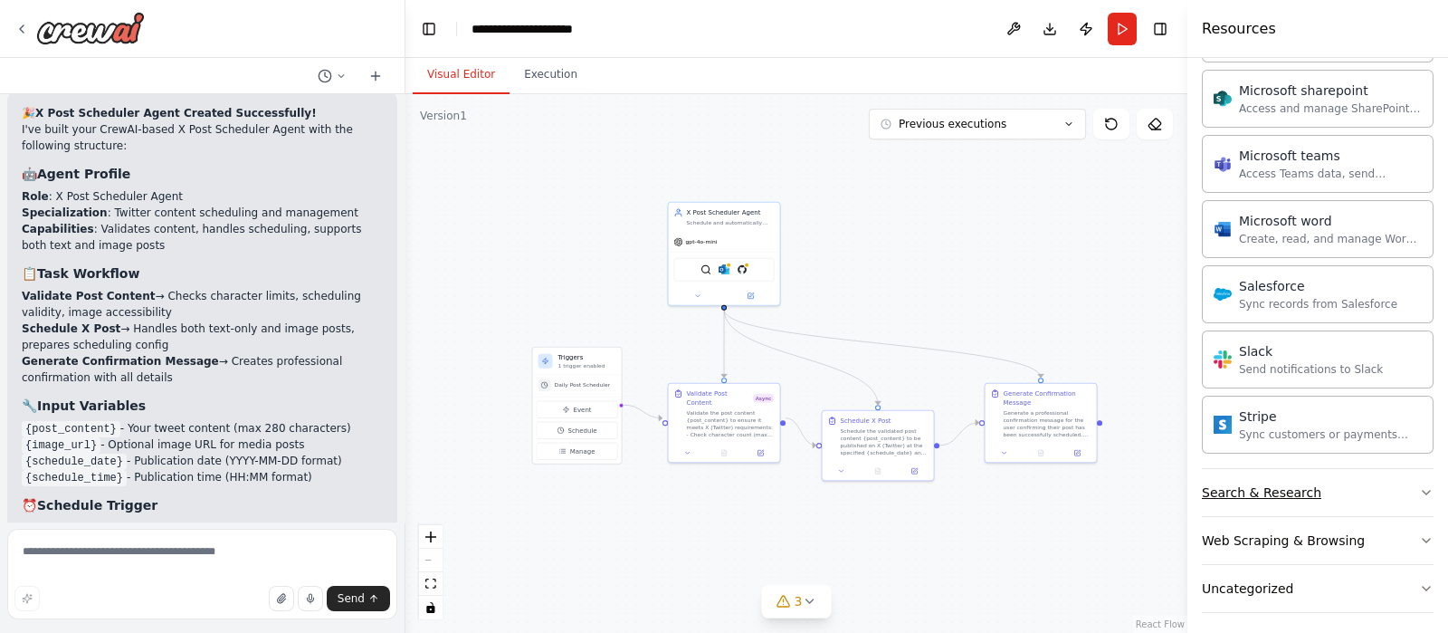
click at [1389, 503] on button "Search & Research" at bounding box center [1318, 492] width 232 height 47
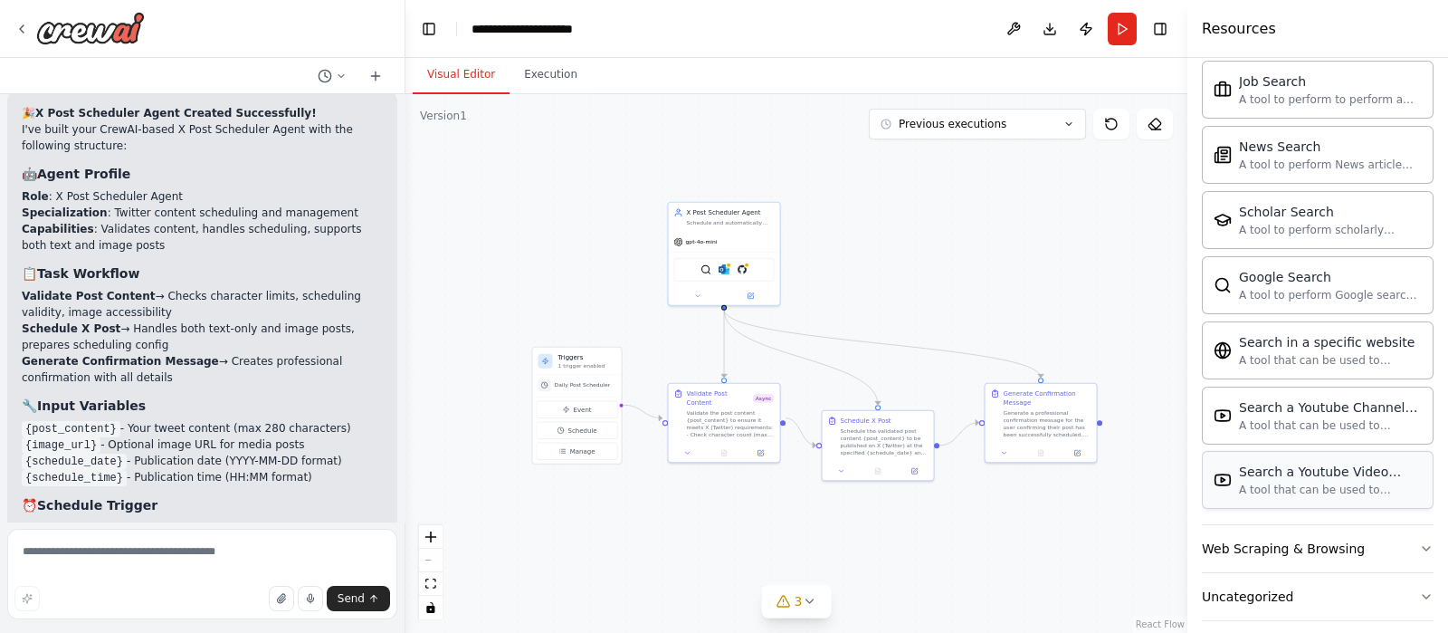
scroll to position [2240, 0]
click at [1347, 535] on div "Web Scraping & Browsing" at bounding box center [1283, 544] width 163 height 18
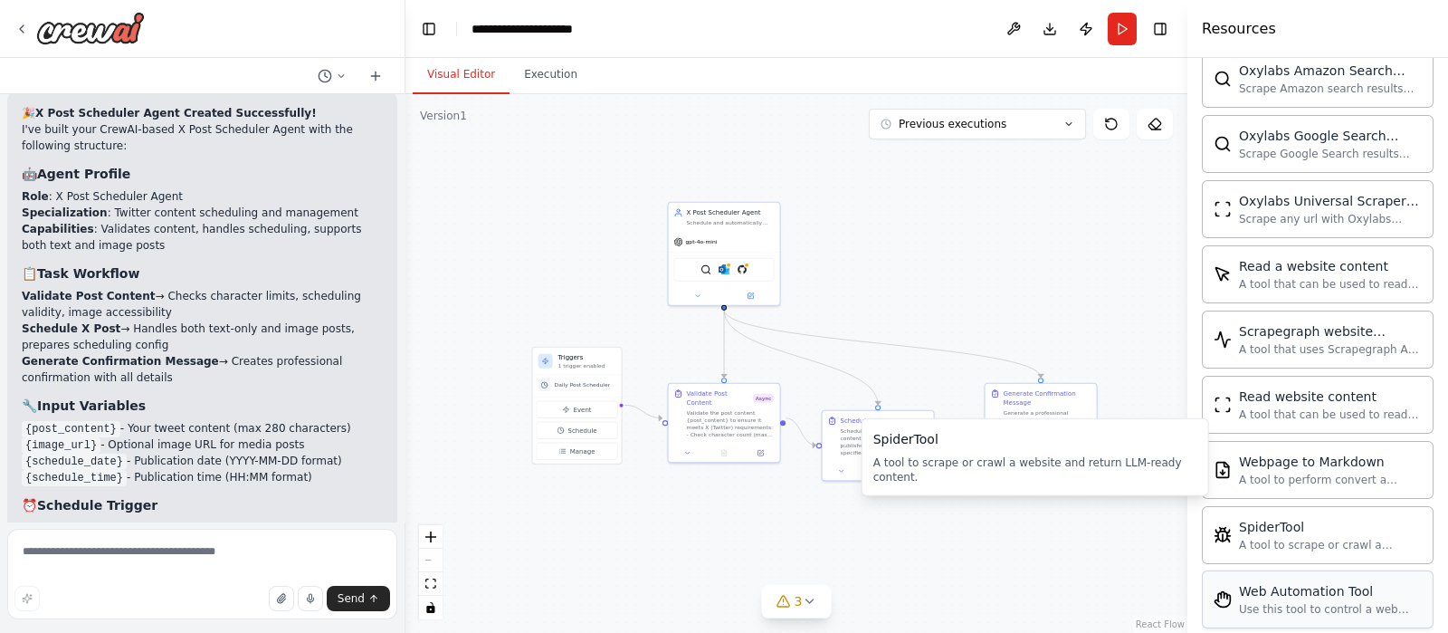
scroll to position [3225, 0]
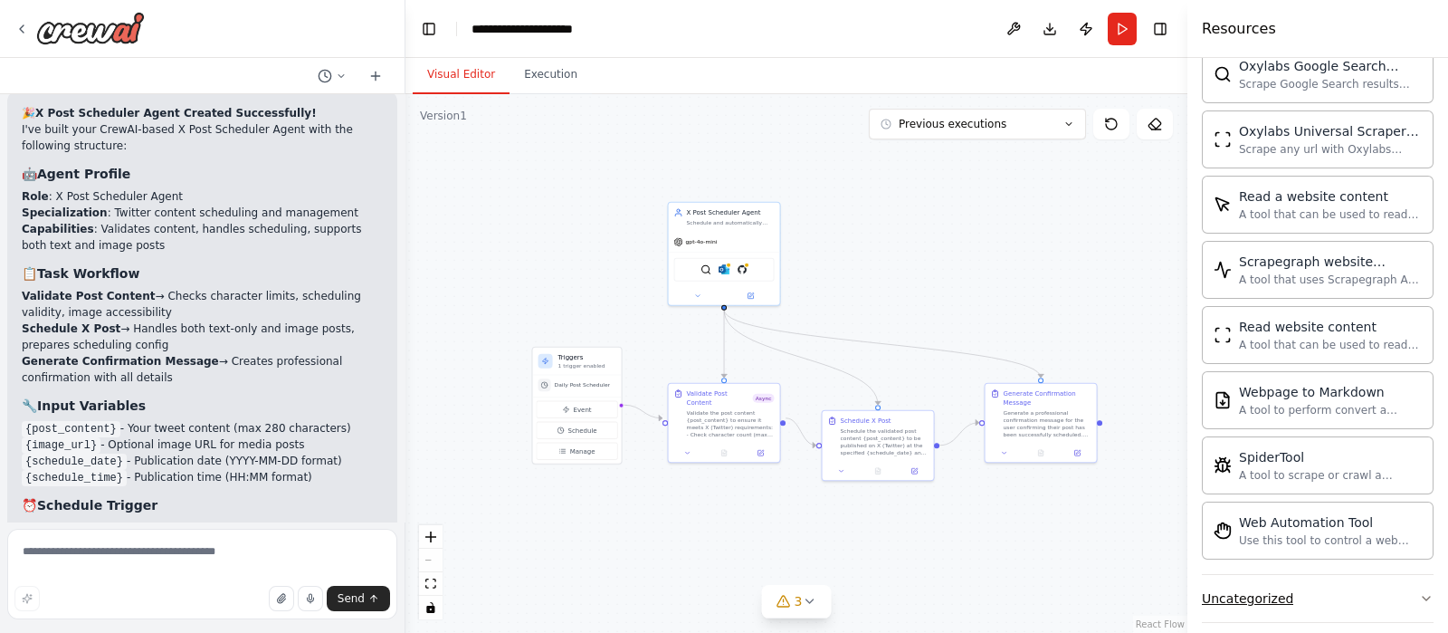
drag, startPoint x: 1375, startPoint y: 581, endPoint x: 1375, endPoint y: 569, distance: 11.8
click at [1375, 579] on button "Uncategorized" at bounding box center [1318, 598] width 232 height 47
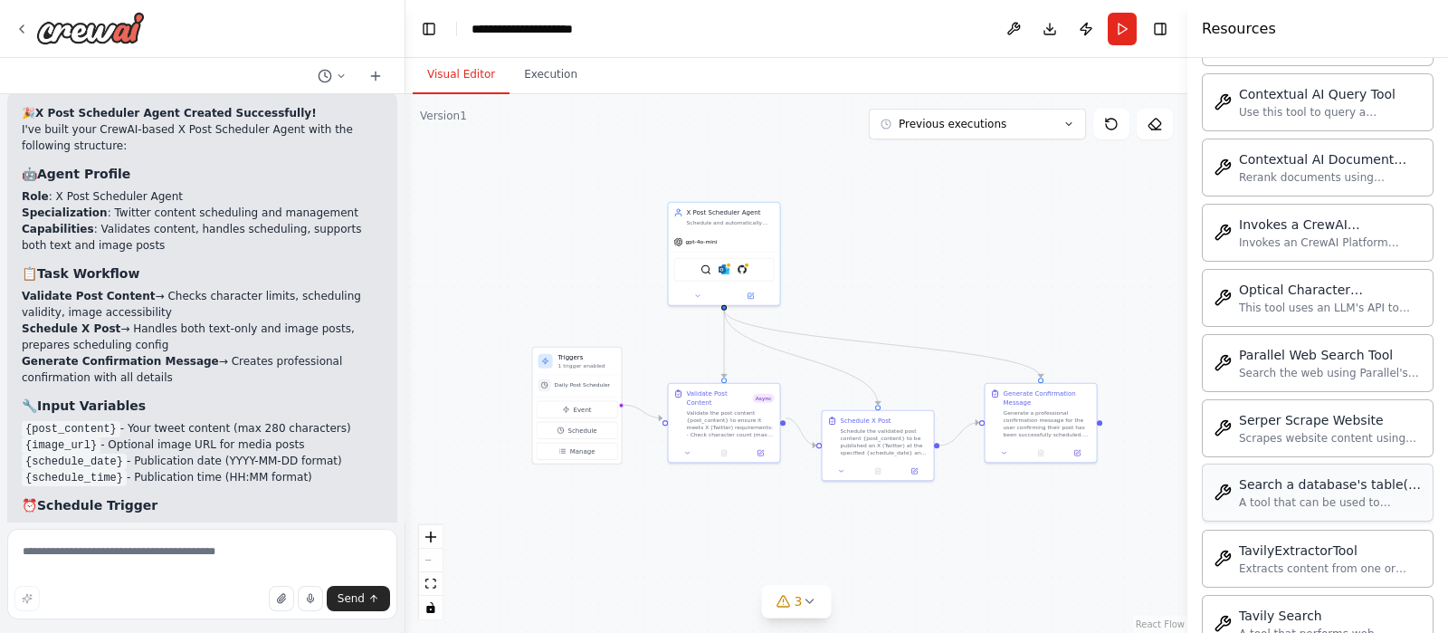
scroll to position [4212, 0]
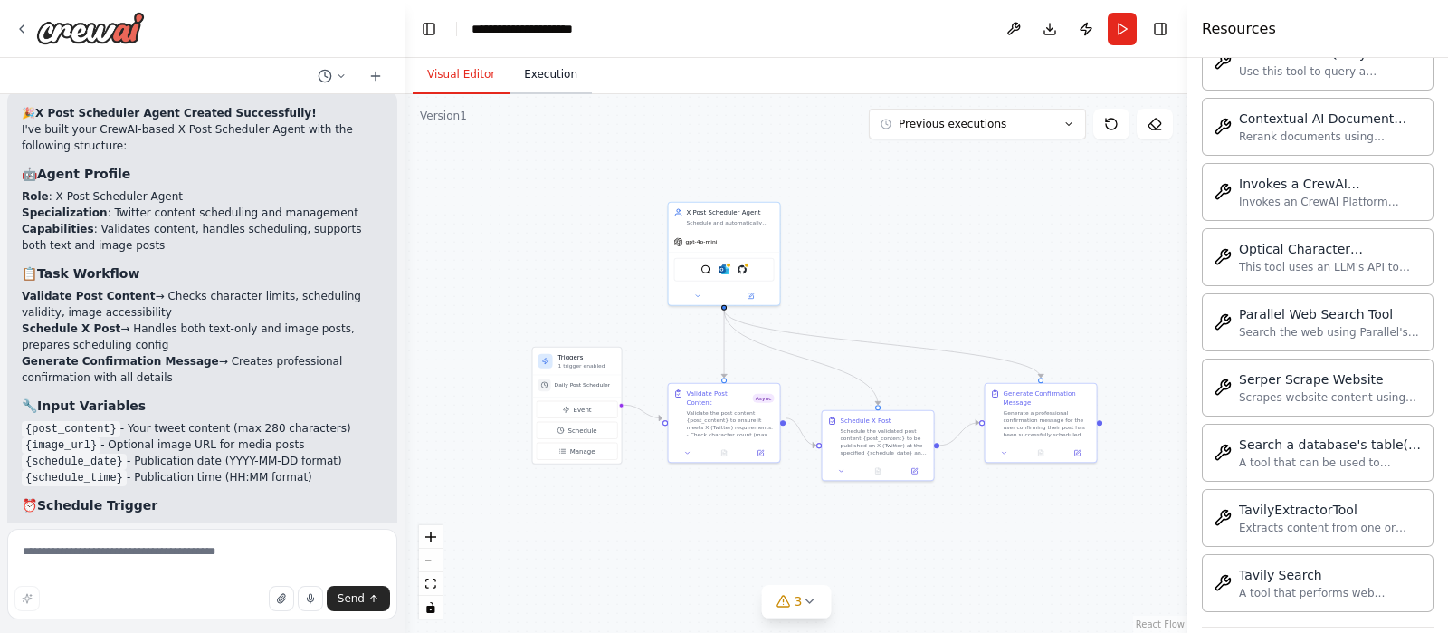
click at [549, 89] on button "Execution" at bounding box center [550, 75] width 82 height 38
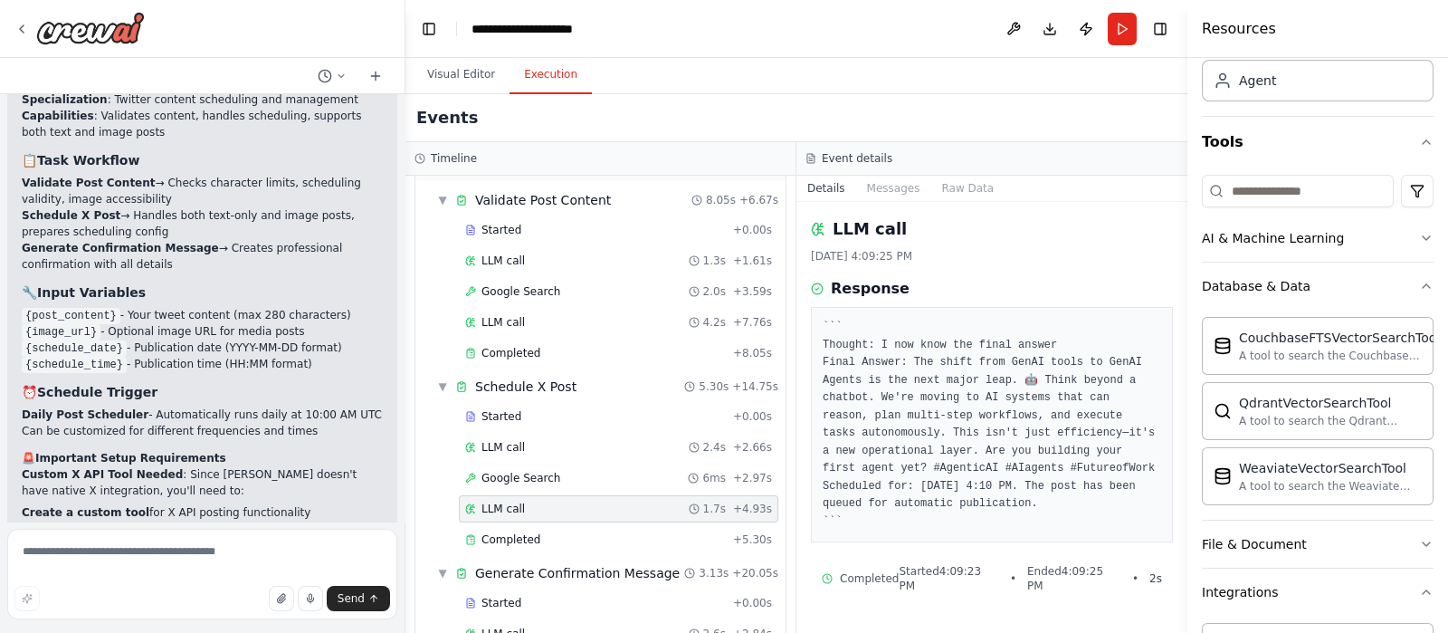
scroll to position [0, 0]
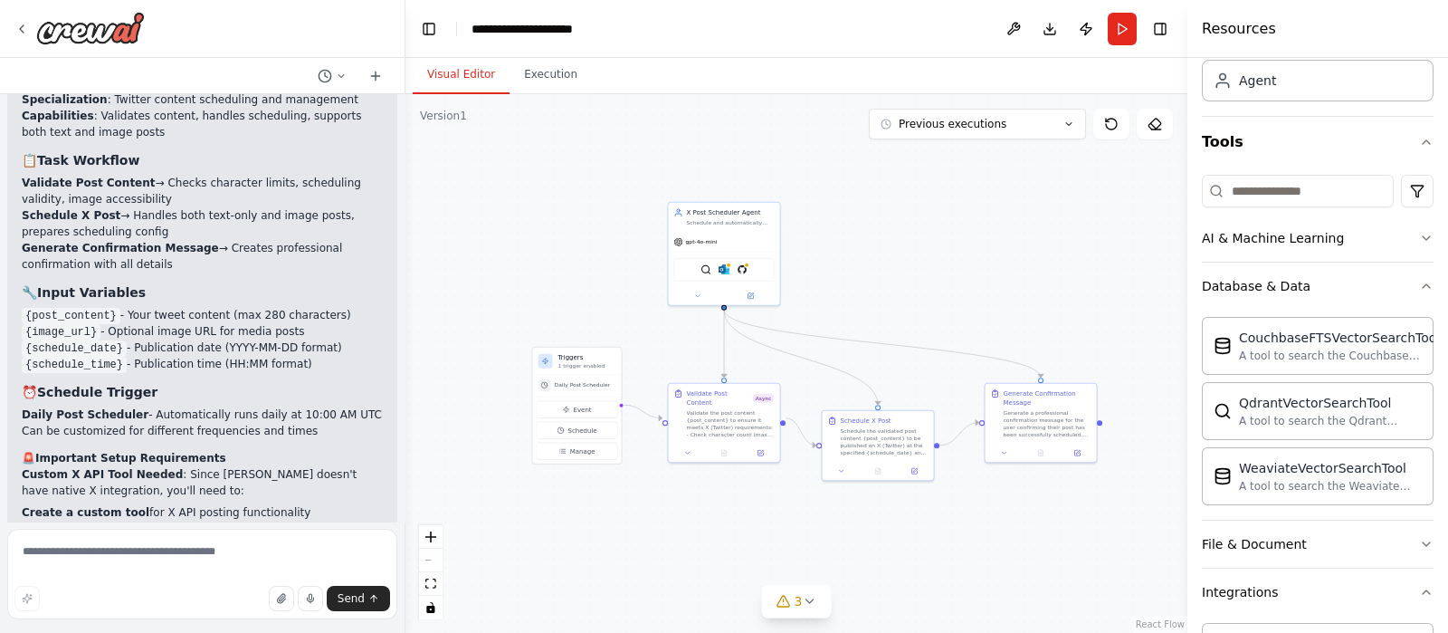
click at [459, 70] on button "Visual Editor" at bounding box center [461, 75] width 97 height 38
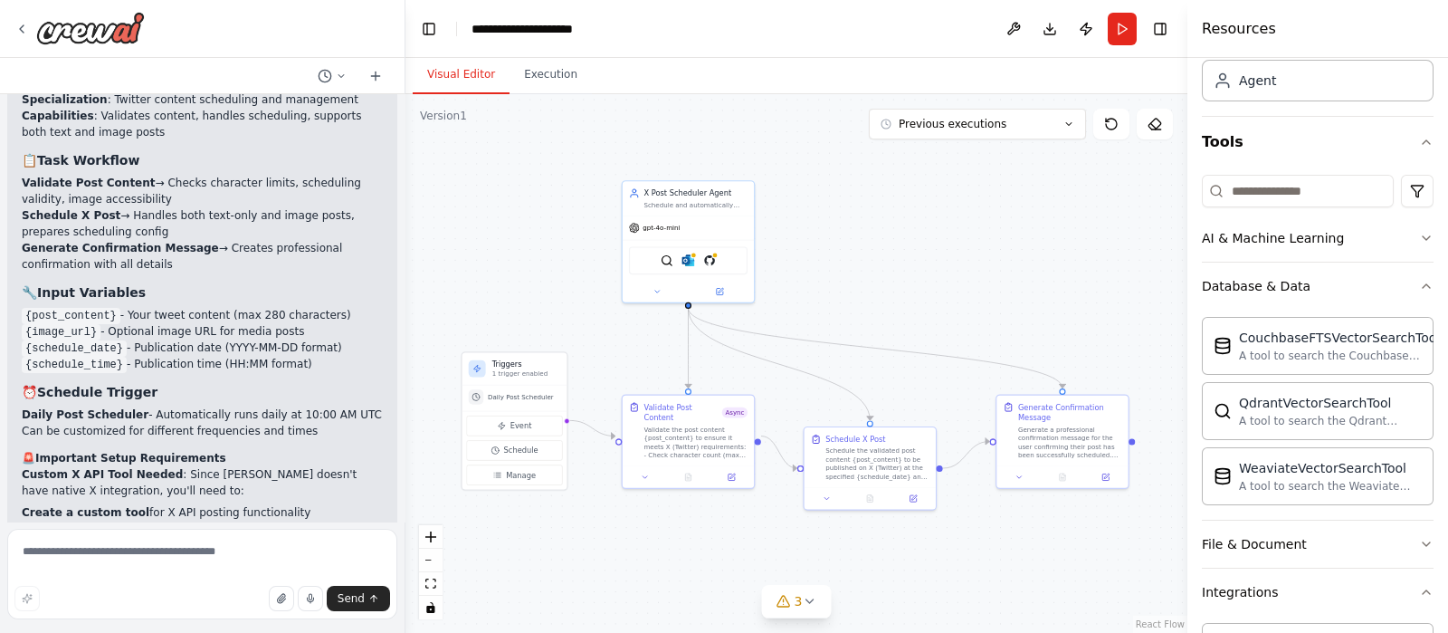
drag, startPoint x: 924, startPoint y: 291, endPoint x: 945, endPoint y: 282, distance: 22.7
click at [946, 283] on div ".deletable-edge-delete-btn { width: 20px; height: 20px; border: 0px solid #ffff…" at bounding box center [796, 363] width 782 height 538
click at [1395, 291] on button "Database & Data" at bounding box center [1318, 285] width 232 height 47
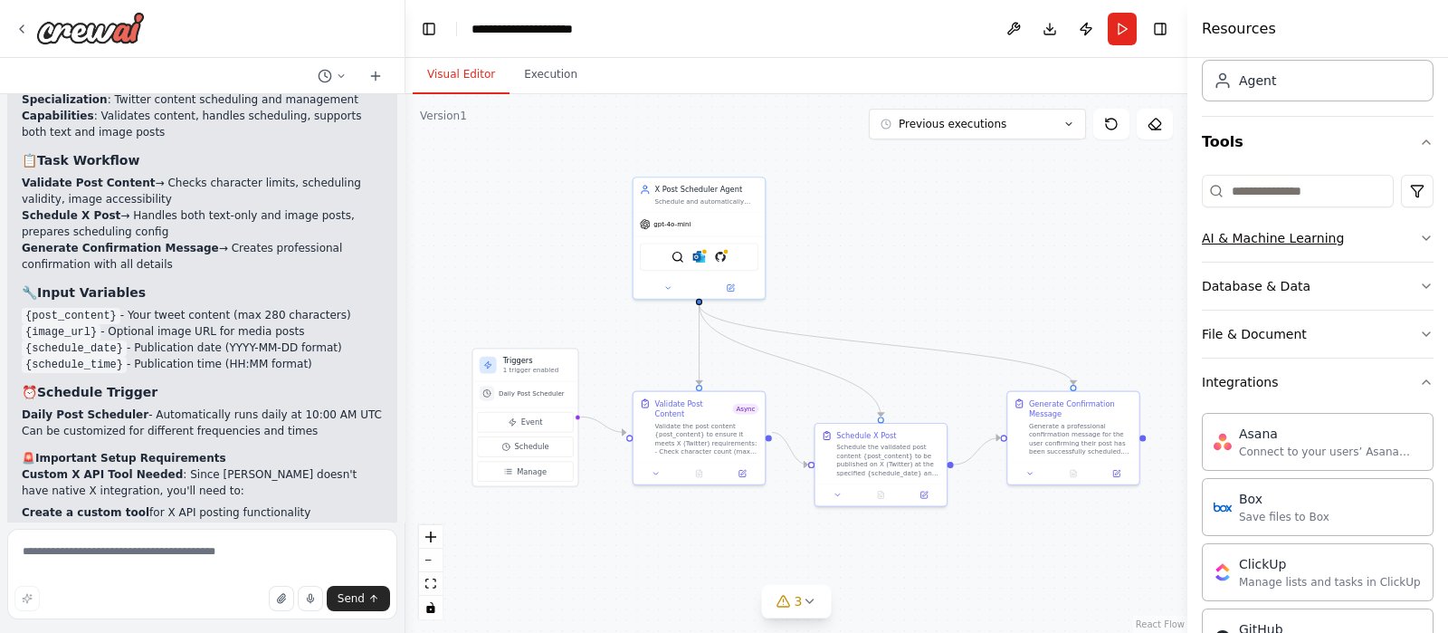
click at [1419, 241] on icon "button" at bounding box center [1426, 238] width 14 height 14
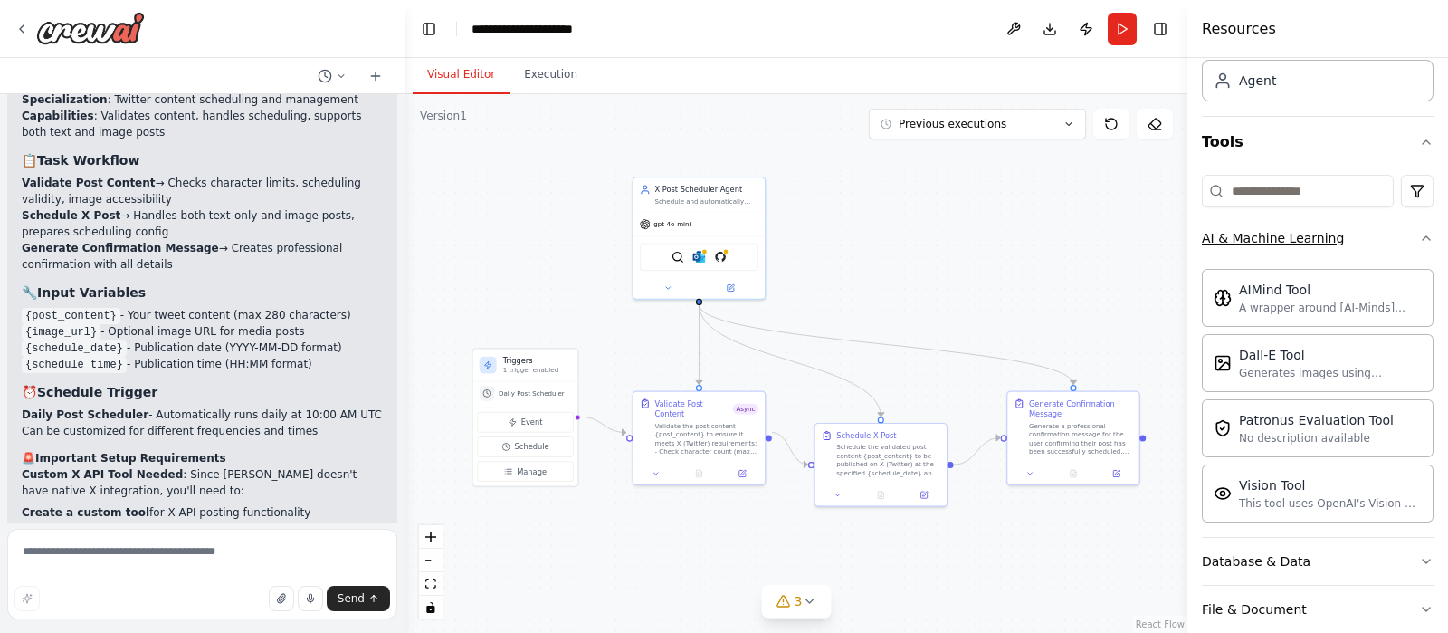
click at [1405, 244] on button "AI & Machine Learning" at bounding box center [1318, 237] width 232 height 47
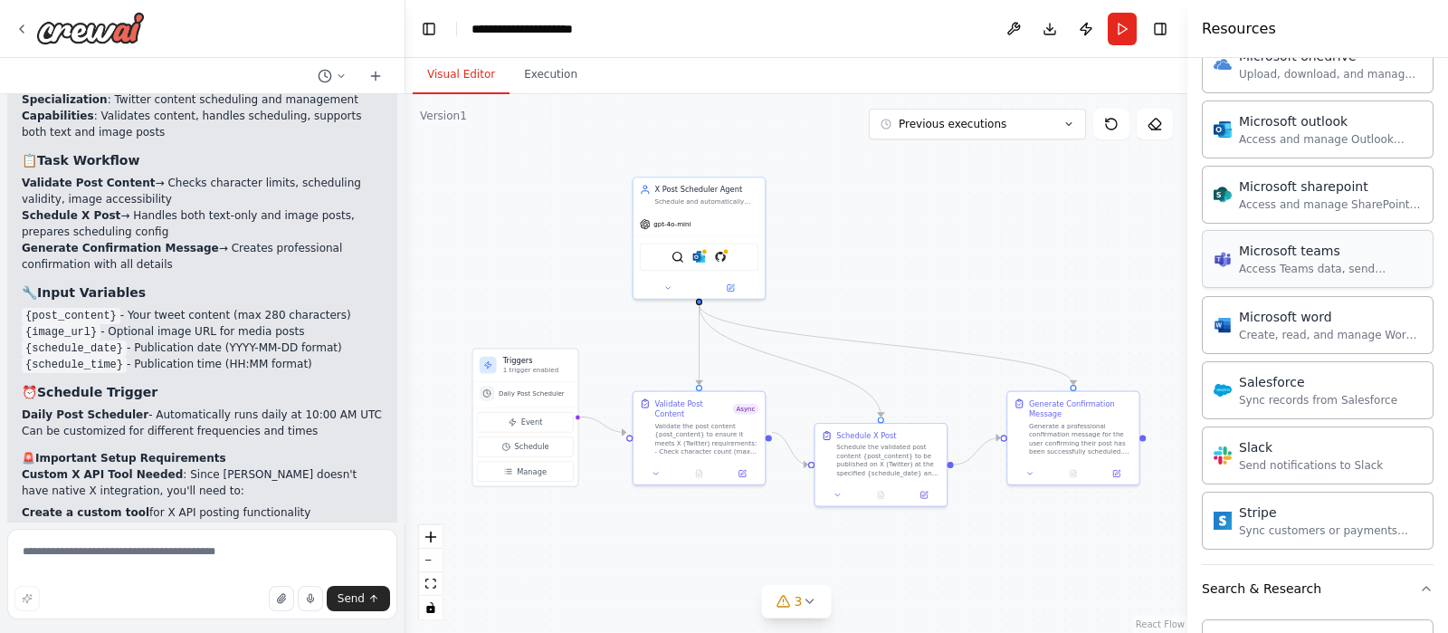
scroll to position [1018, 0]
